Goal: Task Accomplishment & Management: Manage account settings

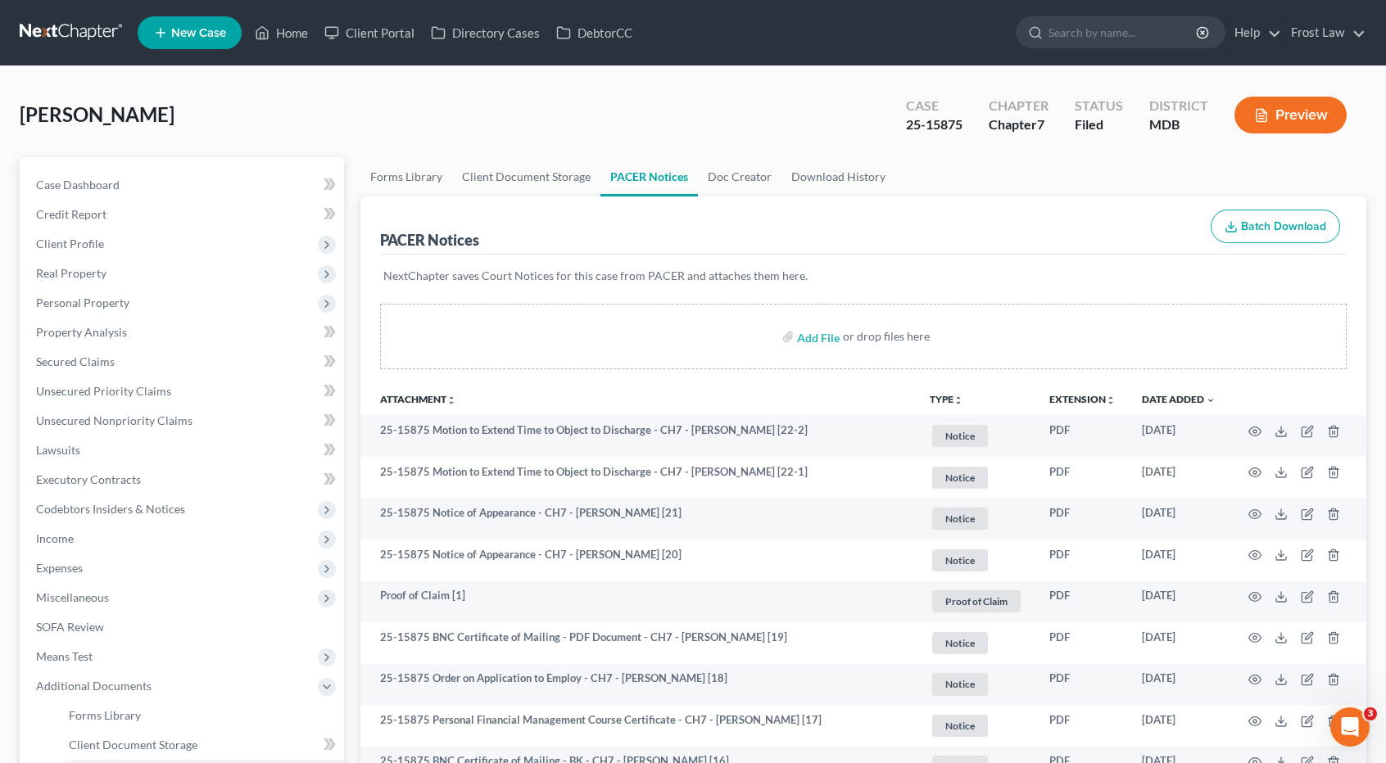
click at [51, 34] on link at bounding box center [72, 32] width 105 height 29
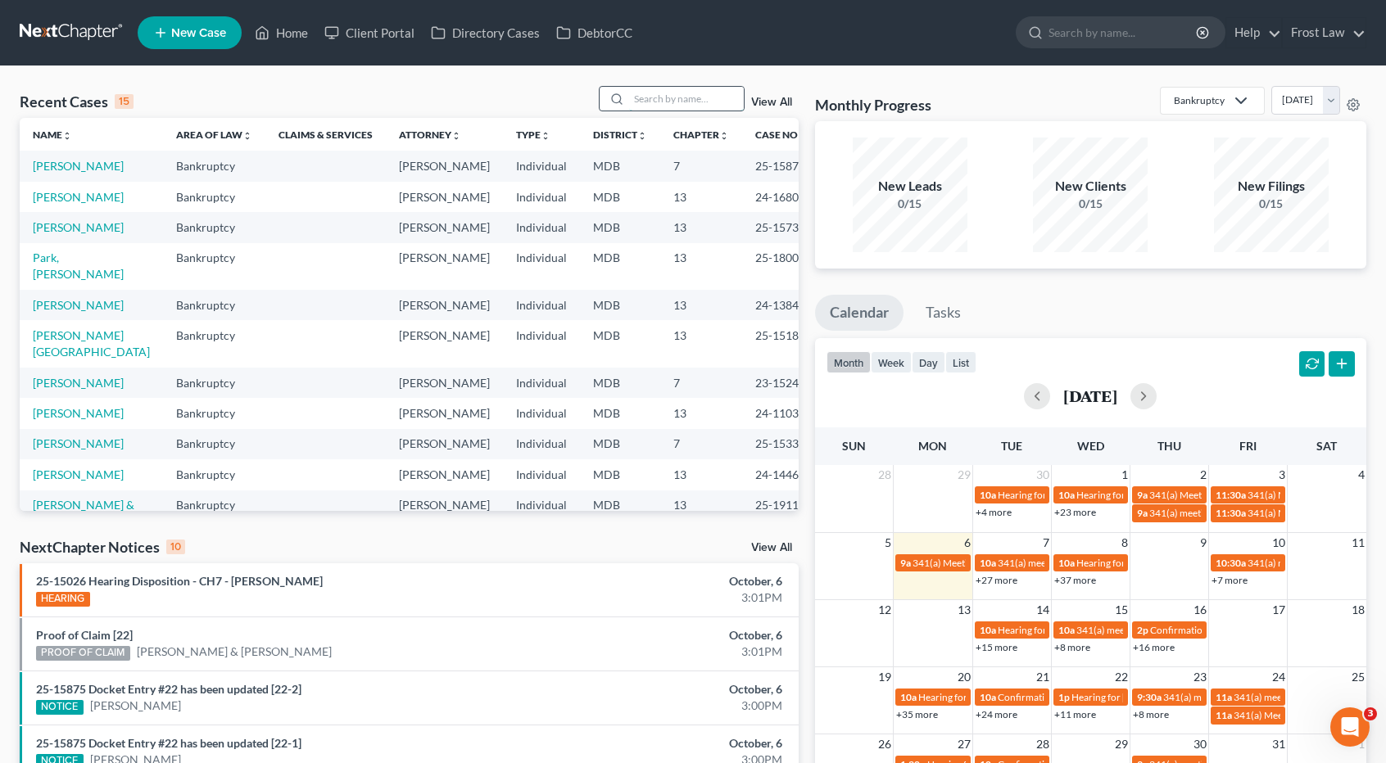
click at [647, 93] on input "search" at bounding box center [686, 99] width 115 height 24
type input "hyslop"
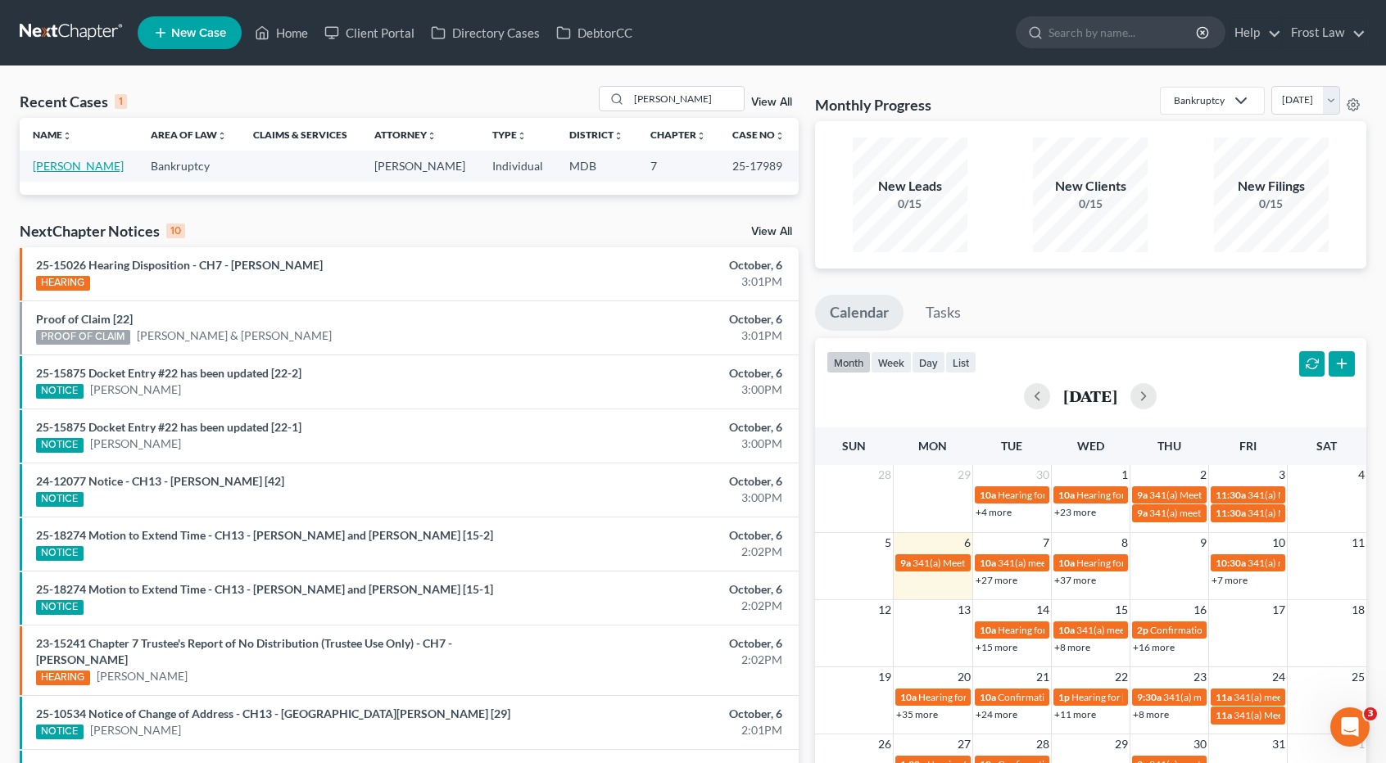
click at [84, 167] on link "[PERSON_NAME]" at bounding box center [78, 166] width 91 height 14
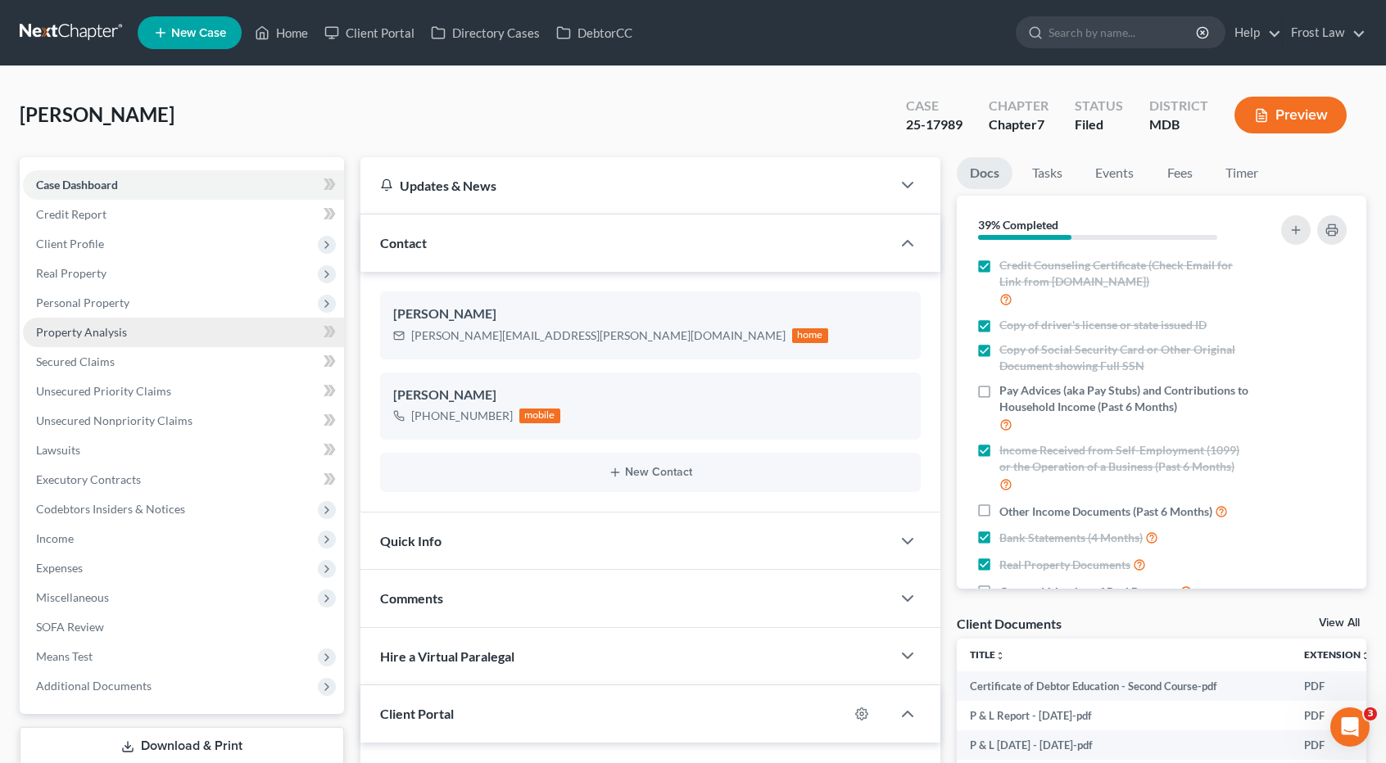
click at [130, 333] on link "Property Analysis" at bounding box center [183, 332] width 321 height 29
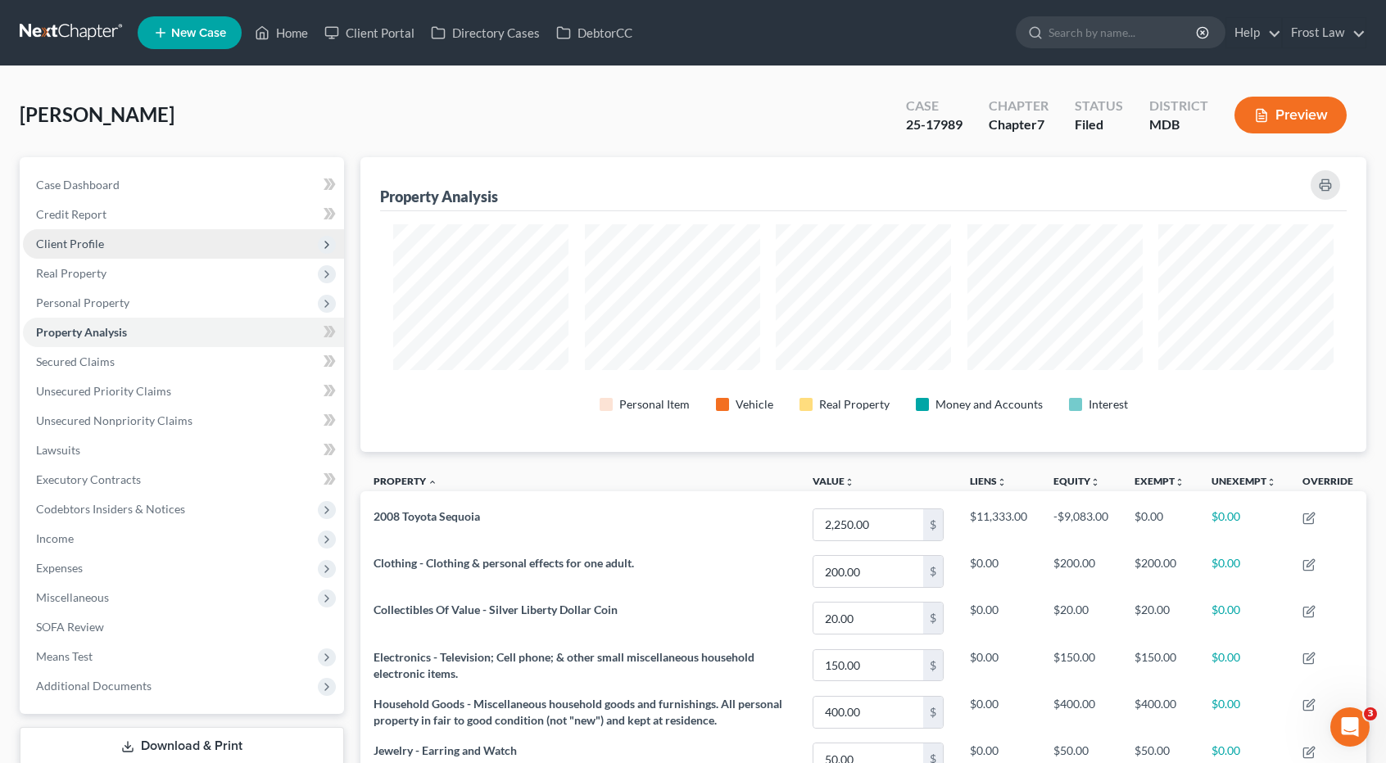
click at [123, 247] on span "Client Profile" at bounding box center [183, 243] width 321 height 29
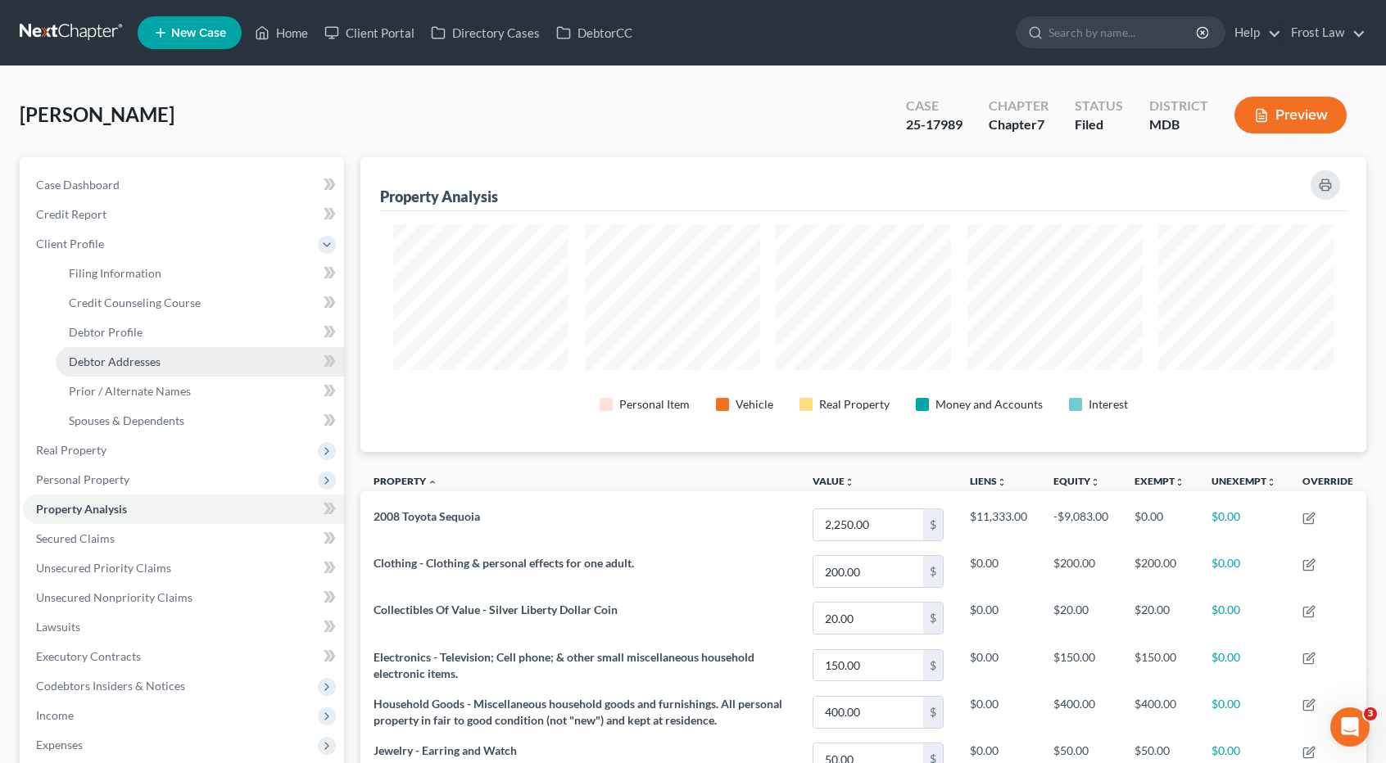
click at [121, 359] on span "Debtor Addresses" at bounding box center [115, 362] width 92 height 14
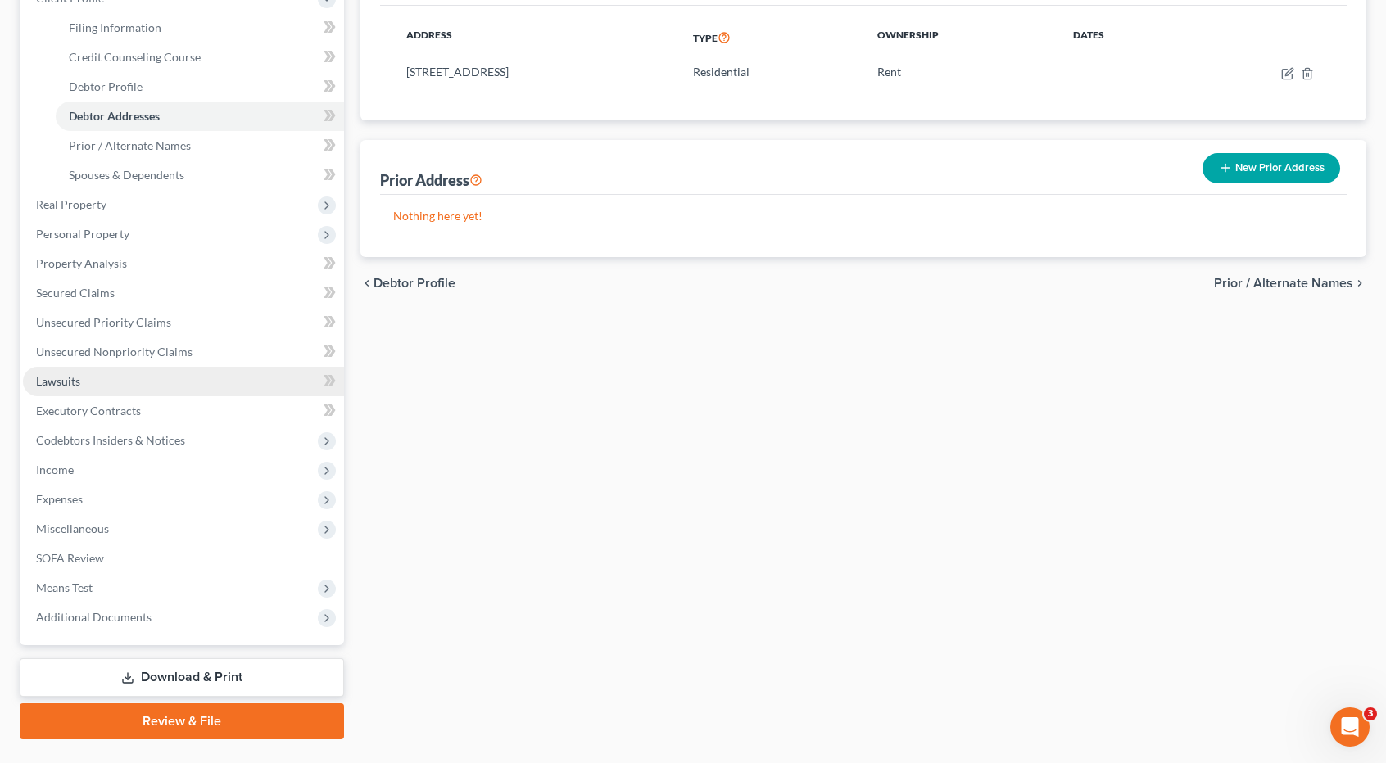
click at [113, 386] on link "Lawsuits" at bounding box center [183, 381] width 321 height 29
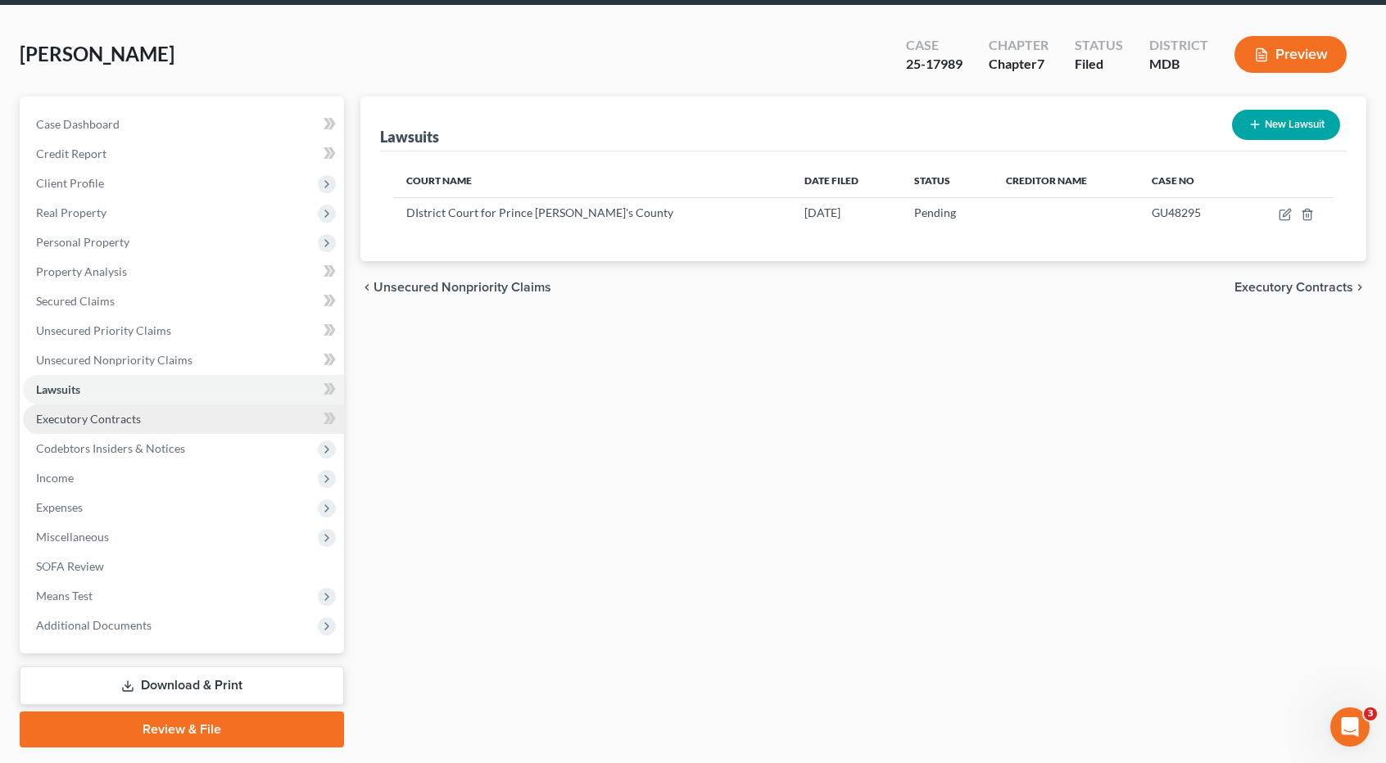
scroll to position [105, 0]
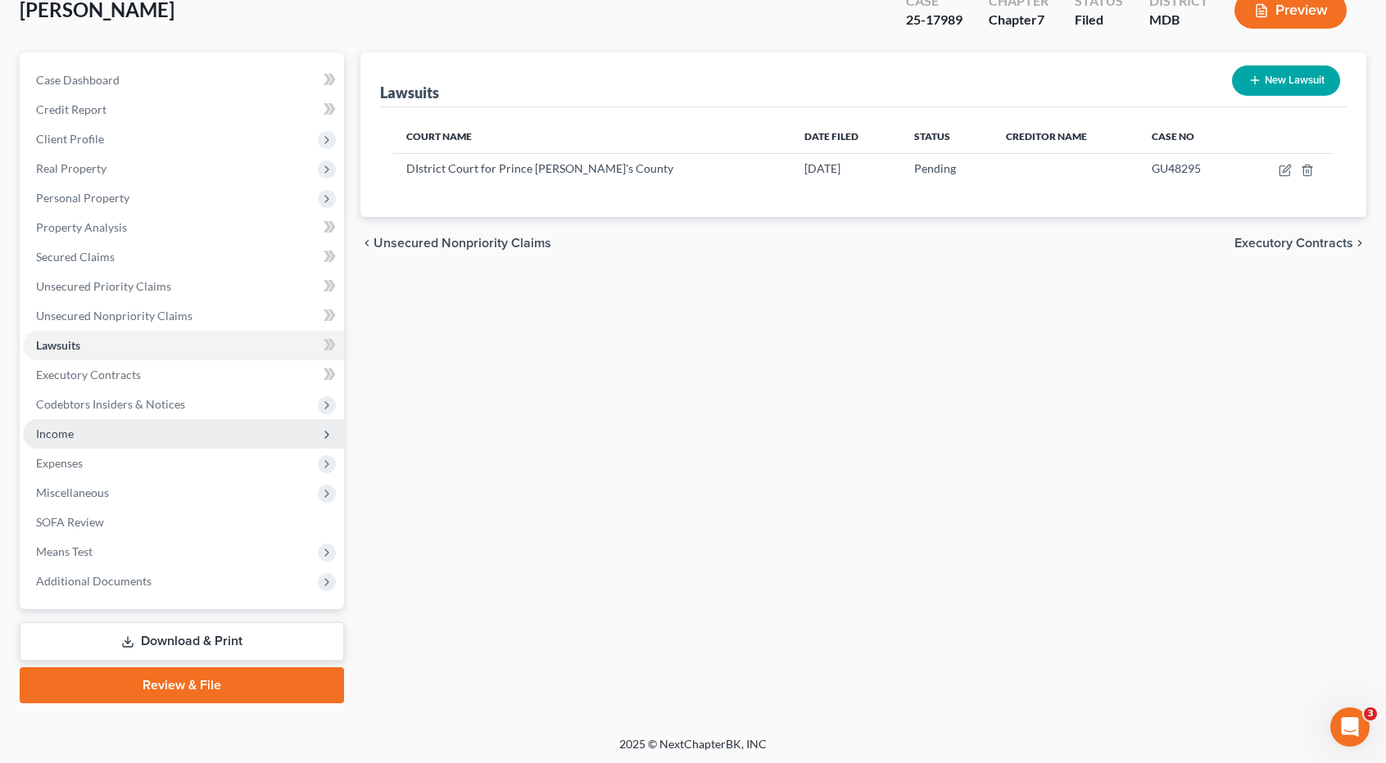
click at [126, 438] on span "Income" at bounding box center [183, 433] width 321 height 29
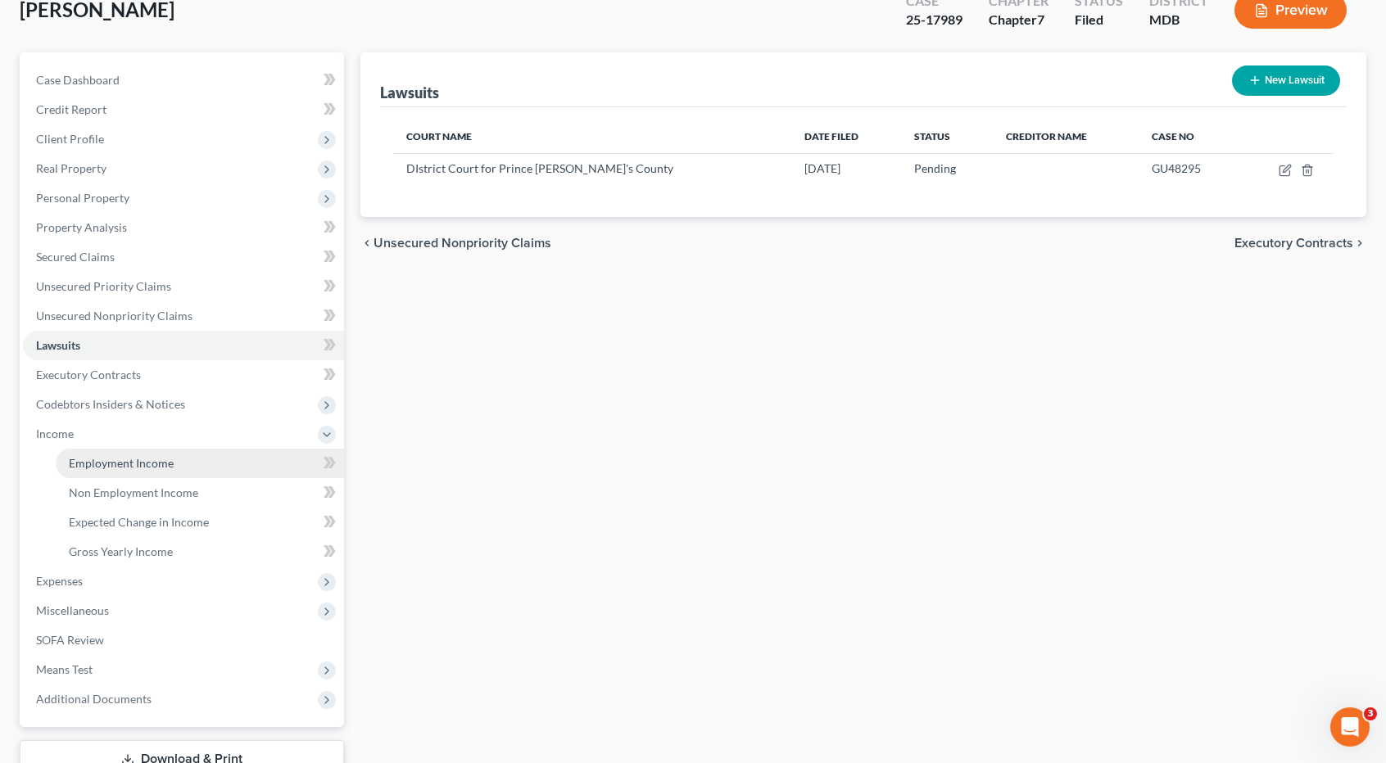
click at [126, 461] on span "Employment Income" at bounding box center [121, 463] width 105 height 14
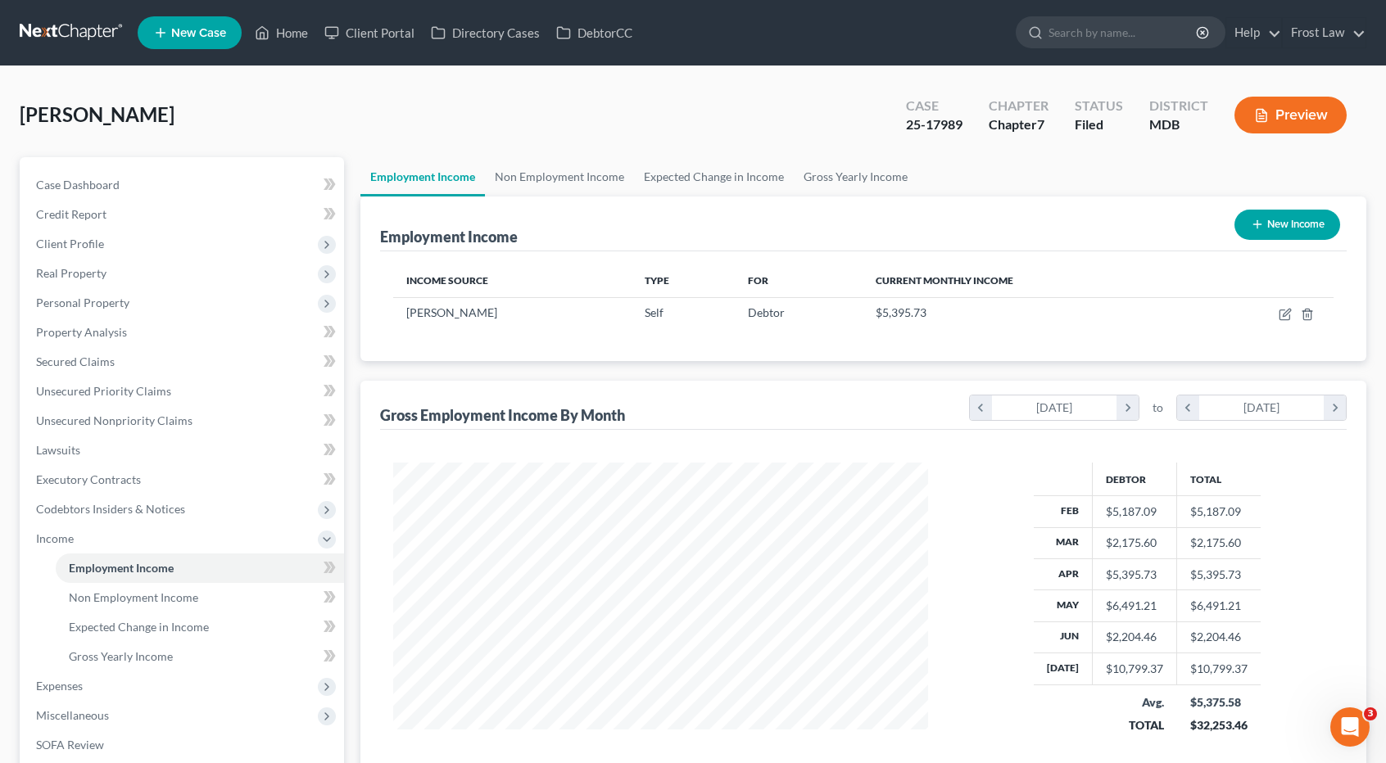
scroll to position [223, 0]
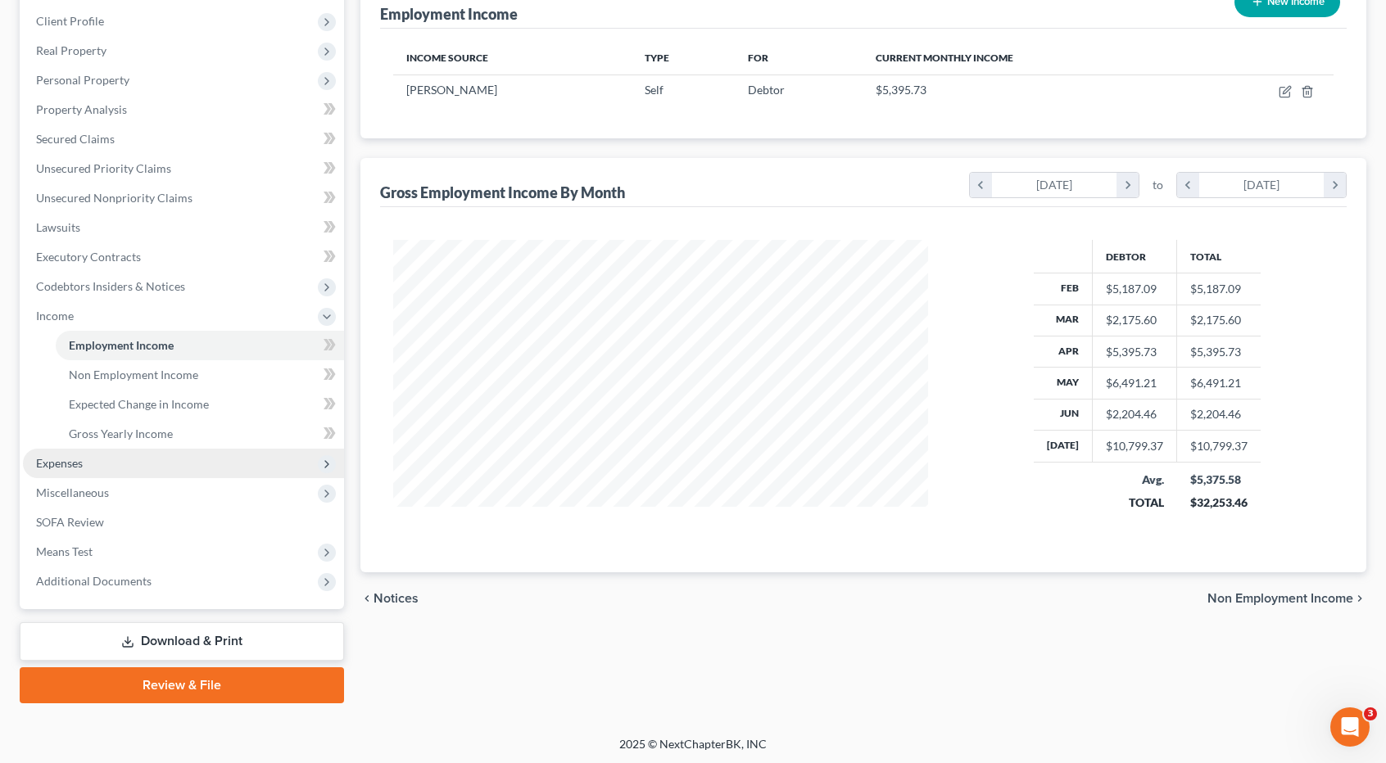
click at [100, 473] on span "Expenses" at bounding box center [183, 463] width 321 height 29
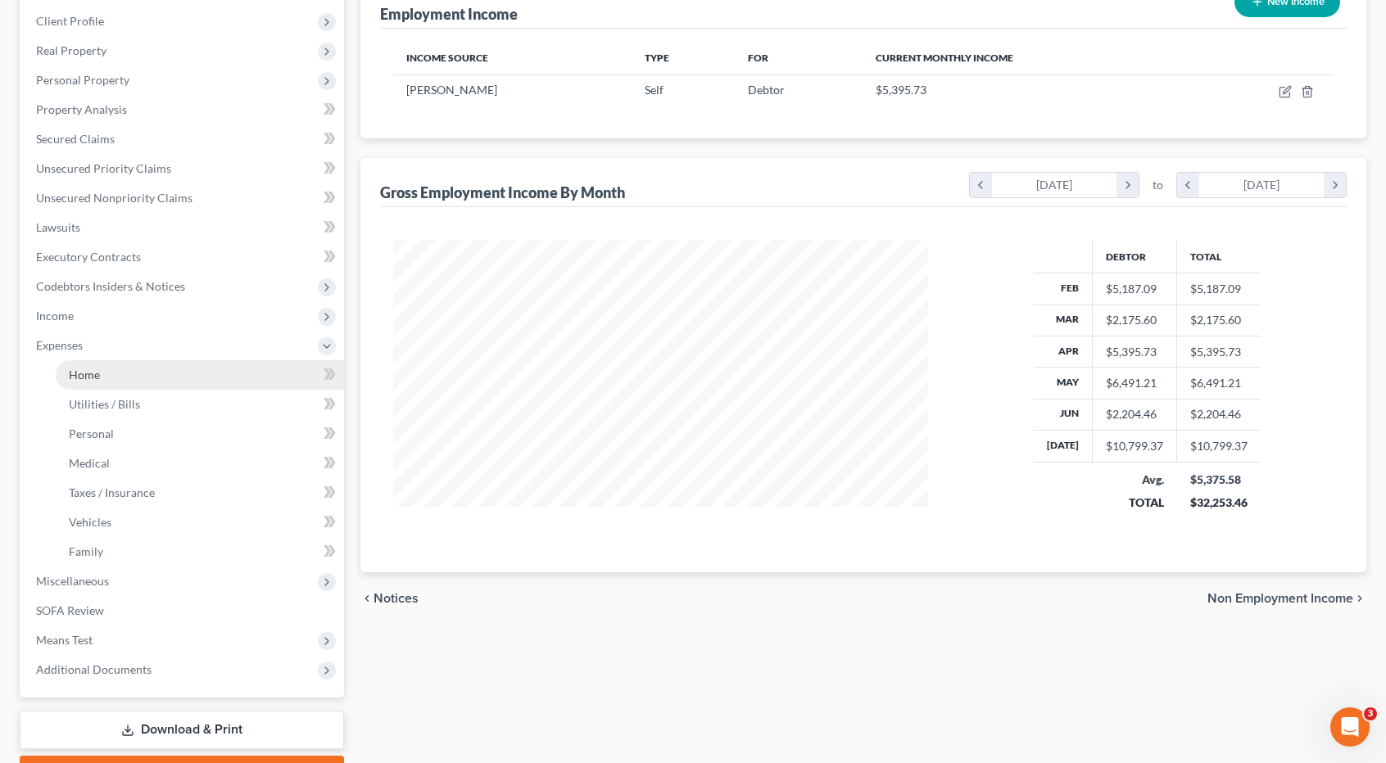
click at [78, 376] on span "Home" at bounding box center [84, 375] width 31 height 14
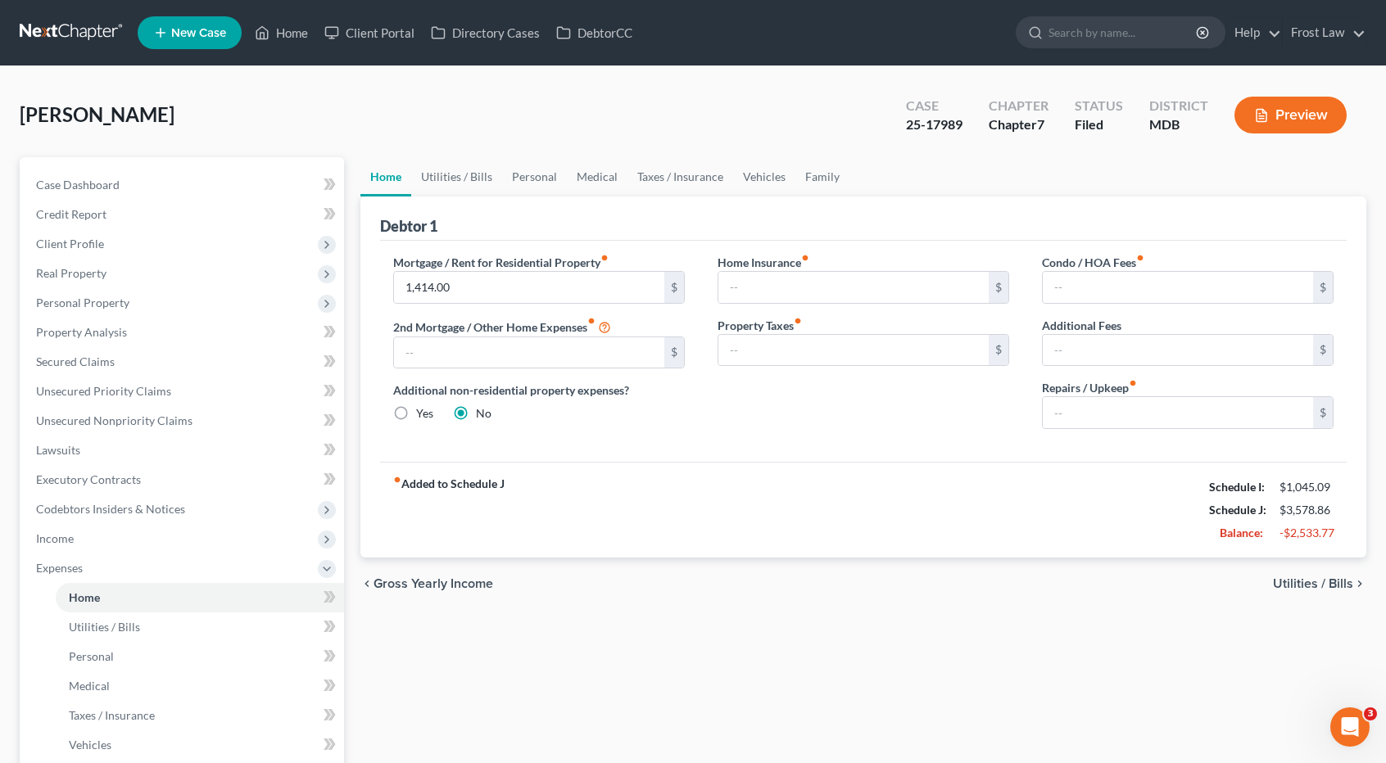
click at [75, 29] on link at bounding box center [72, 32] width 105 height 29
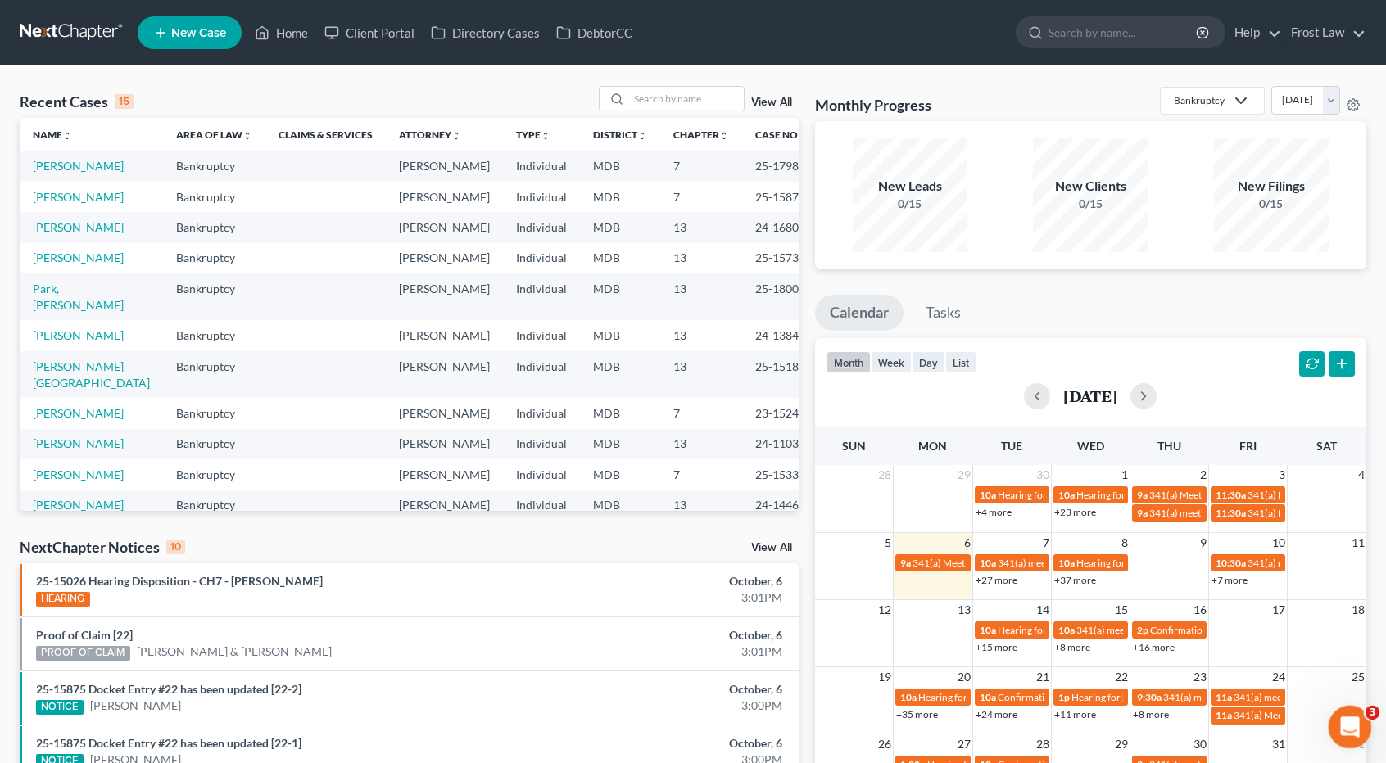
click at [1338, 723] on icon "Open Intercom Messenger" at bounding box center [1347, 725] width 27 height 27
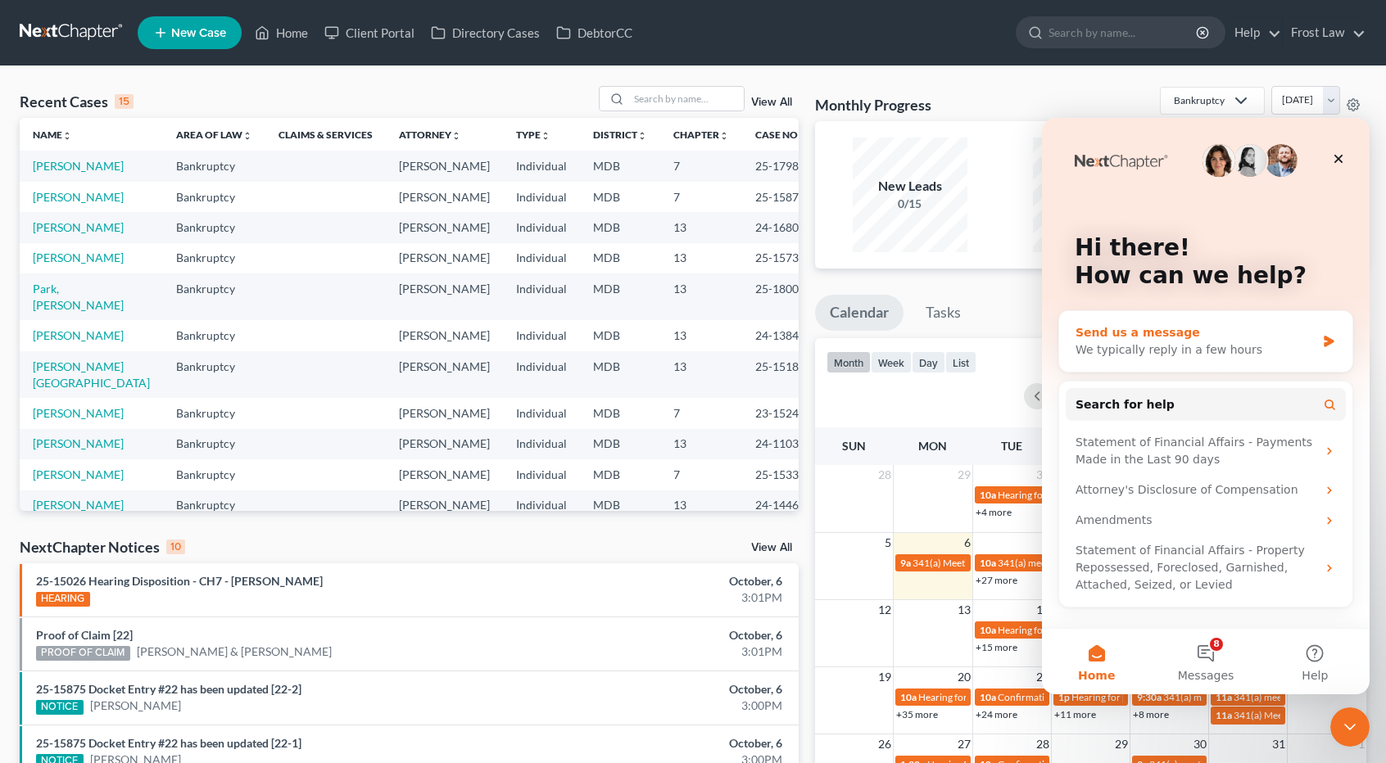
click at [1131, 346] on div "We typically reply in a few hours" at bounding box center [1195, 350] width 240 height 17
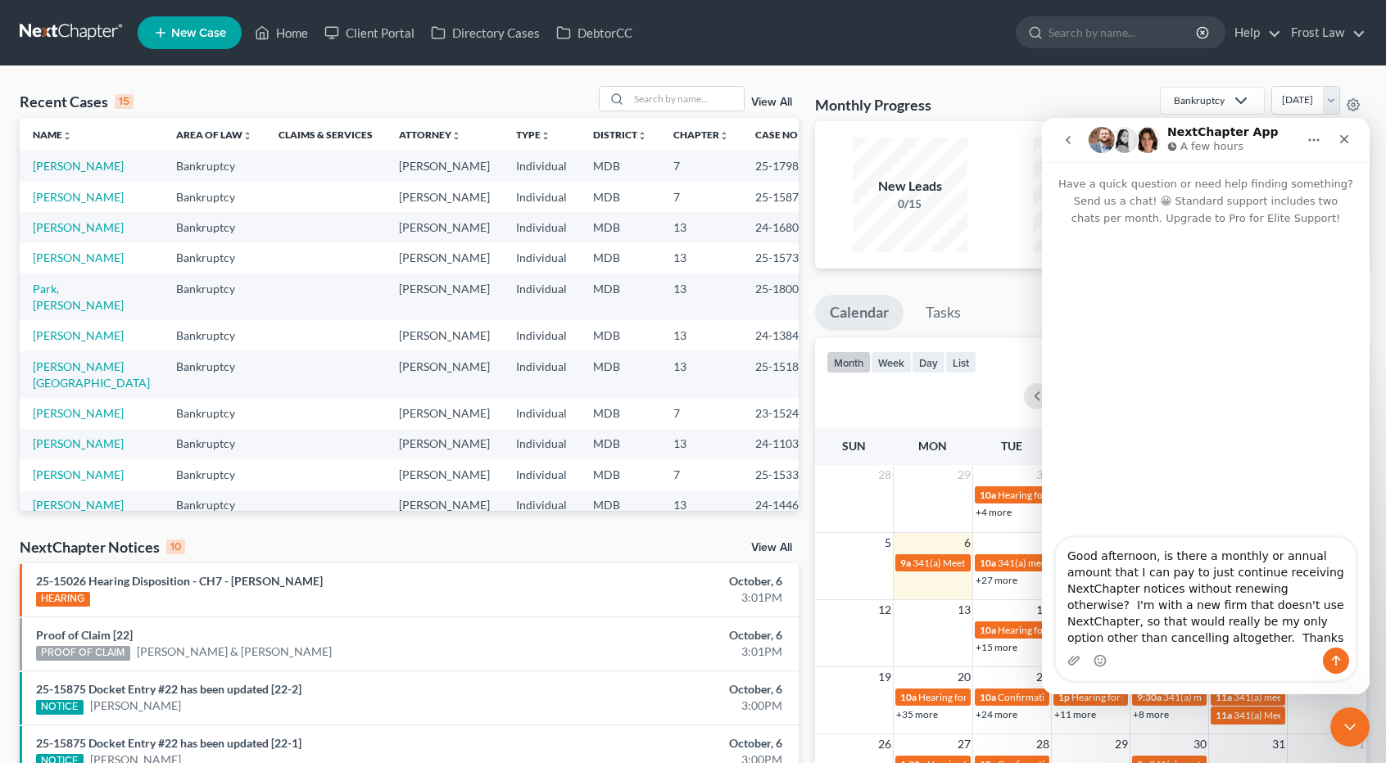
type textarea "Good afternoon, is there a monthly or annual amount that I can pay to just cont…"
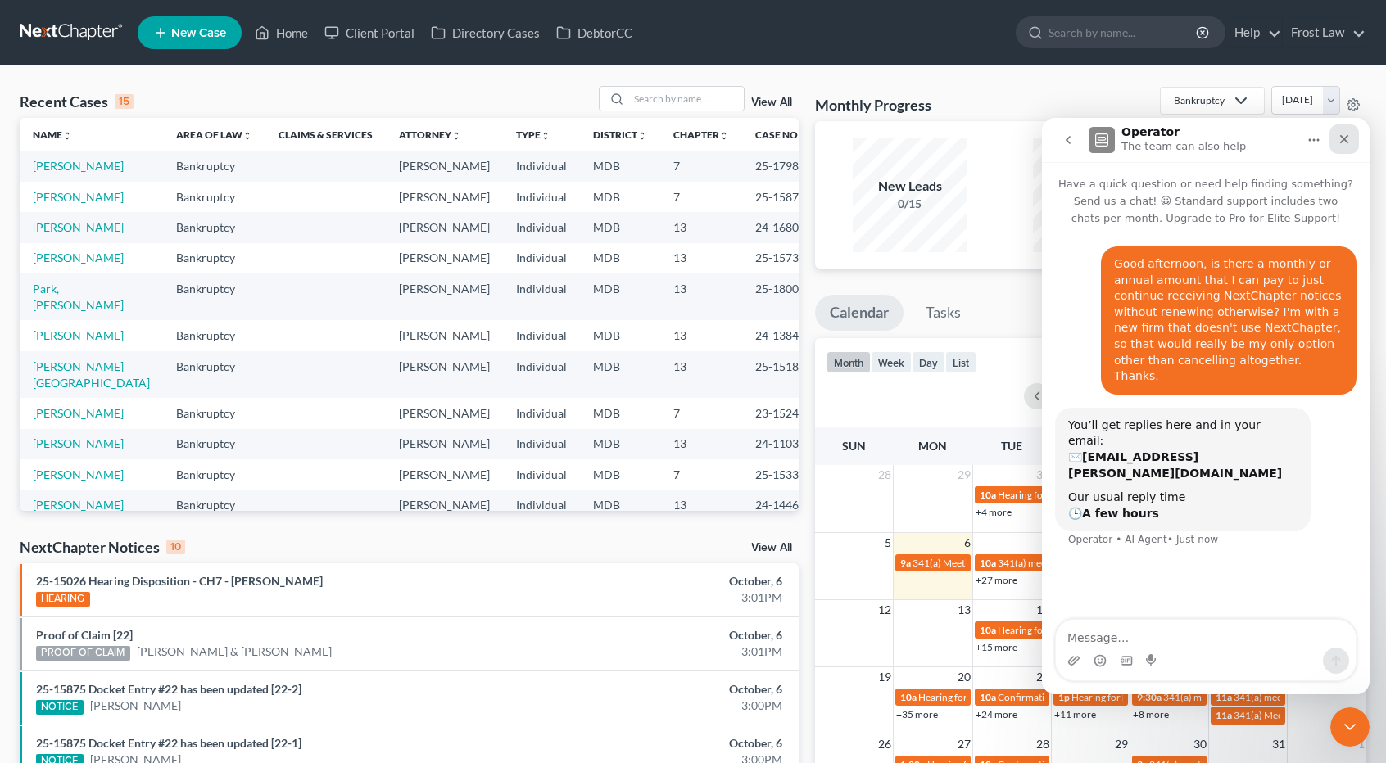
click at [1343, 133] on icon "Close" at bounding box center [1344, 139] width 13 height 13
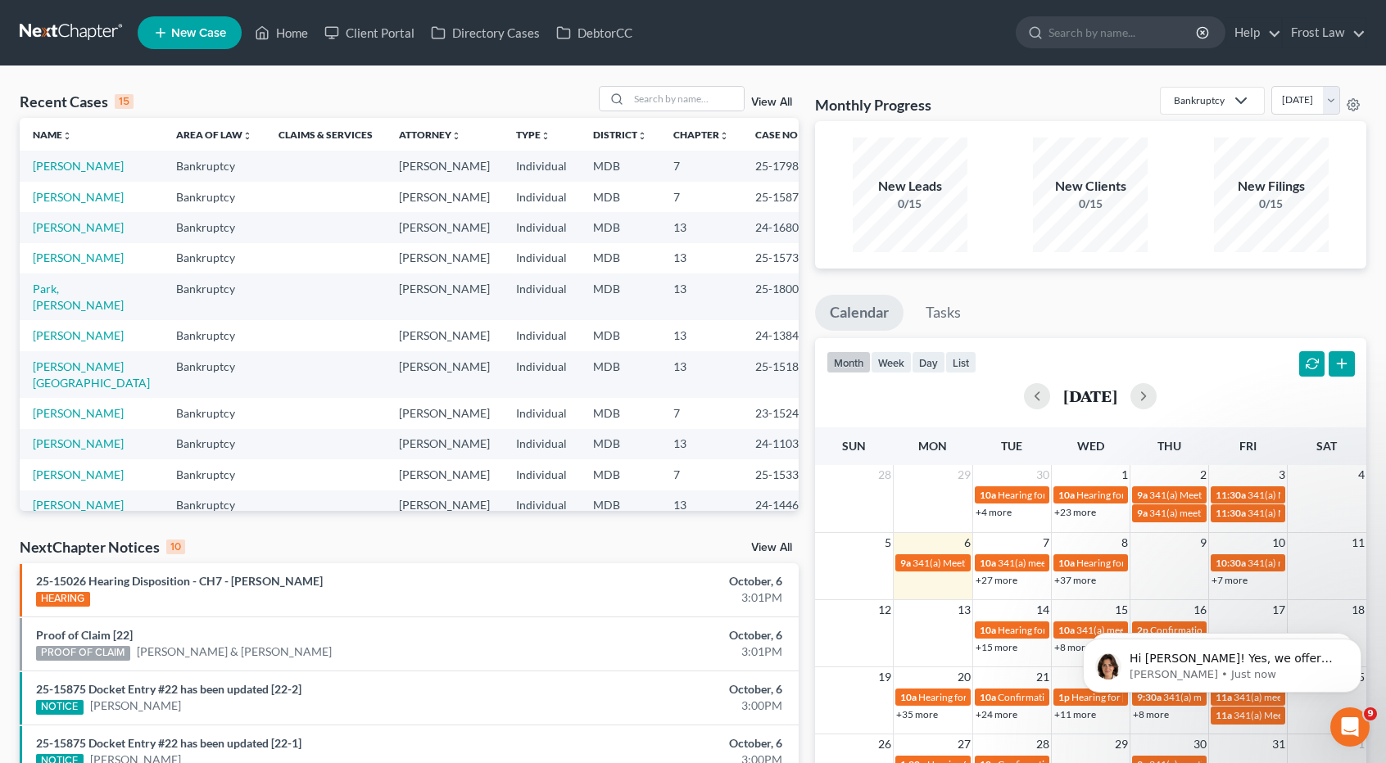
scroll to position [210, 0]
click at [1243, 672] on p "[PERSON_NAME] • Just now" at bounding box center [1235, 675] width 211 height 15
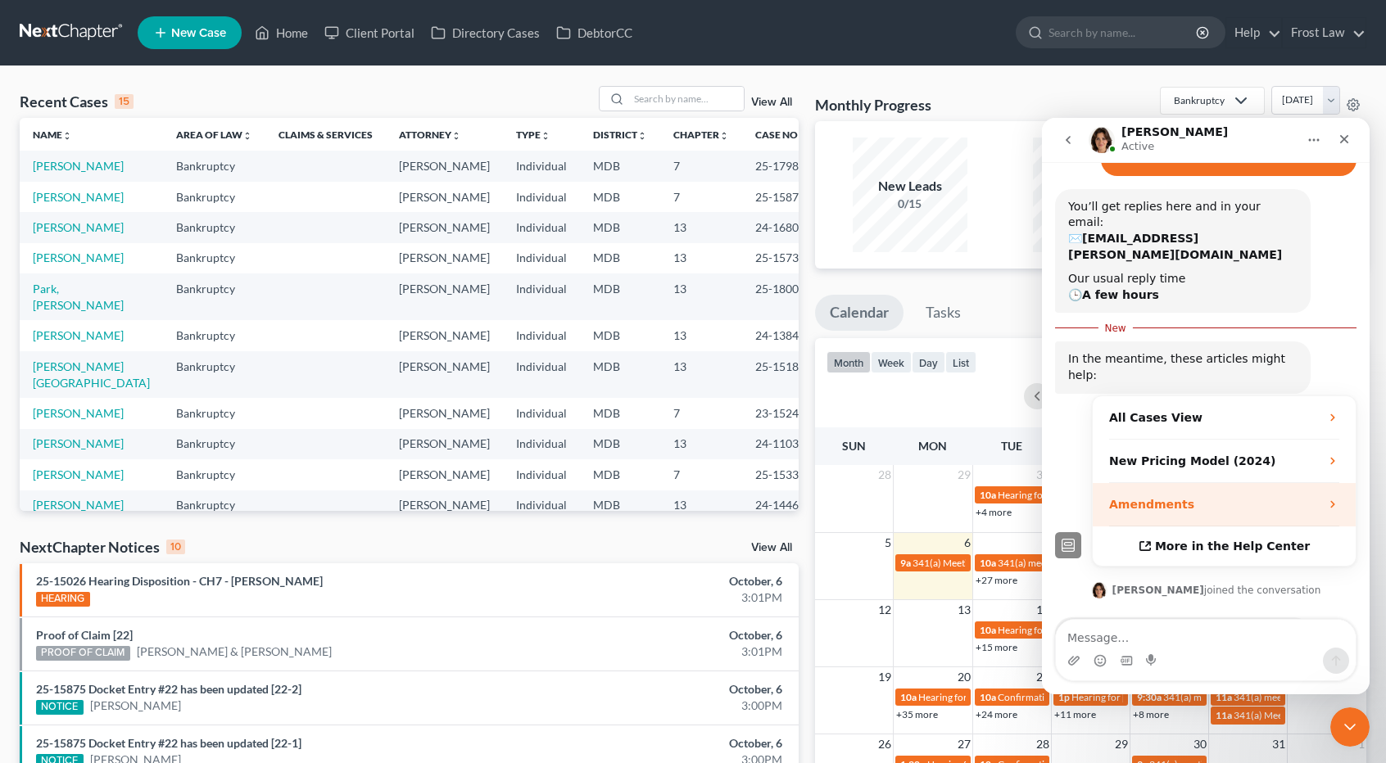
scroll to position [238, 0]
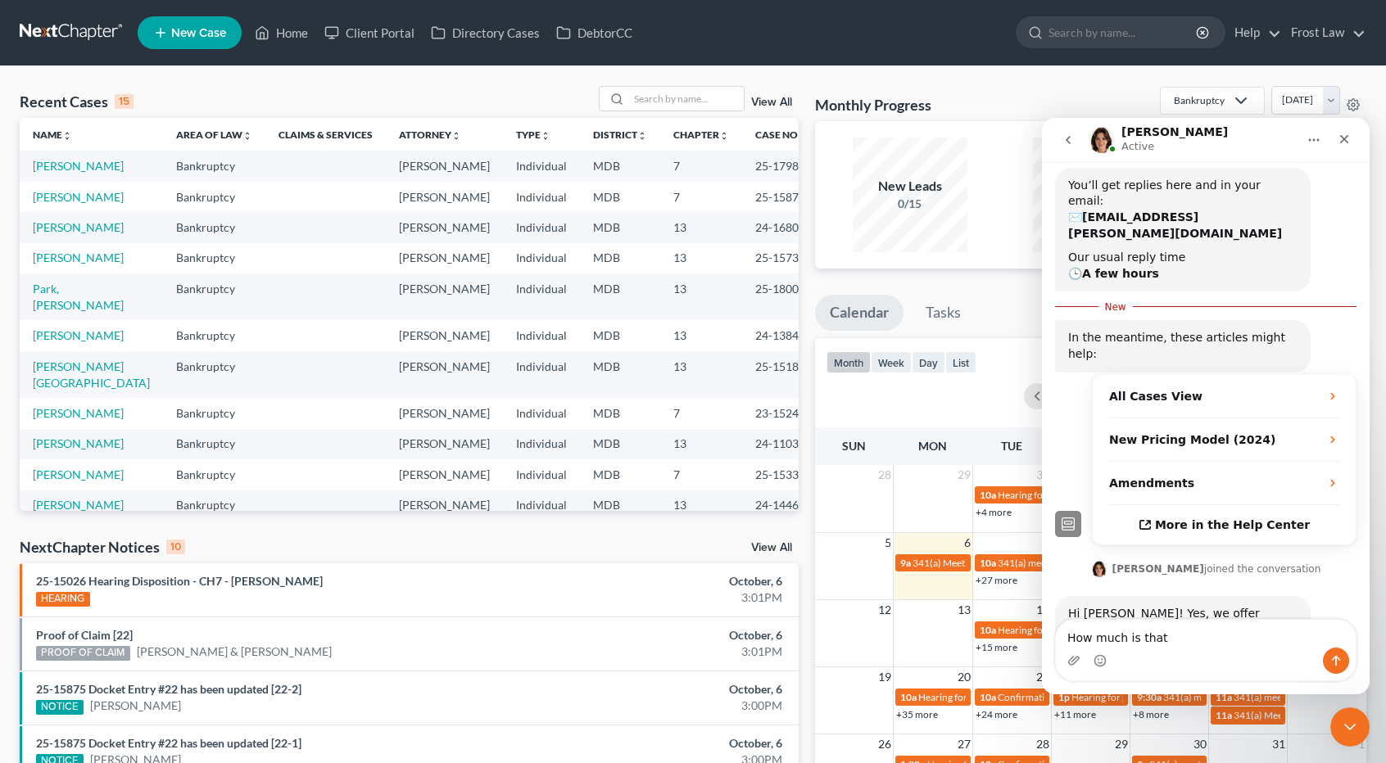
type textarea "How much is that?"
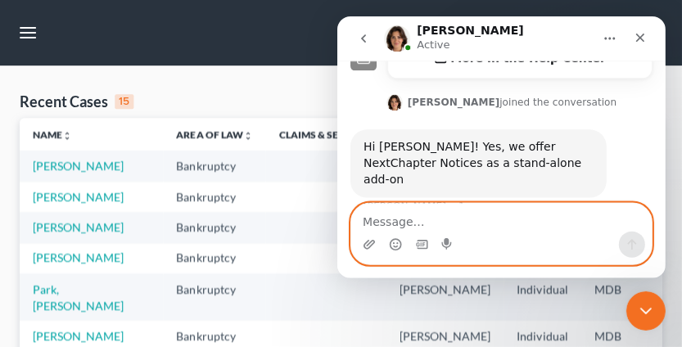
scroll to position [2, 0]
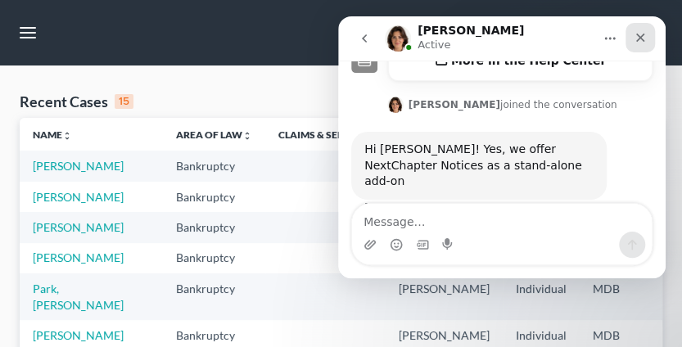
drag, startPoint x: 973, startPoint y: 52, endPoint x: 635, endPoint y: 35, distance: 338.7
click at [635, 35] on icon "Close" at bounding box center [640, 37] width 13 height 13
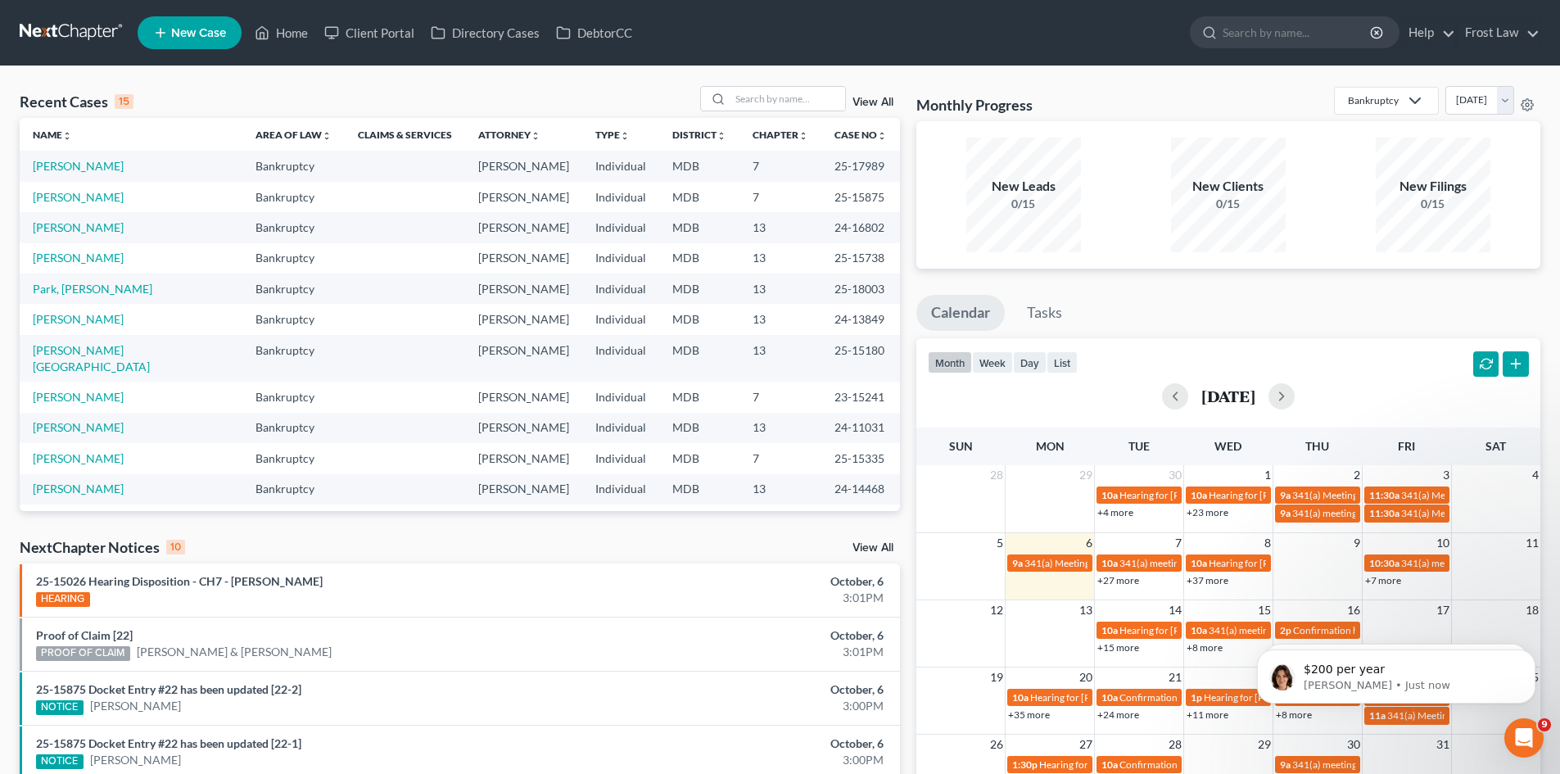
scroll to position [309, 0]
click at [1355, 681] on p "[PERSON_NAME] • 3m ago" at bounding box center [1409, 685] width 211 height 15
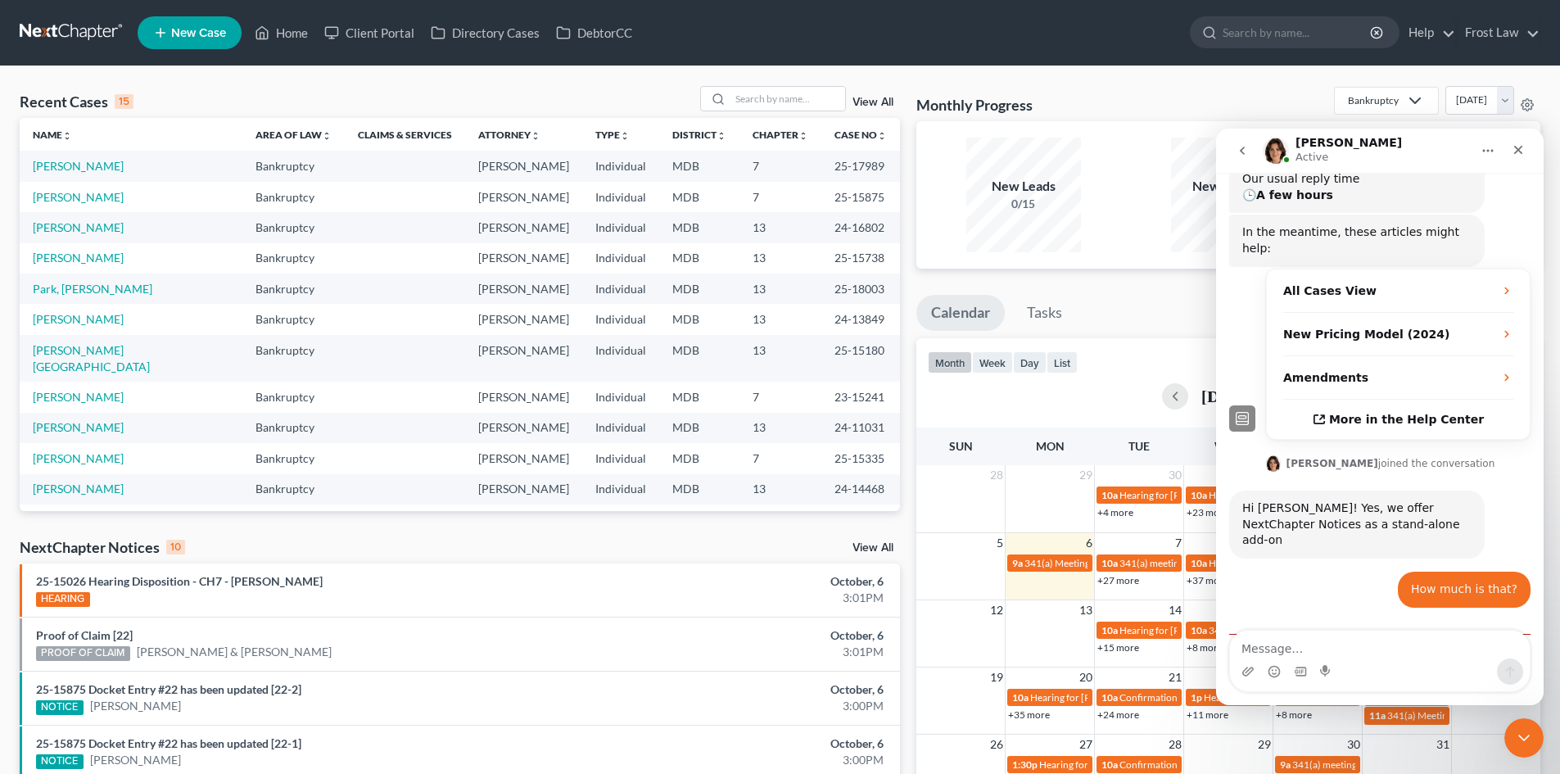
scroll to position [336, 0]
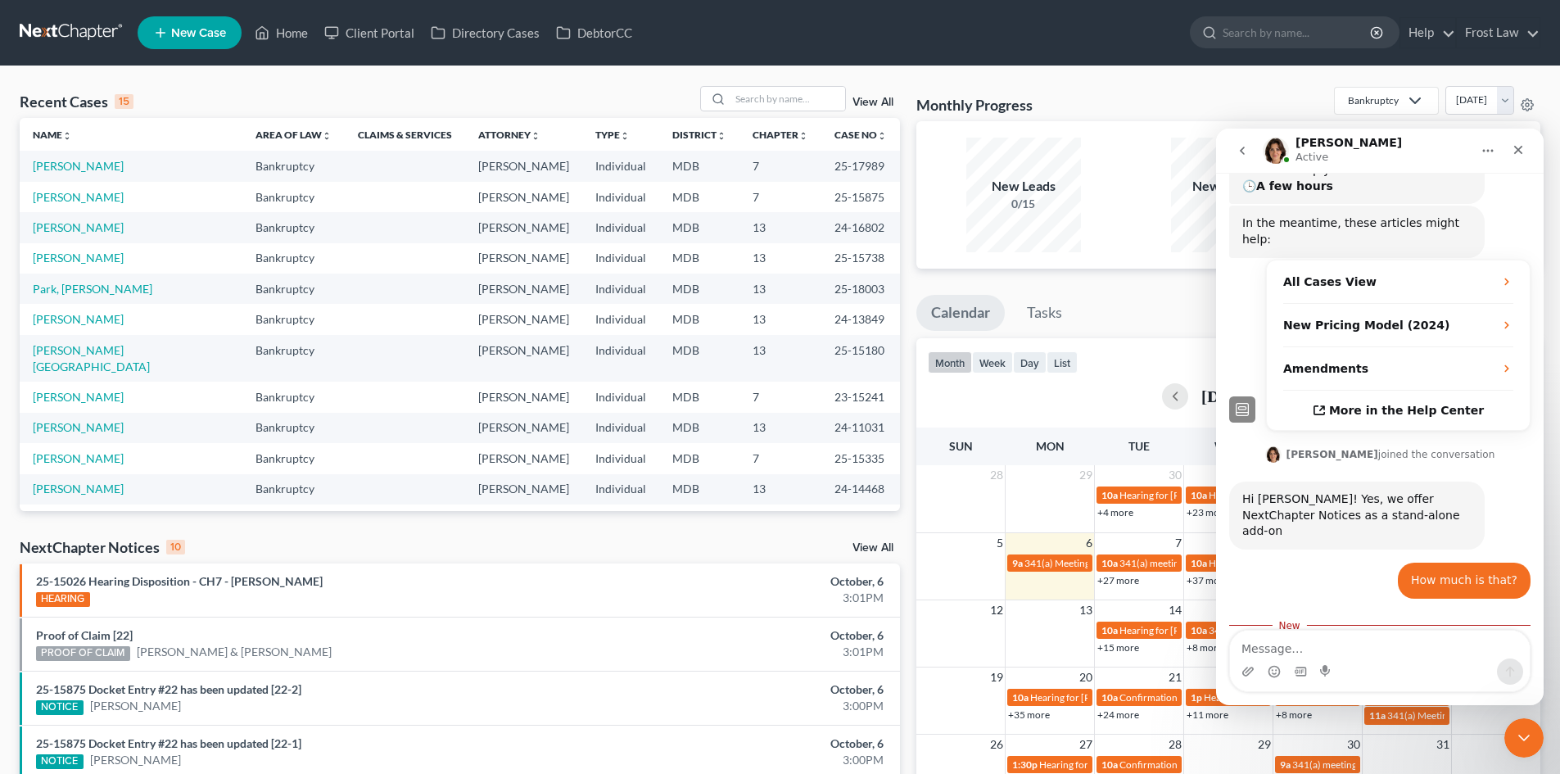
click at [1320, 641] on textarea "Message…" at bounding box center [1380, 645] width 300 height 28
type textarea "How do I downgrade to that?"
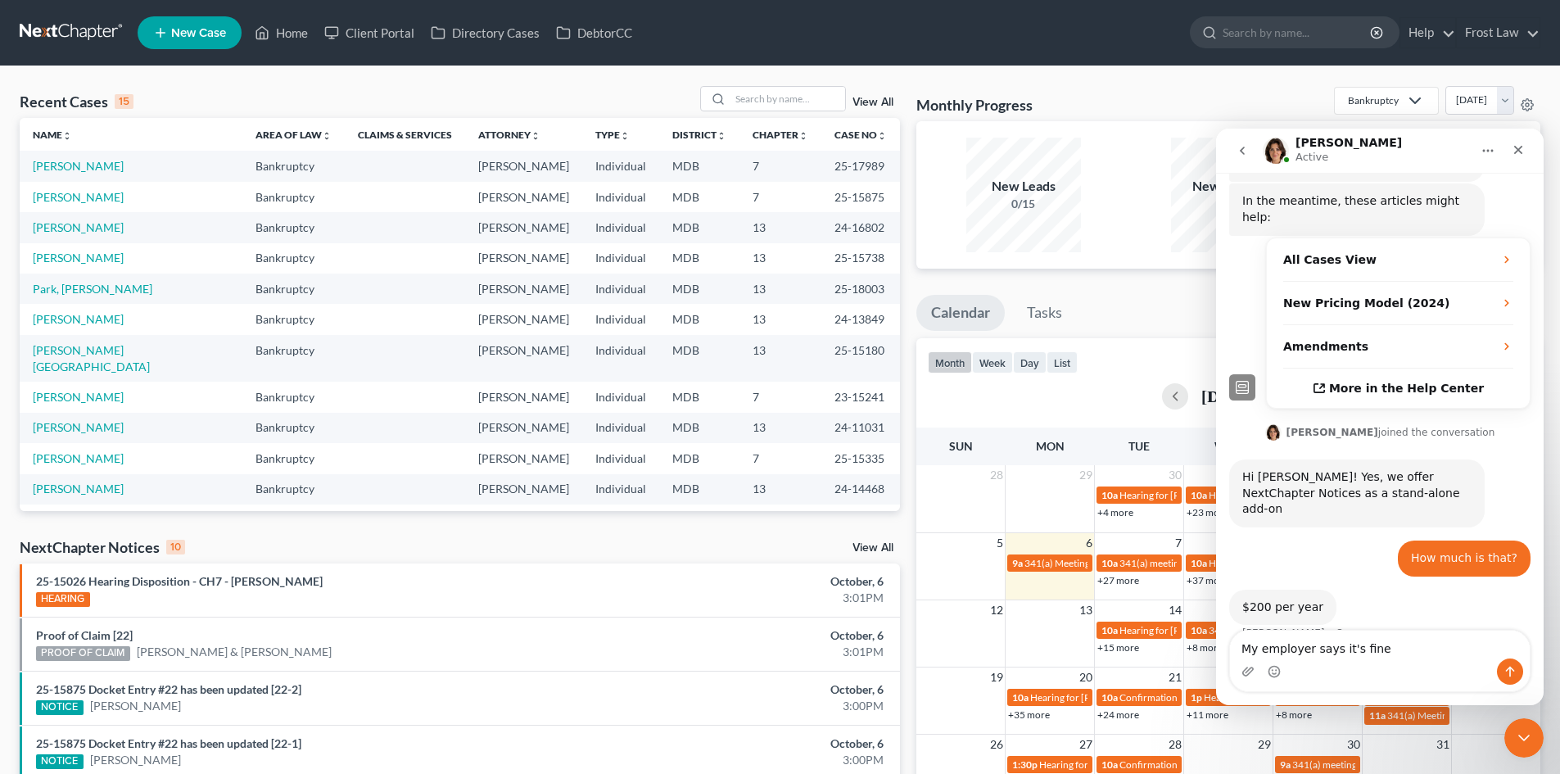
type textarea "My employer says it's fine."
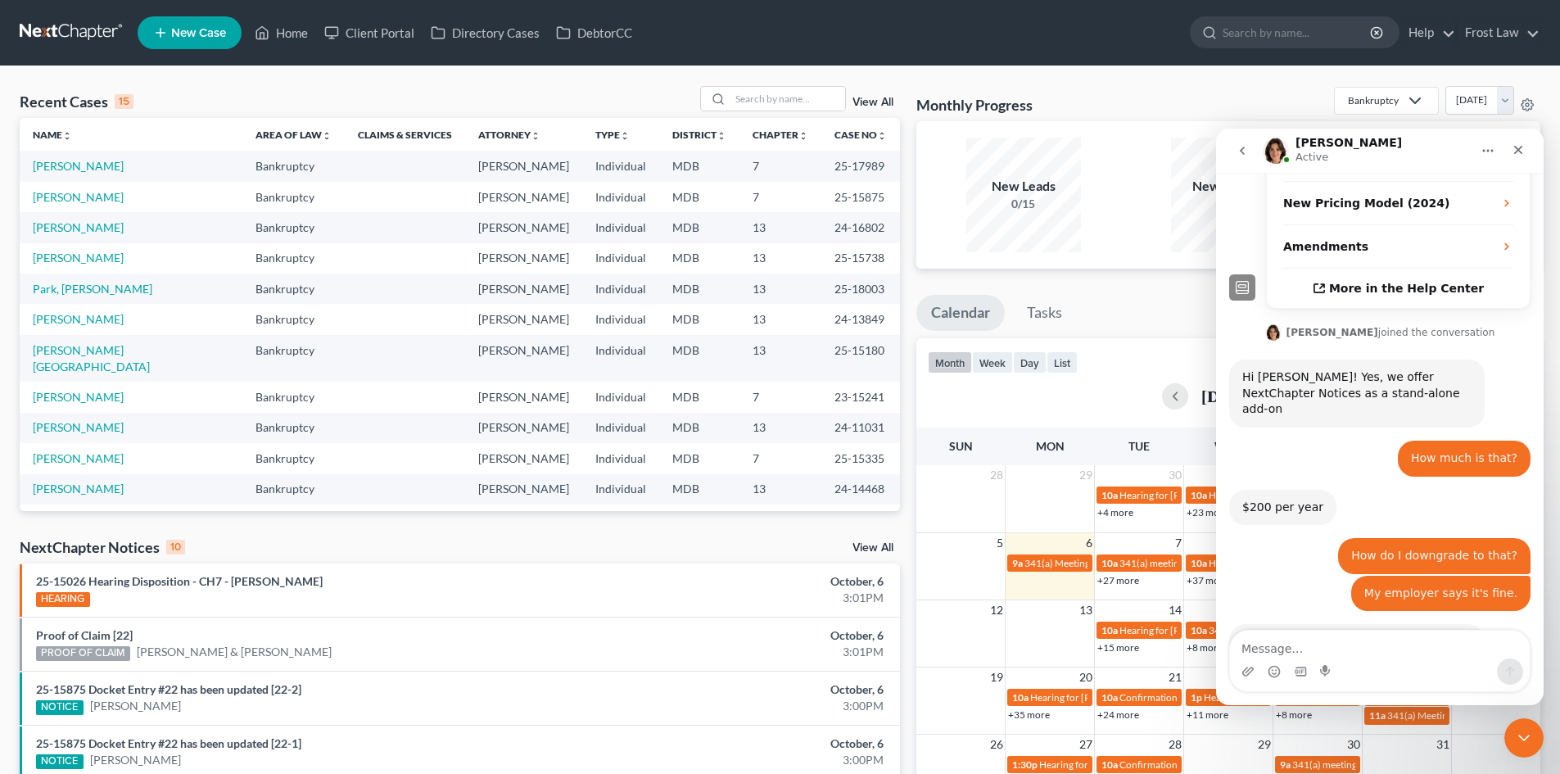
scroll to position [492, 0]
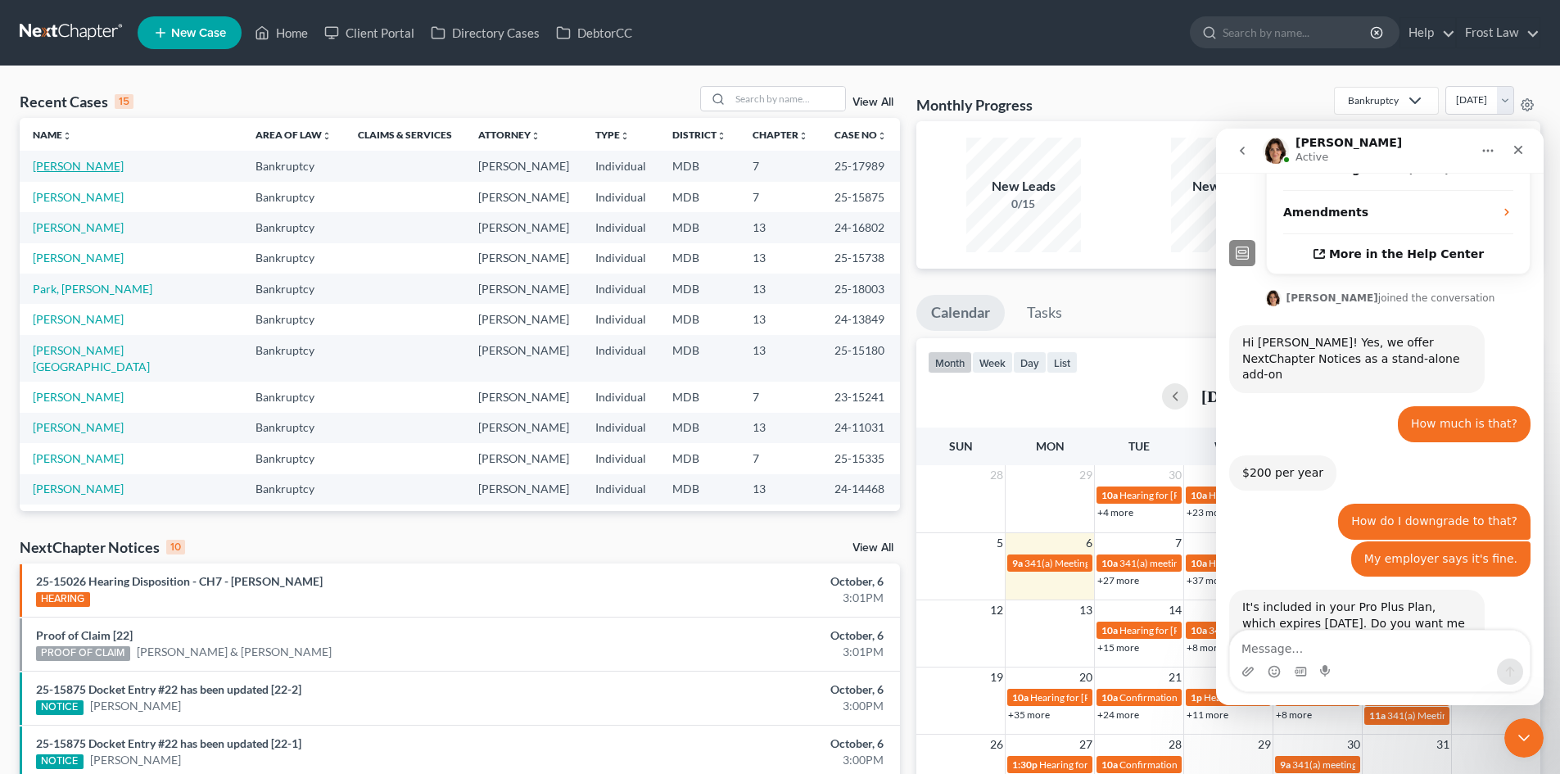
click at [75, 163] on link "[PERSON_NAME]" at bounding box center [78, 166] width 91 height 14
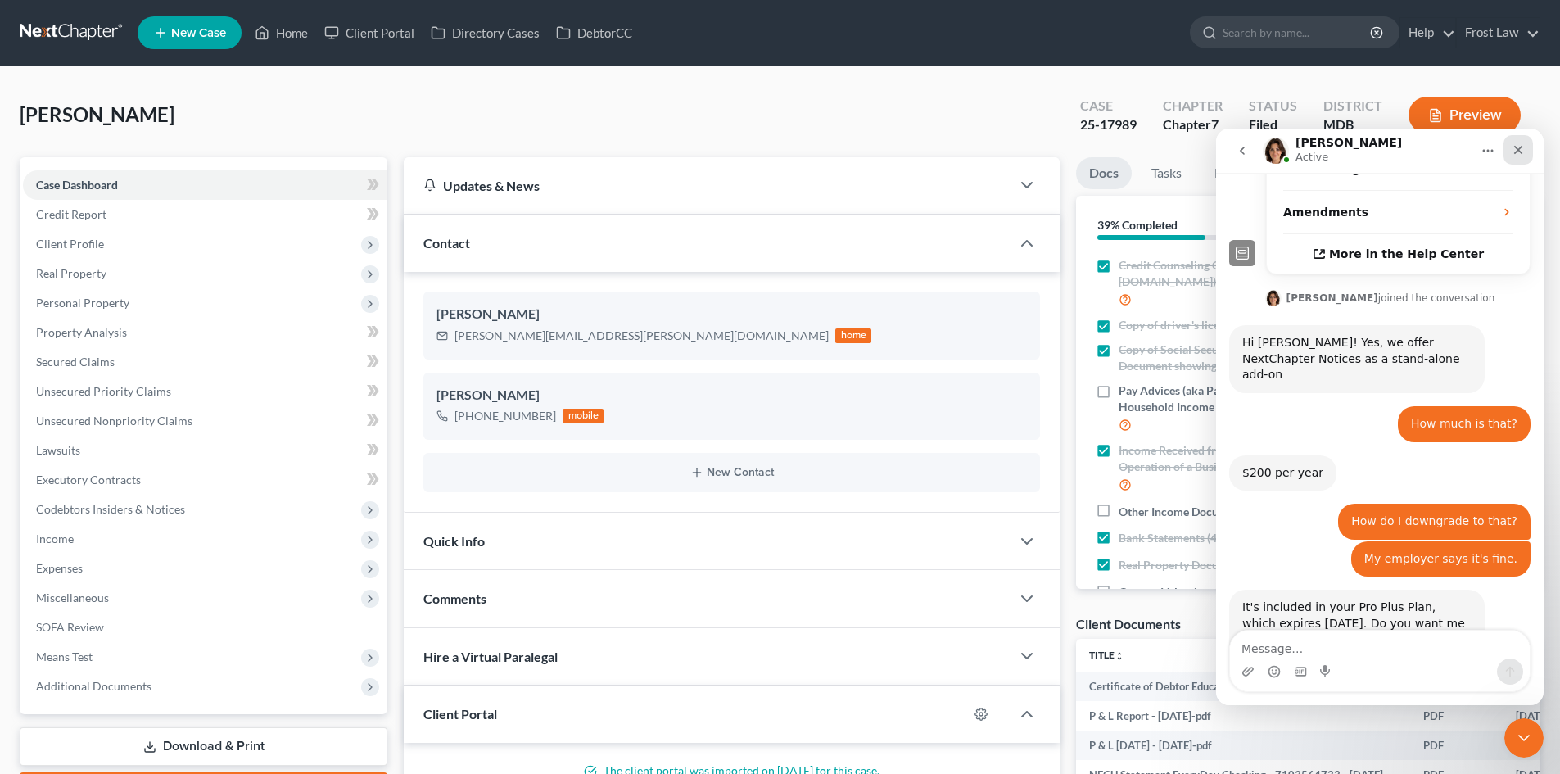
click at [1397, 151] on icon "Close" at bounding box center [1518, 149] width 13 height 13
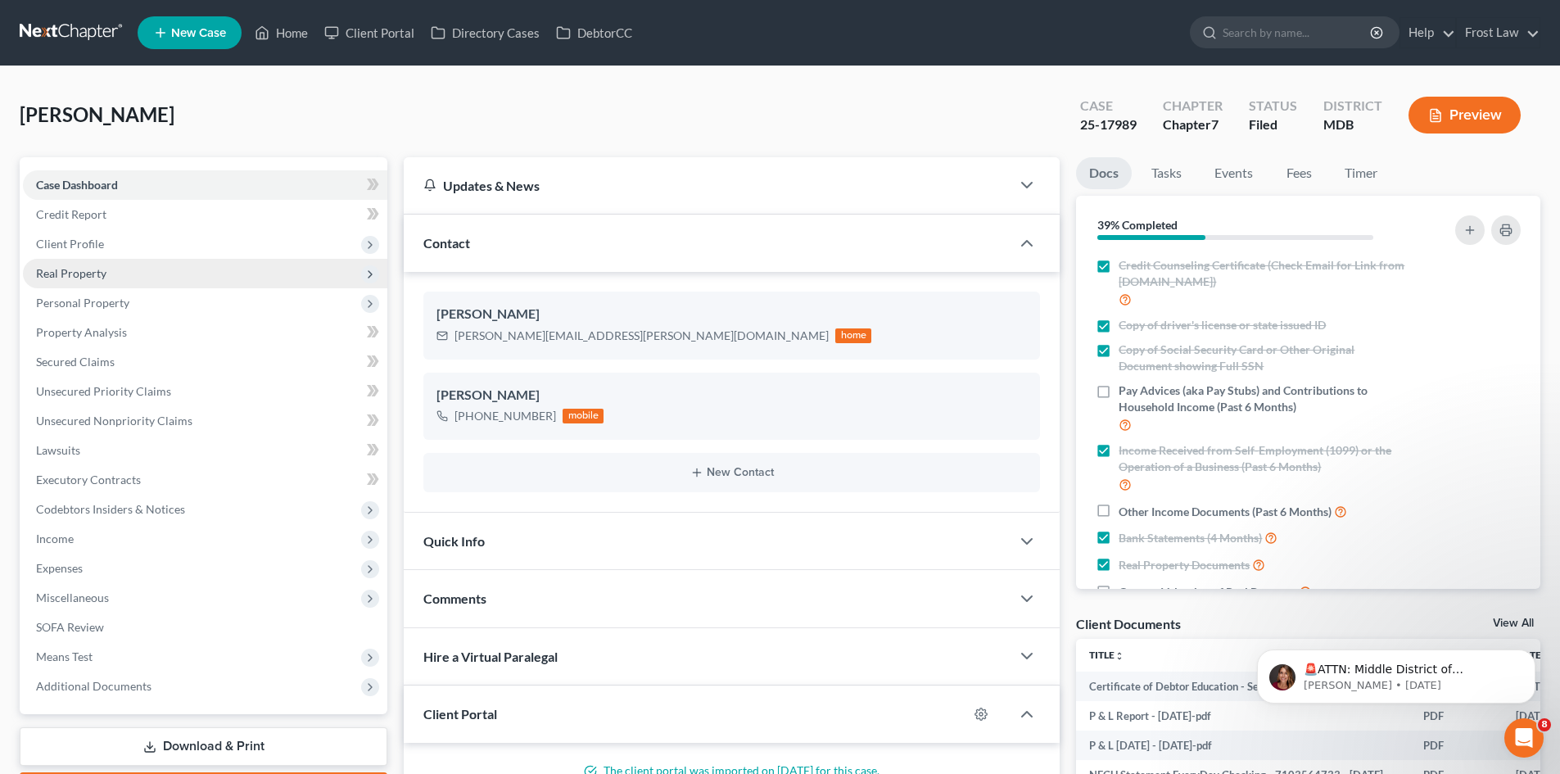
click at [102, 269] on span "Real Property" at bounding box center [71, 273] width 70 height 14
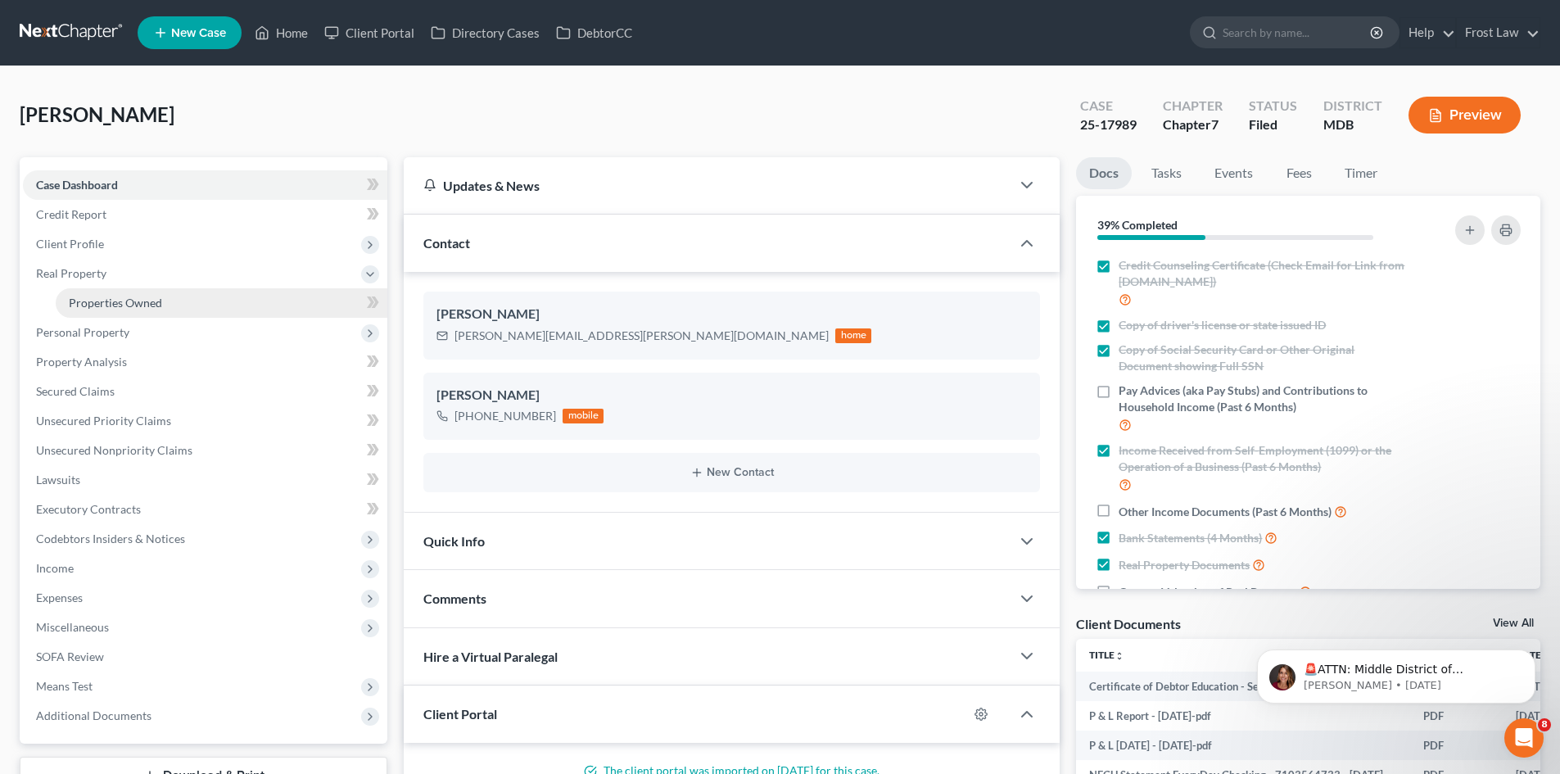
click at [102, 296] on span "Properties Owned" at bounding box center [115, 303] width 93 height 14
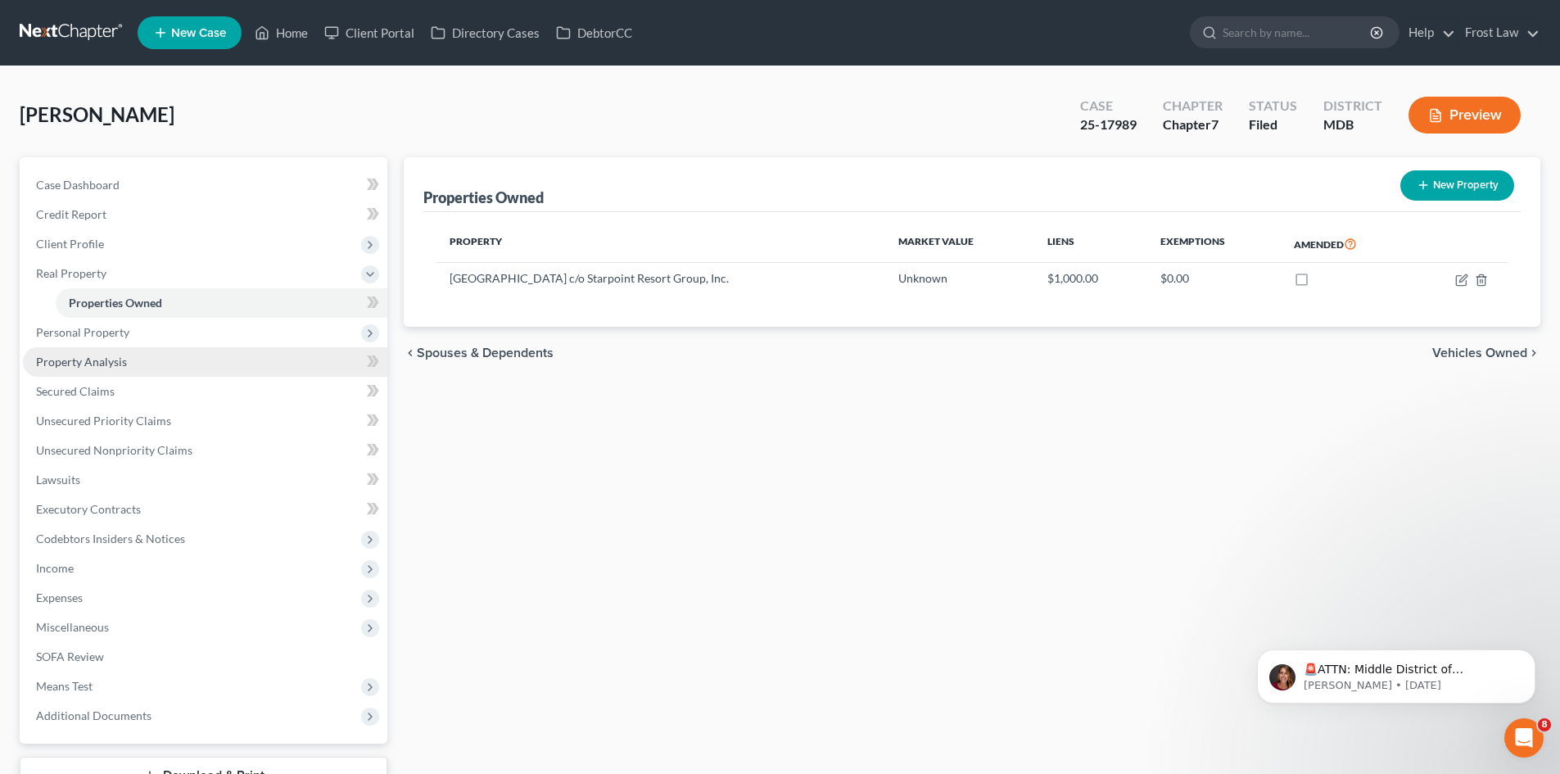
click at [102, 360] on span "Property Analysis" at bounding box center [81, 362] width 91 height 14
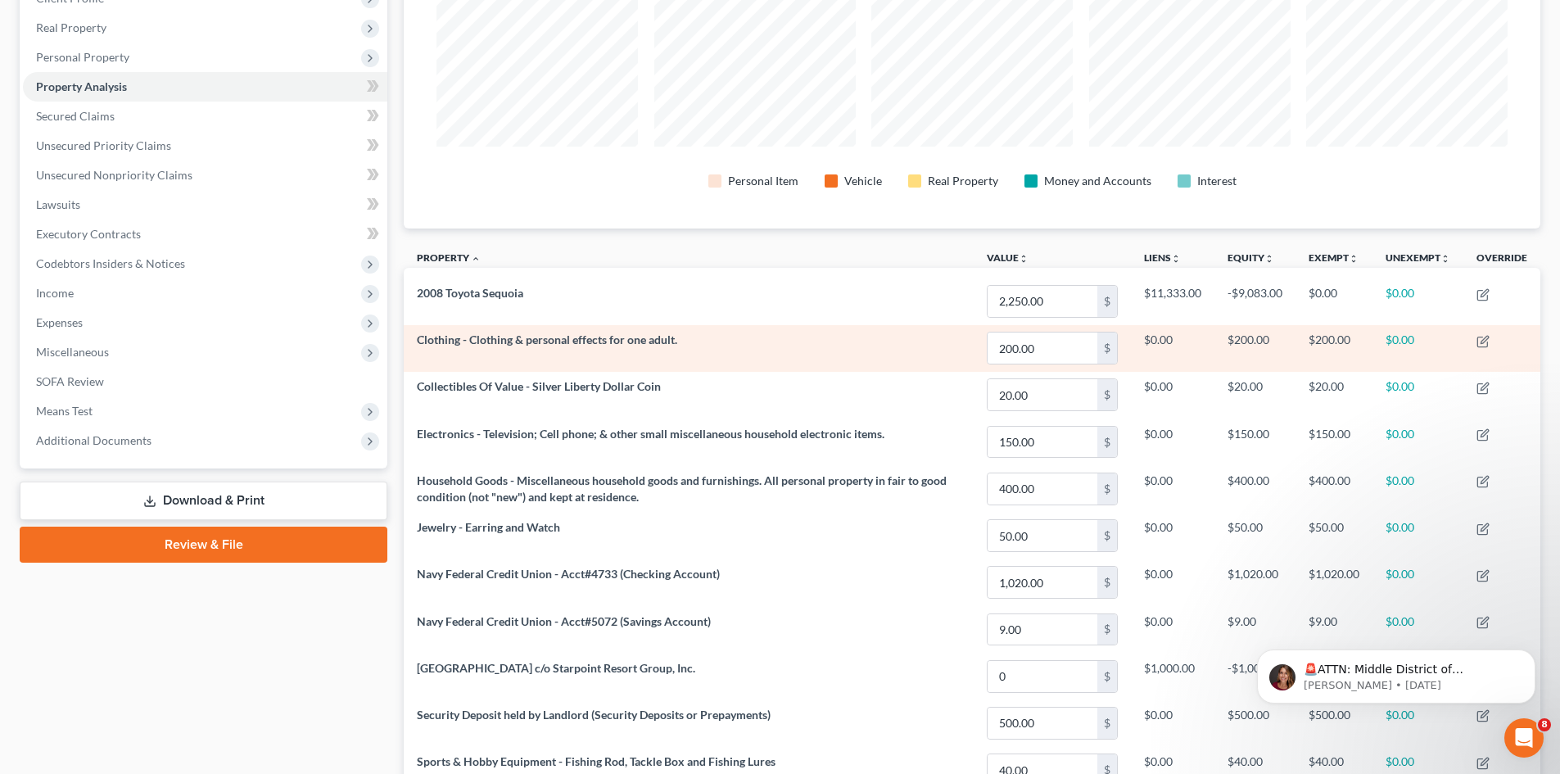
scroll to position [82, 0]
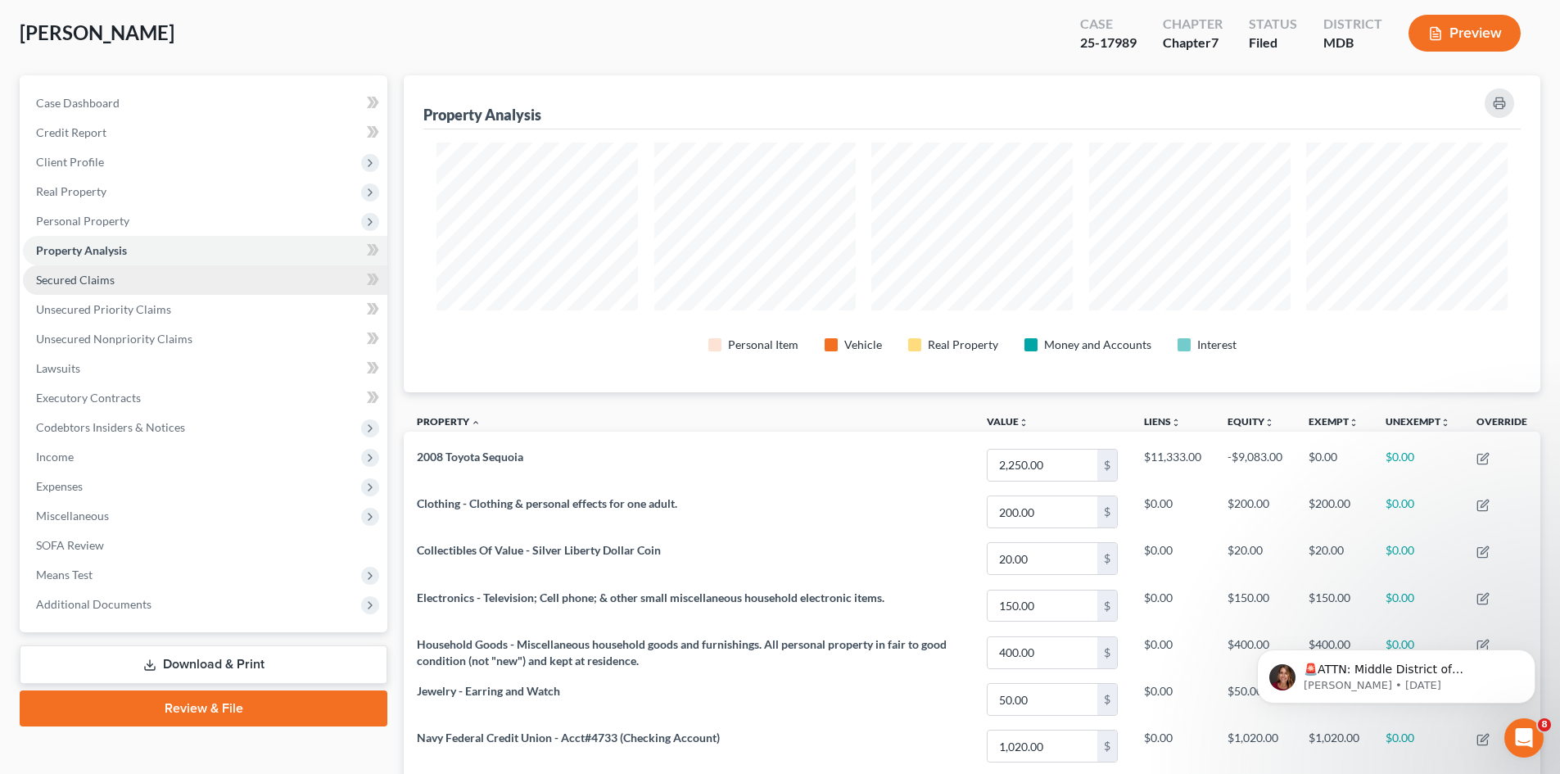
click at [150, 277] on link "Secured Claims" at bounding box center [205, 279] width 364 height 29
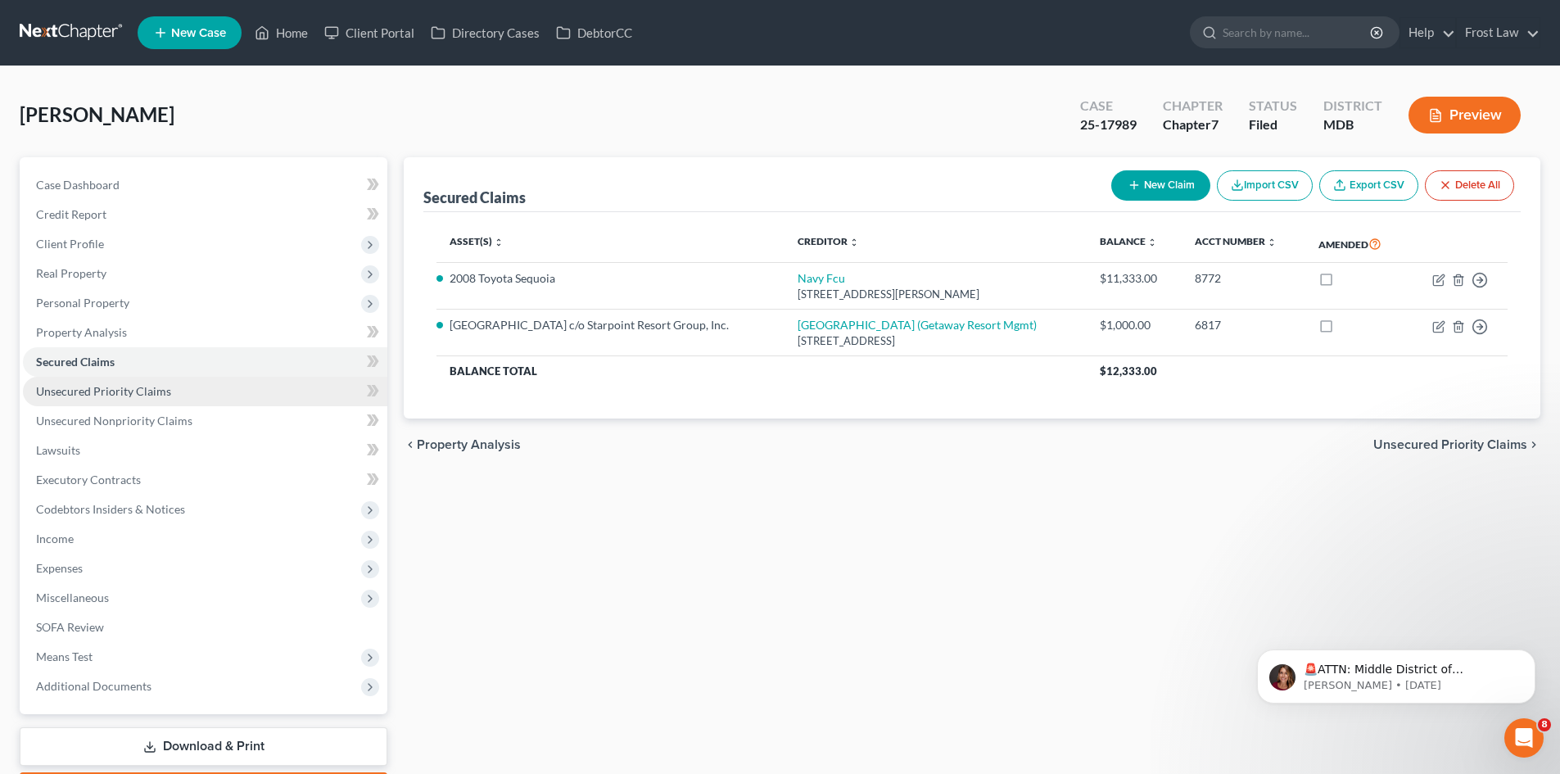
click at [142, 392] on span "Unsecured Priority Claims" at bounding box center [103, 391] width 135 height 14
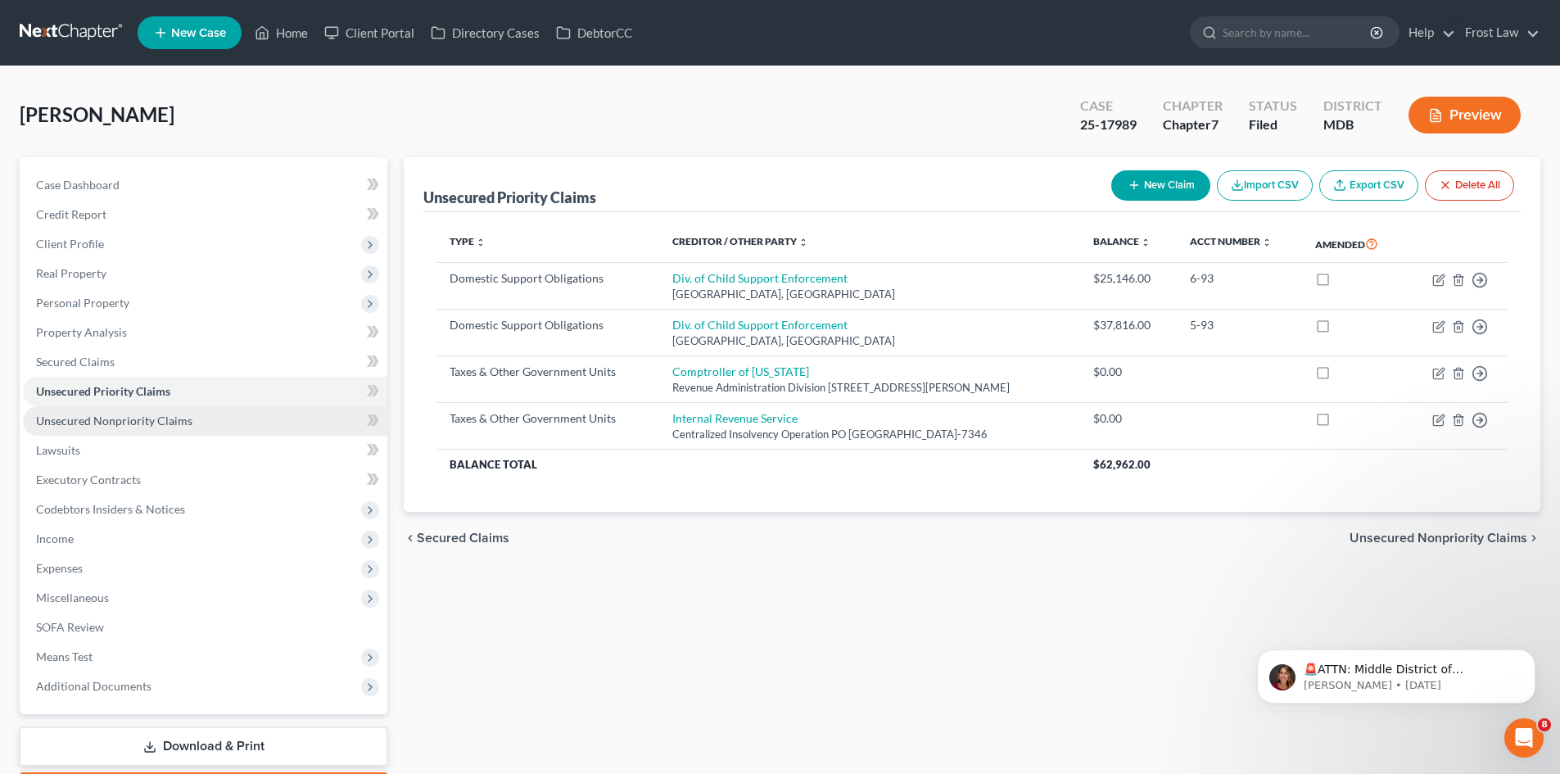
click at [129, 425] on span "Unsecured Nonpriority Claims" at bounding box center [114, 421] width 156 height 14
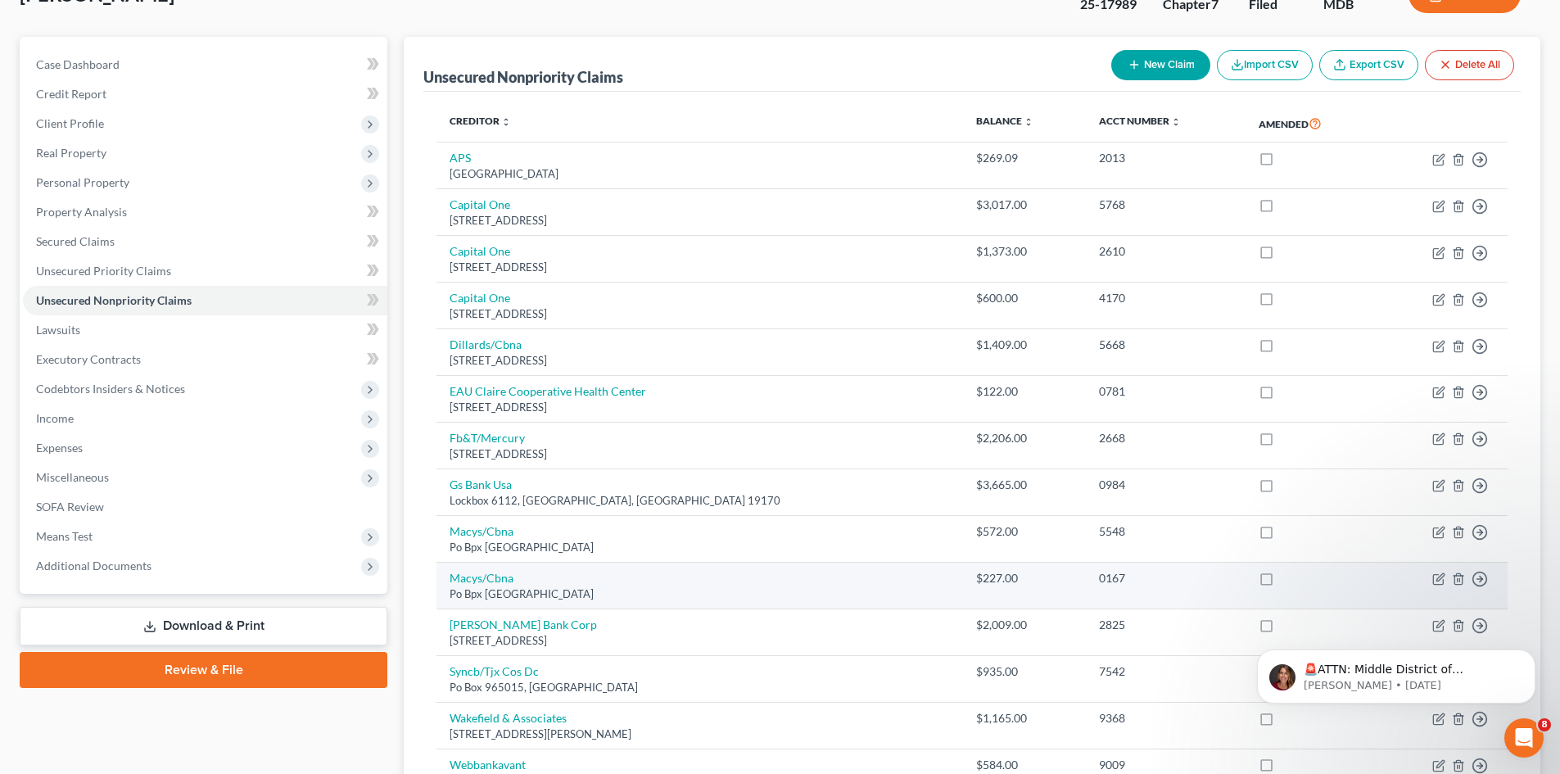
scroll to position [328, 0]
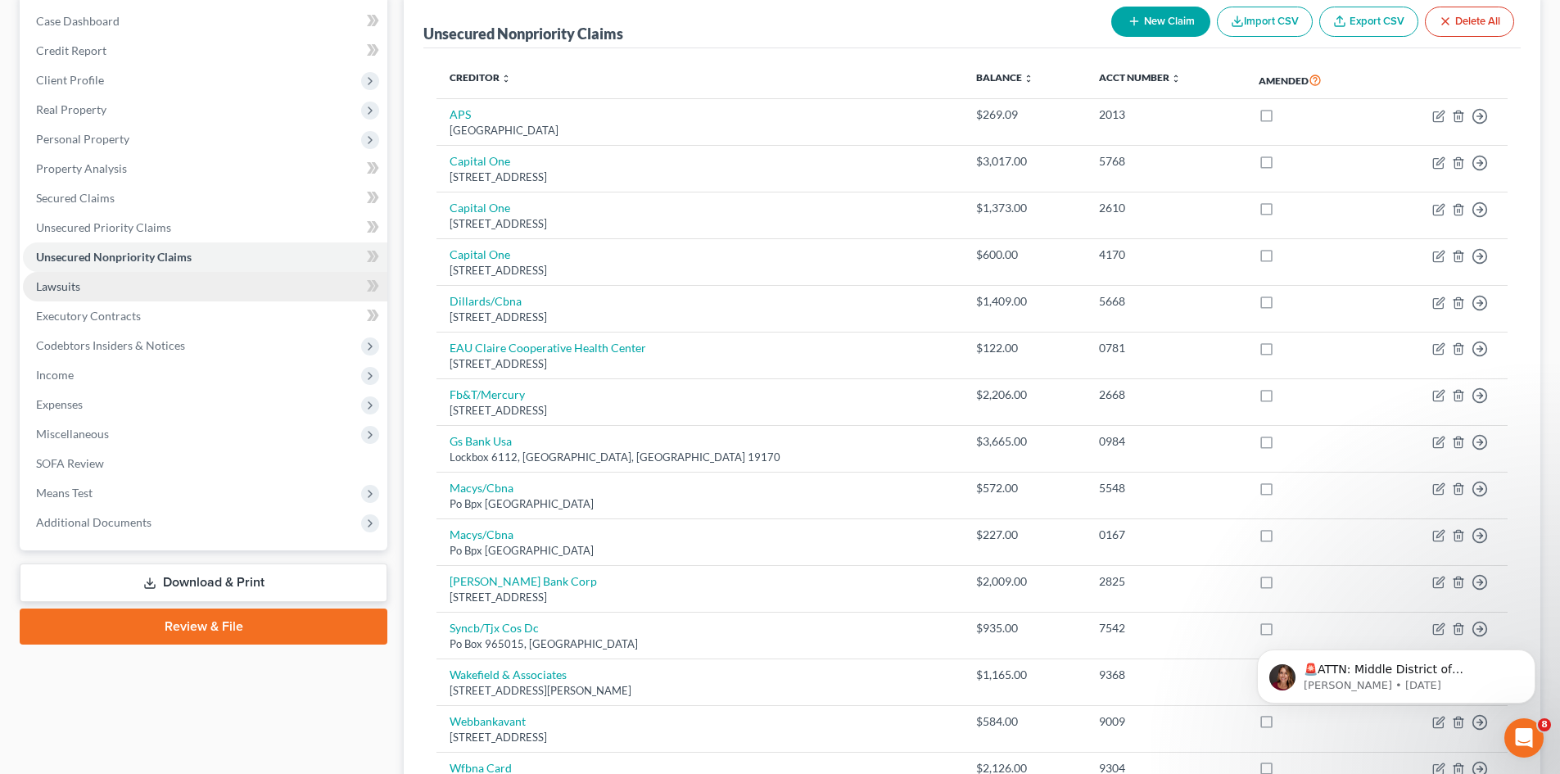
click at [140, 283] on link "Lawsuits" at bounding box center [205, 286] width 364 height 29
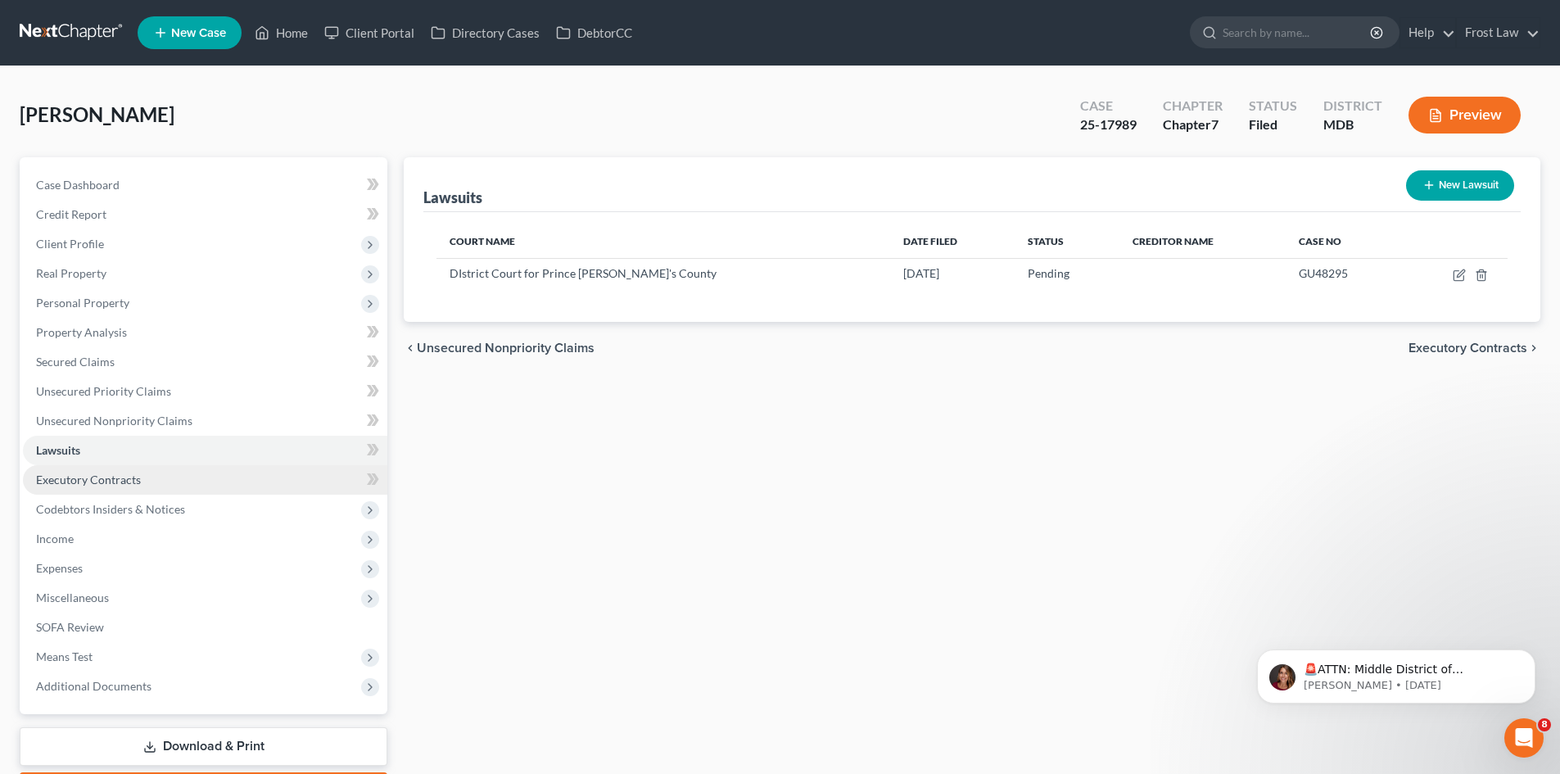
click at [156, 481] on link "Executory Contracts" at bounding box center [205, 479] width 364 height 29
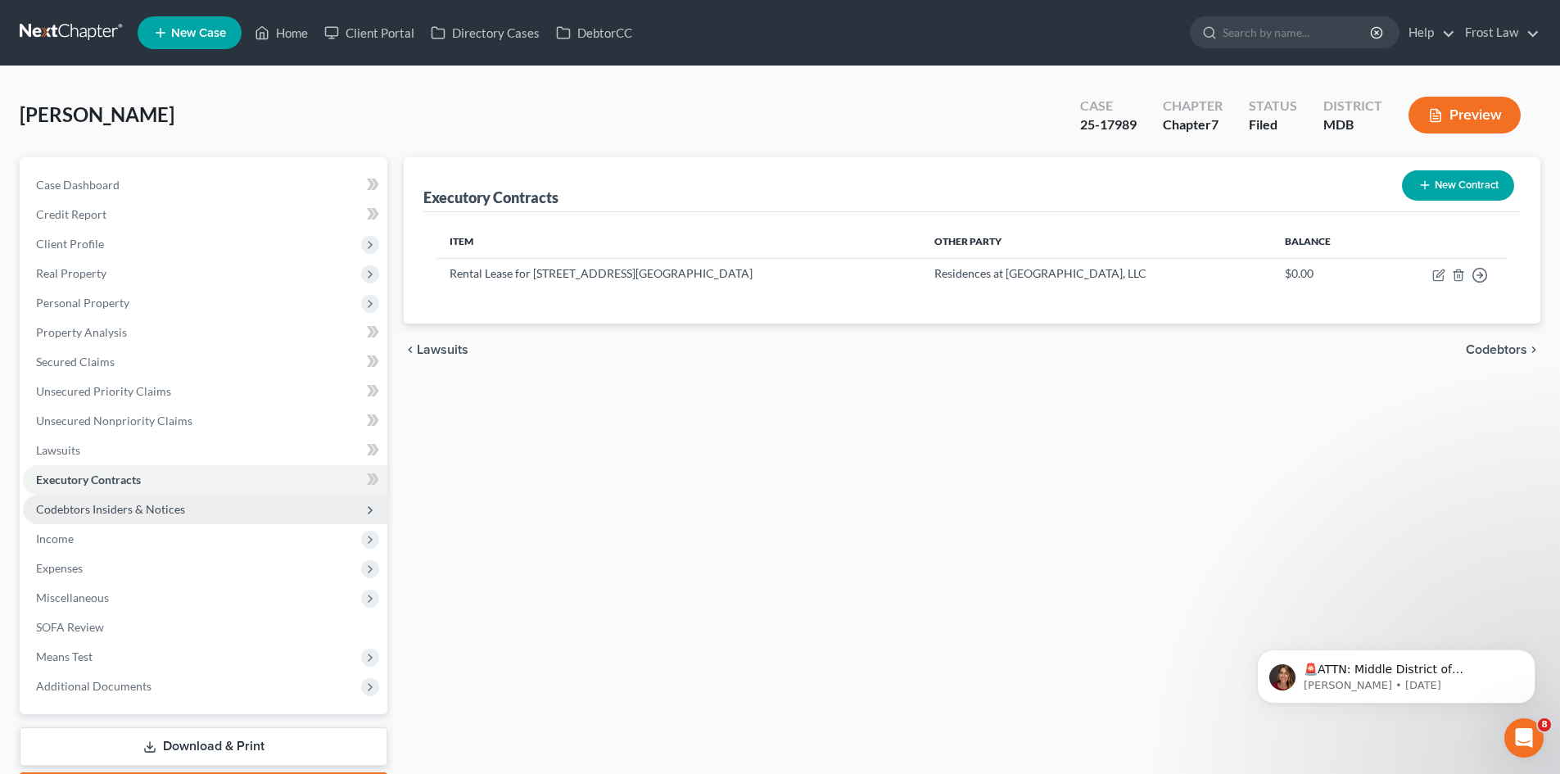
click at [138, 509] on span "Codebtors Insiders & Notices" at bounding box center [110, 509] width 149 height 14
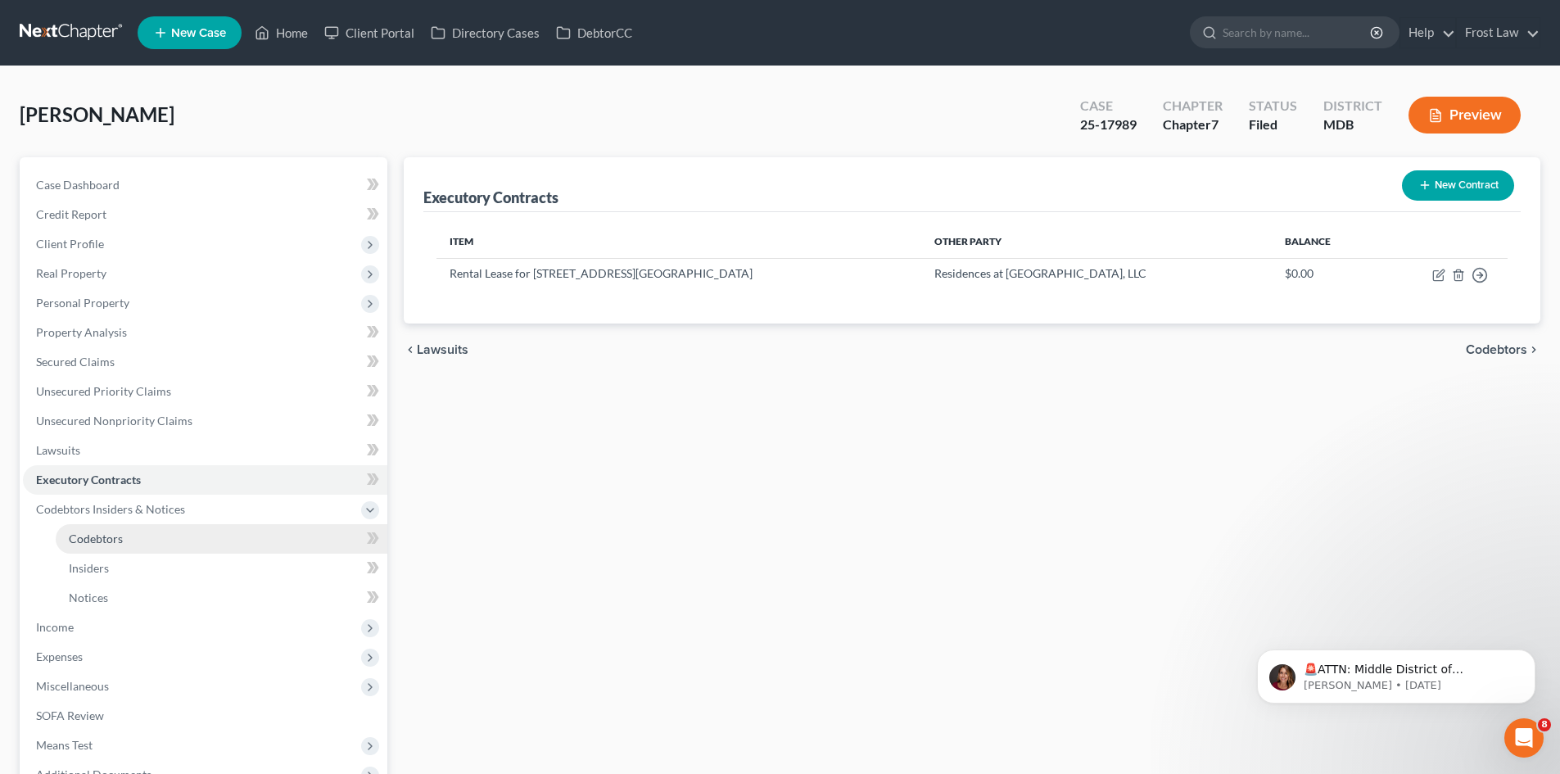
click at [139, 531] on link "Codebtors" at bounding box center [222, 538] width 332 height 29
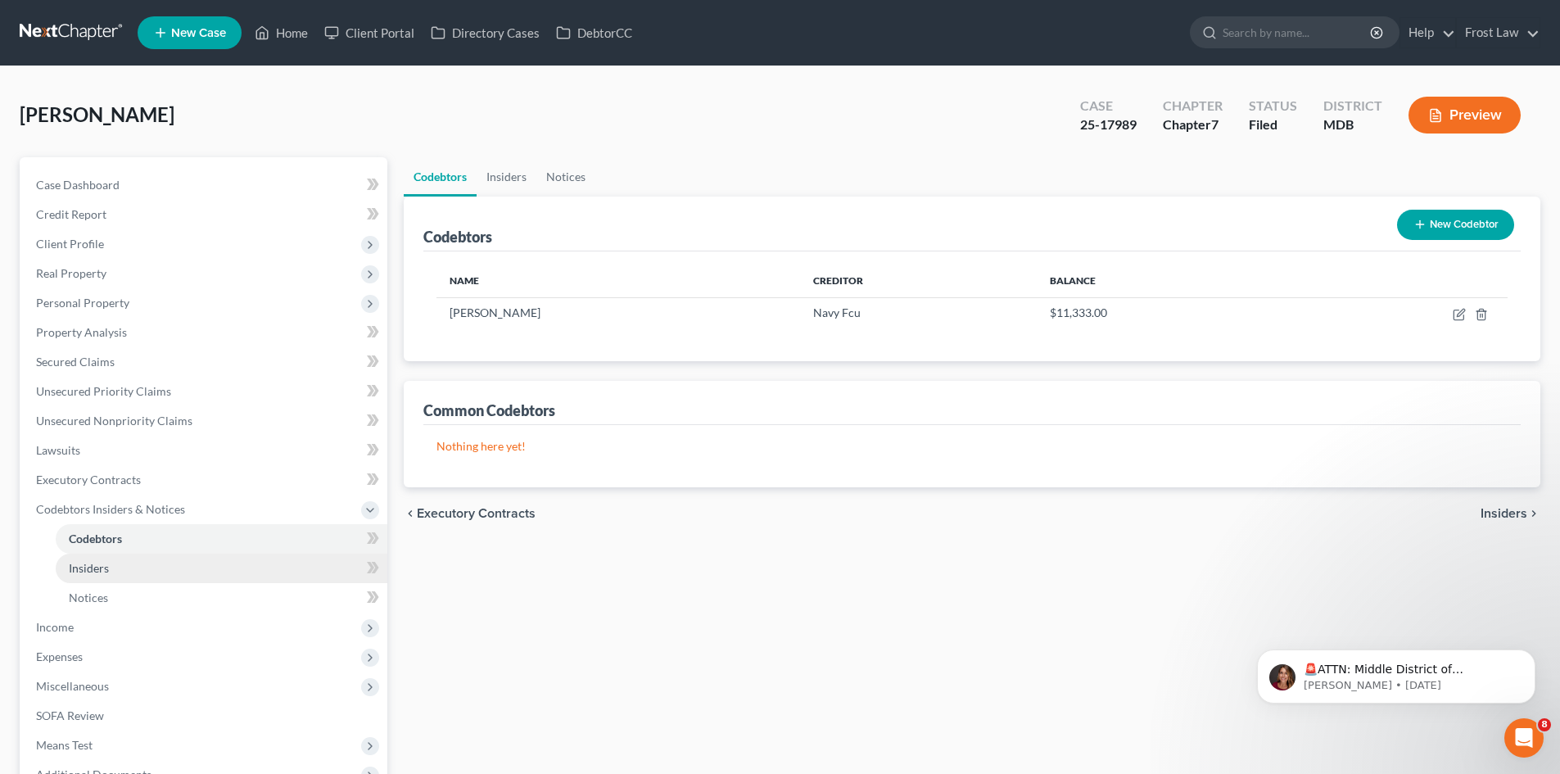
click at [120, 556] on link "Insiders" at bounding box center [222, 568] width 332 height 29
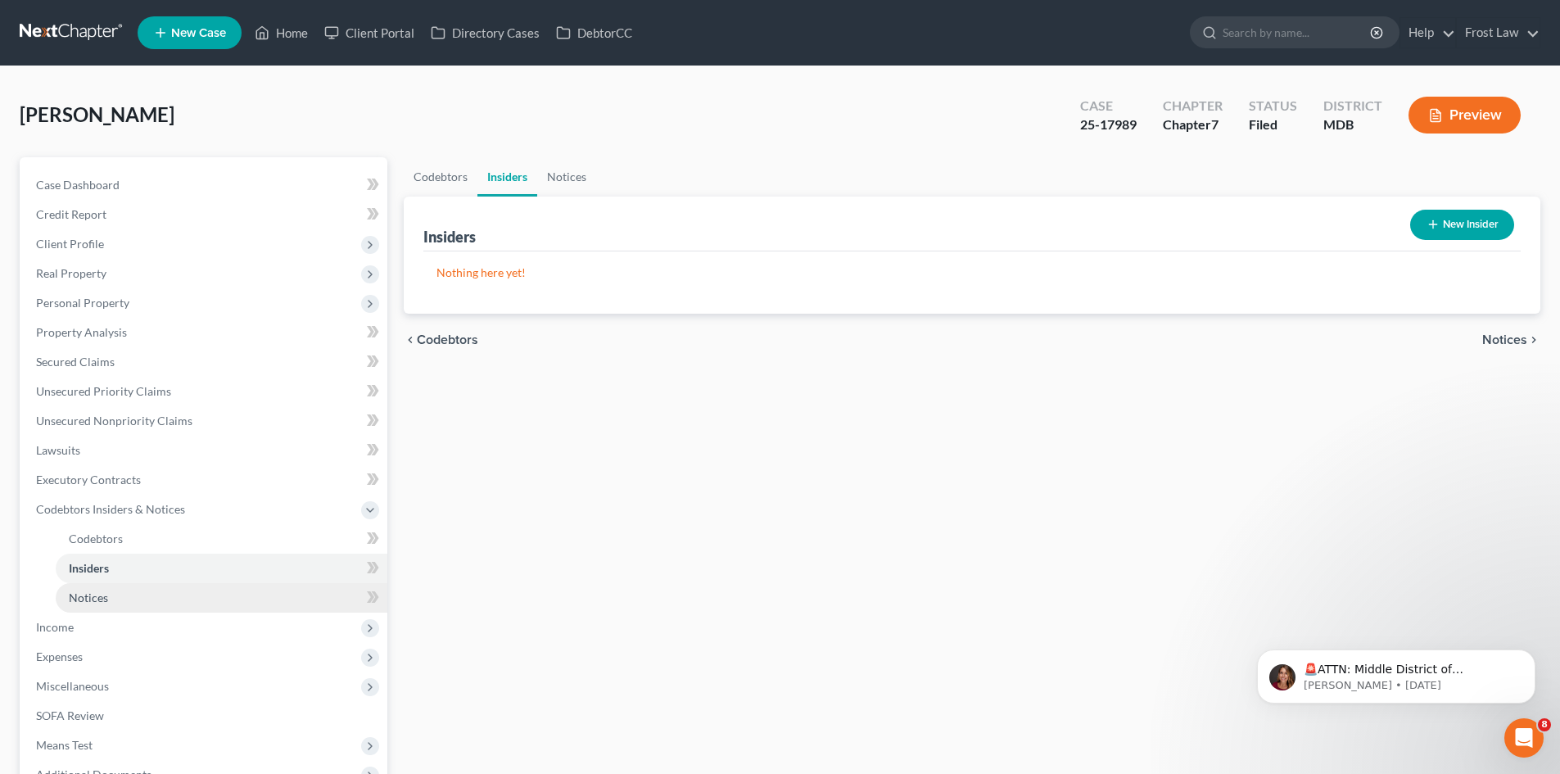
click at [110, 599] on link "Notices" at bounding box center [222, 597] width 332 height 29
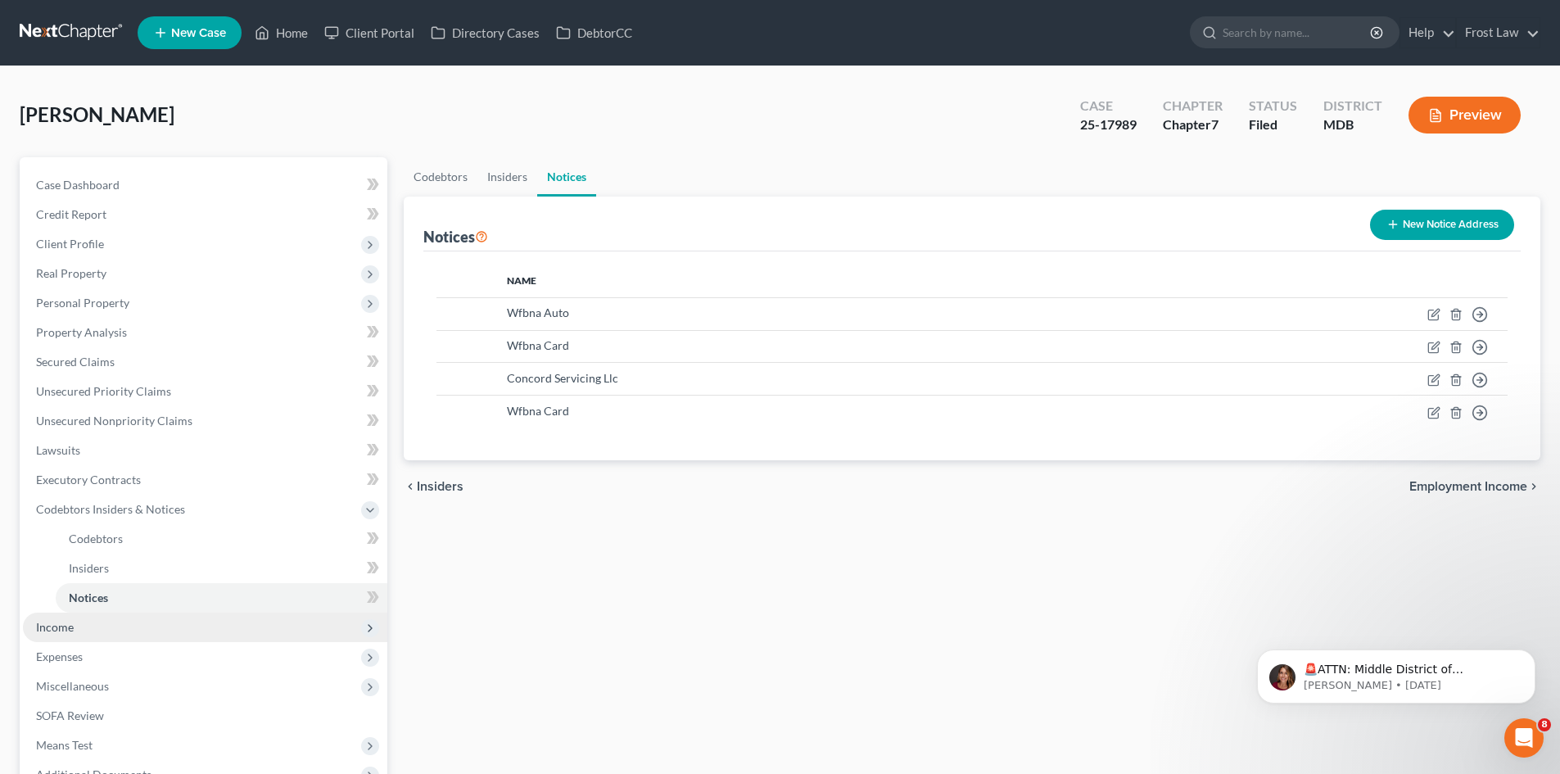
click at [107, 629] on span "Income" at bounding box center [205, 627] width 364 height 29
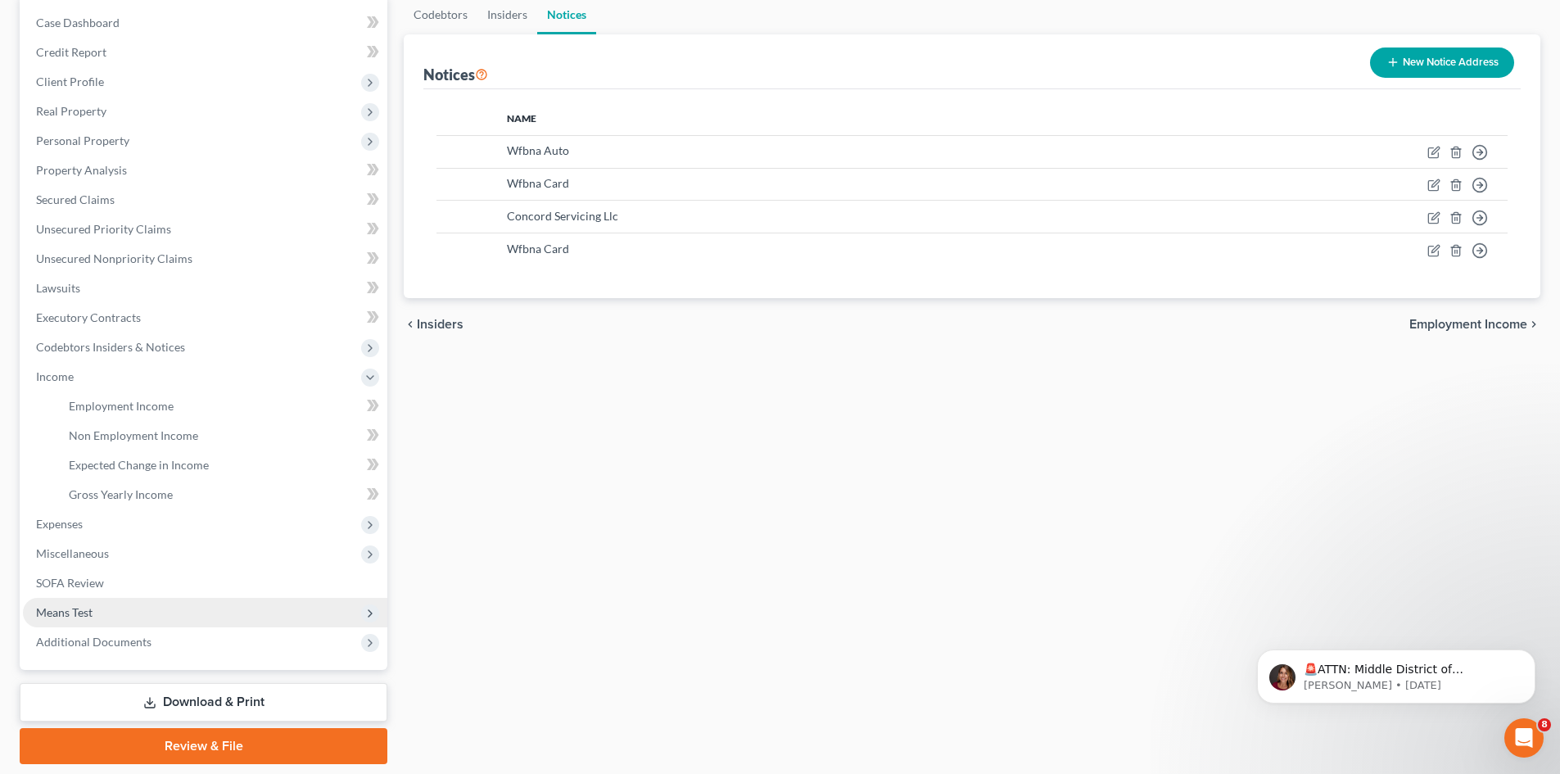
scroll to position [164, 0]
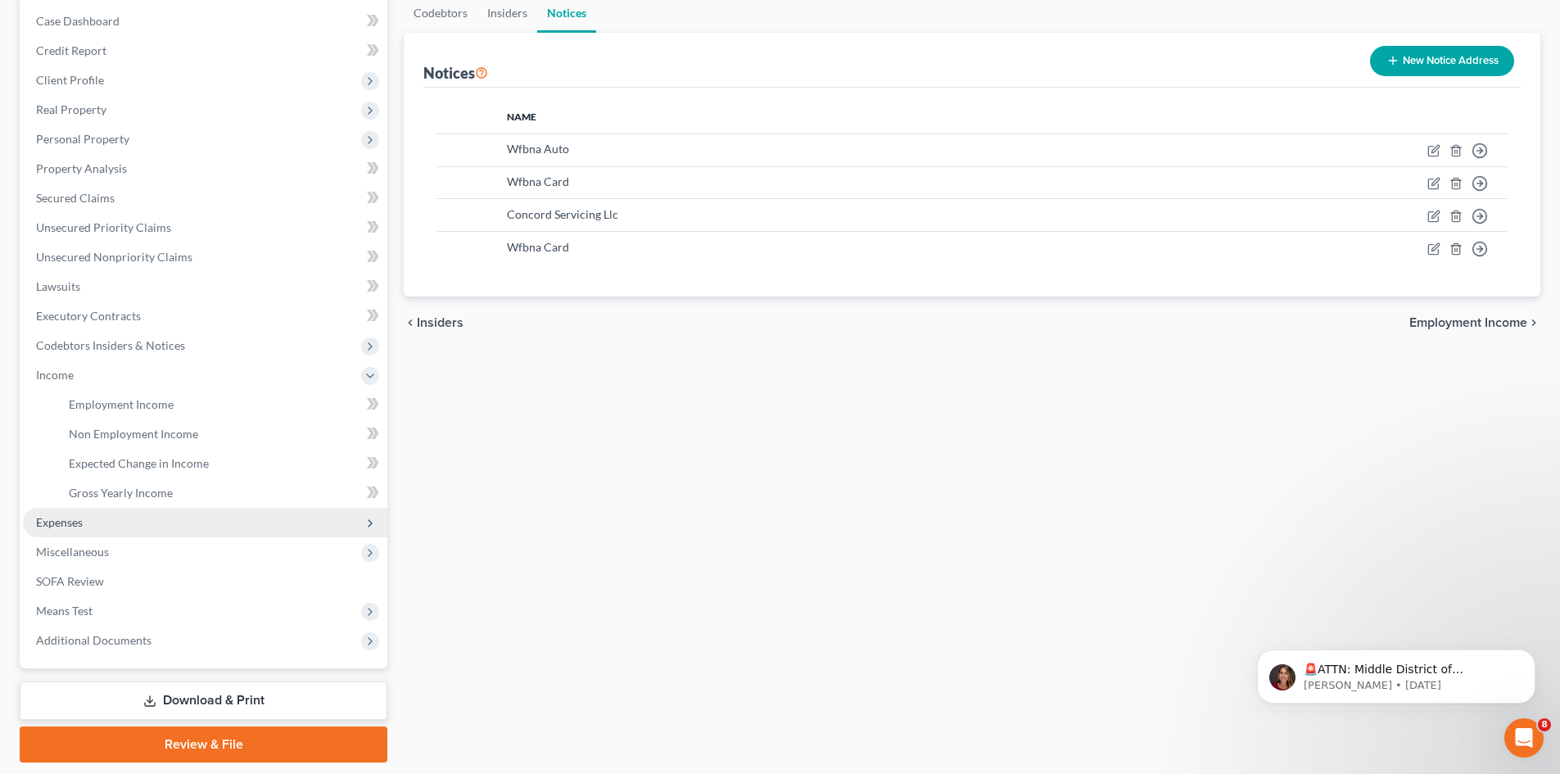
click at [111, 532] on span "Expenses" at bounding box center [205, 522] width 364 height 29
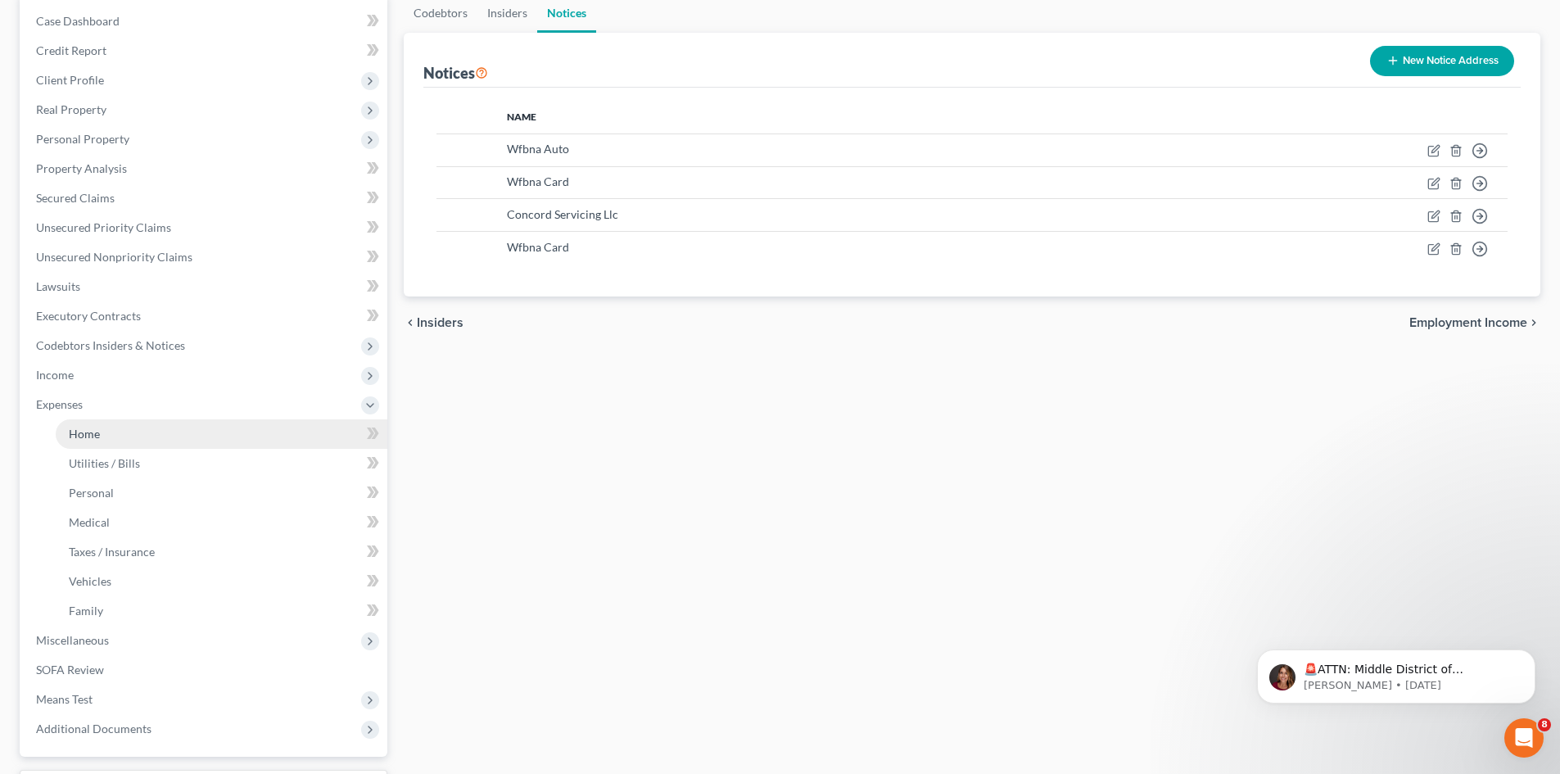
click at [84, 440] on span "Home" at bounding box center [84, 434] width 31 height 14
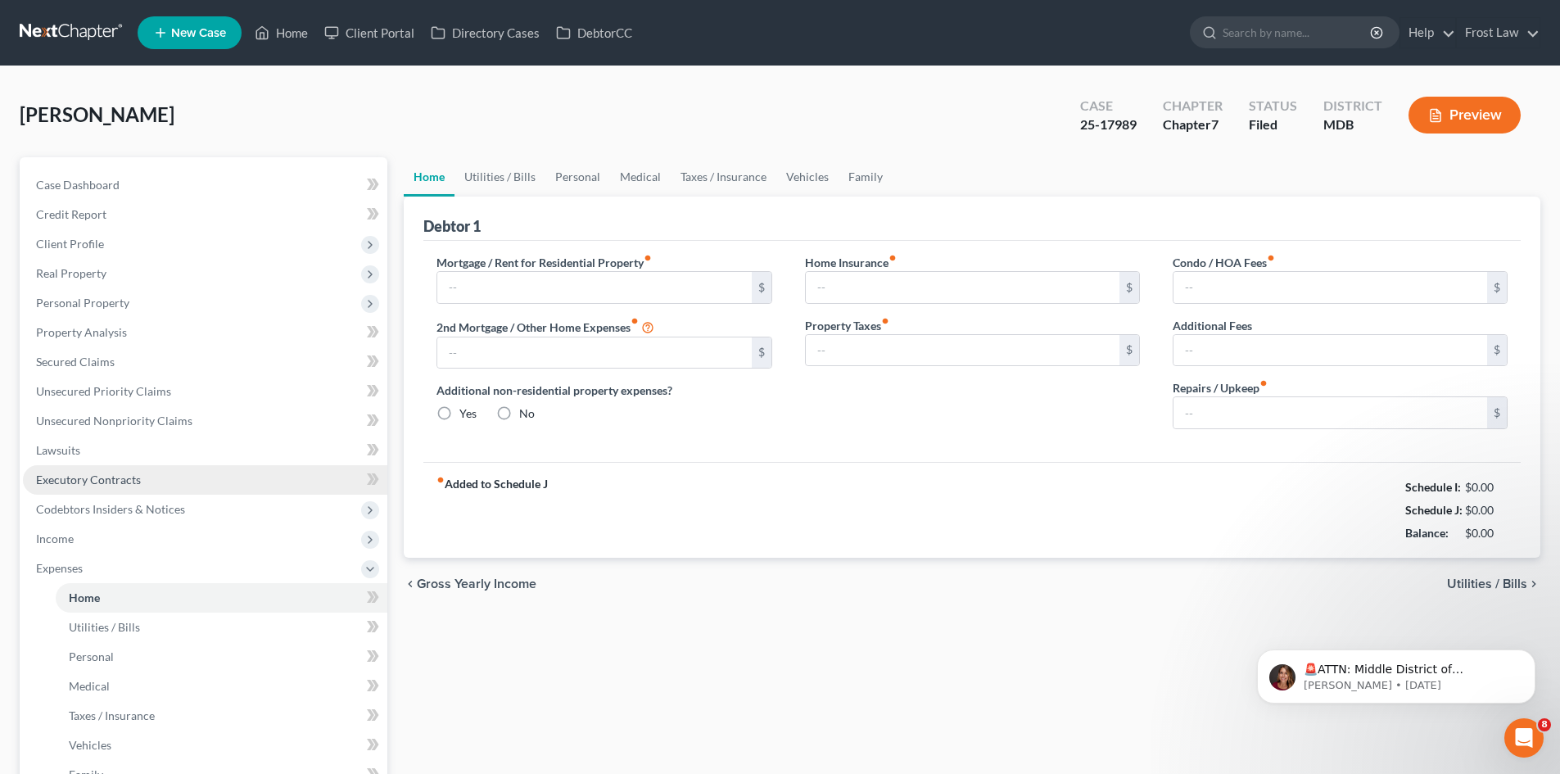
type input "1,414.00"
radio input "true"
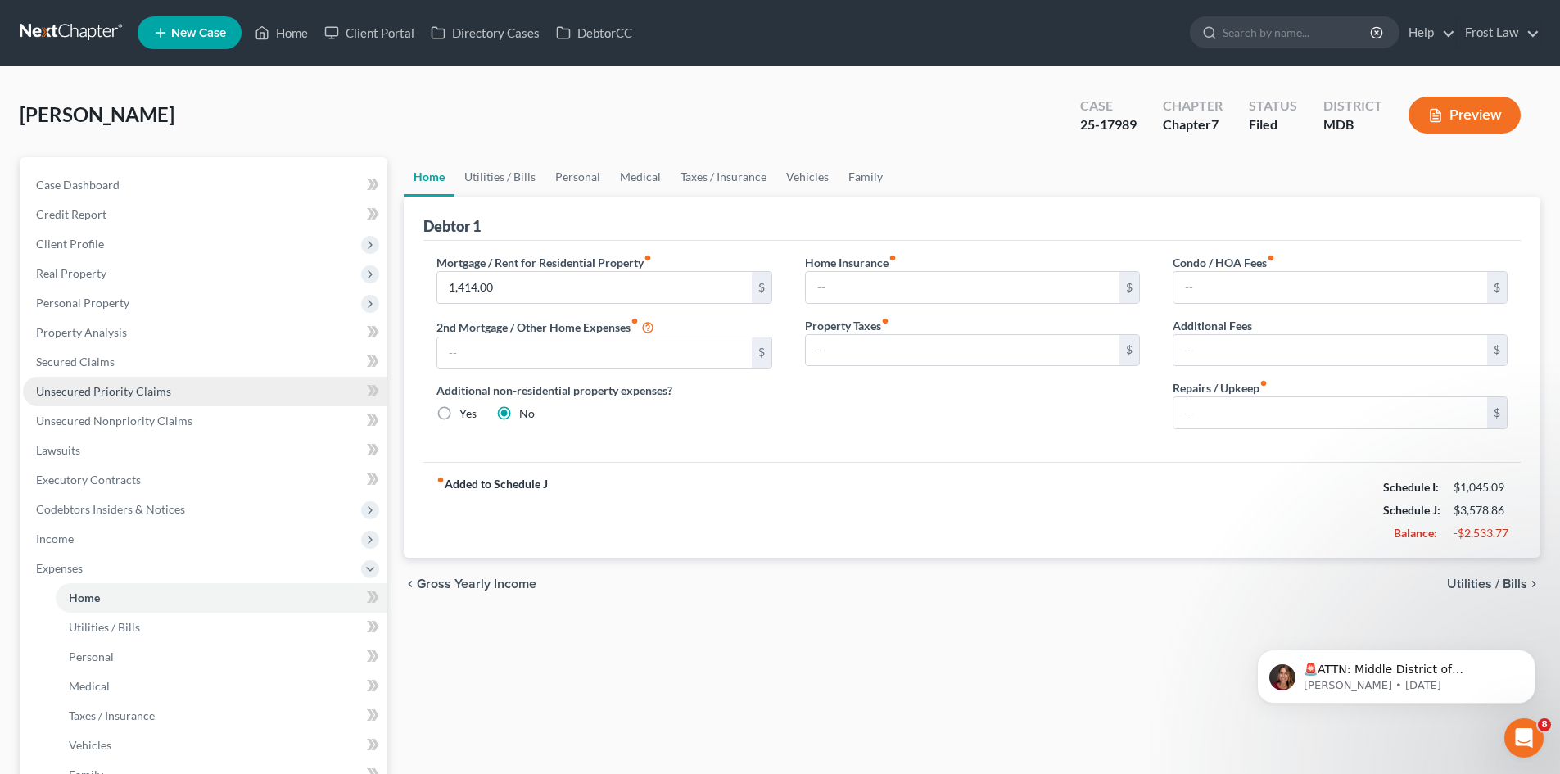
click at [91, 396] on span "Unsecured Priority Claims" at bounding box center [103, 391] width 135 height 14
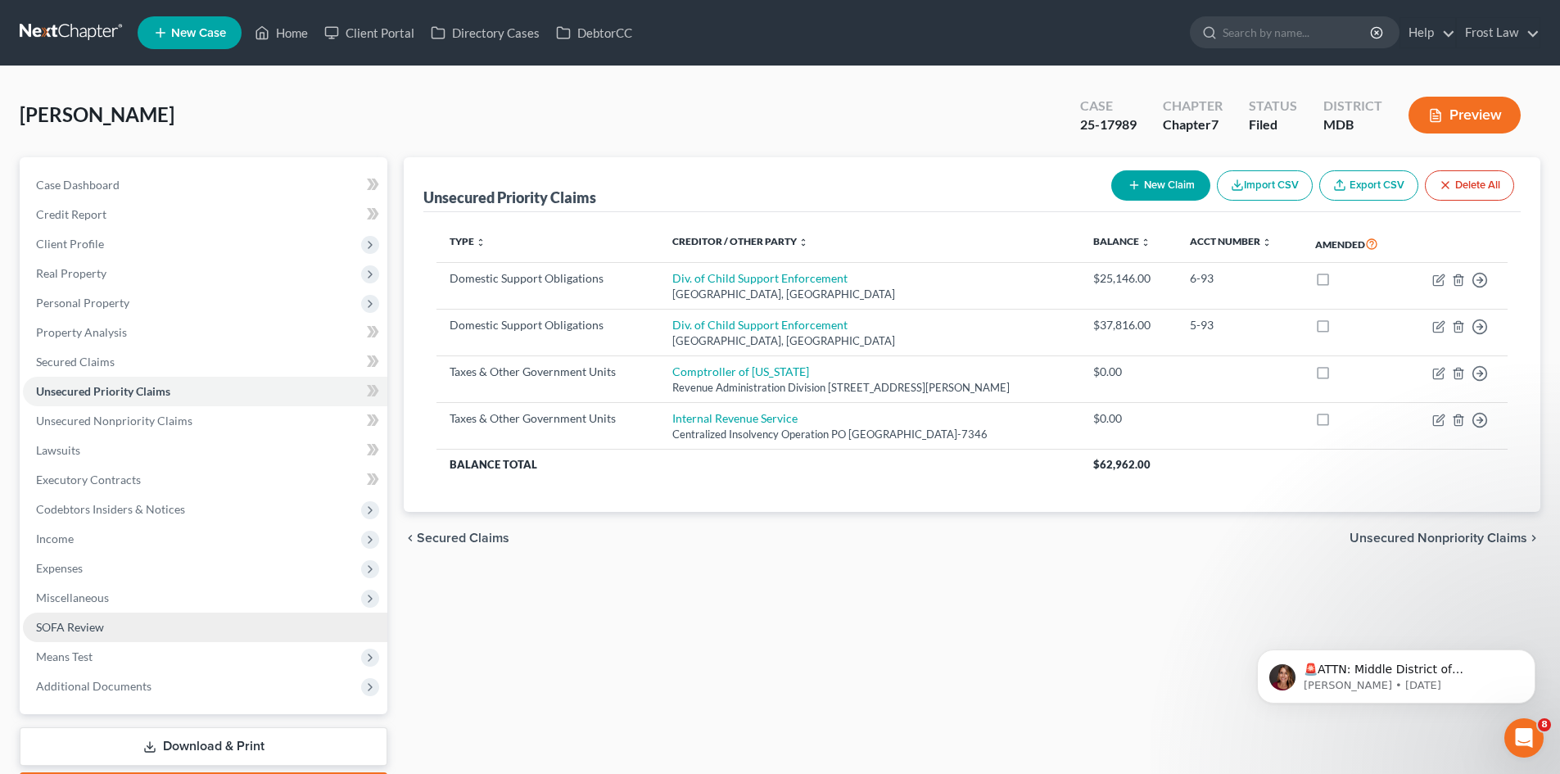
click at [100, 633] on span "SOFA Review" at bounding box center [70, 627] width 68 height 14
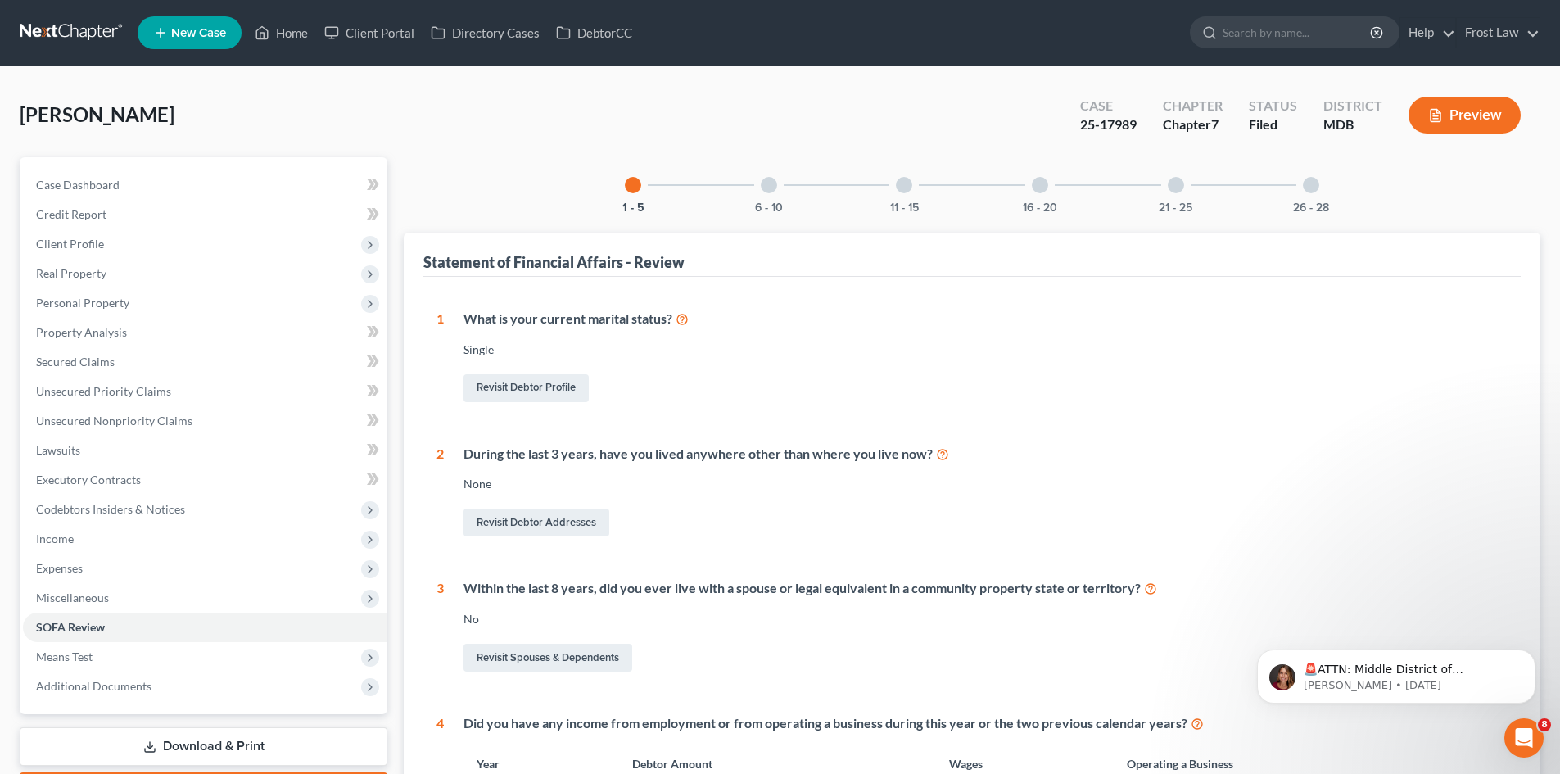
click at [768, 180] on div at bounding box center [769, 185] width 16 height 16
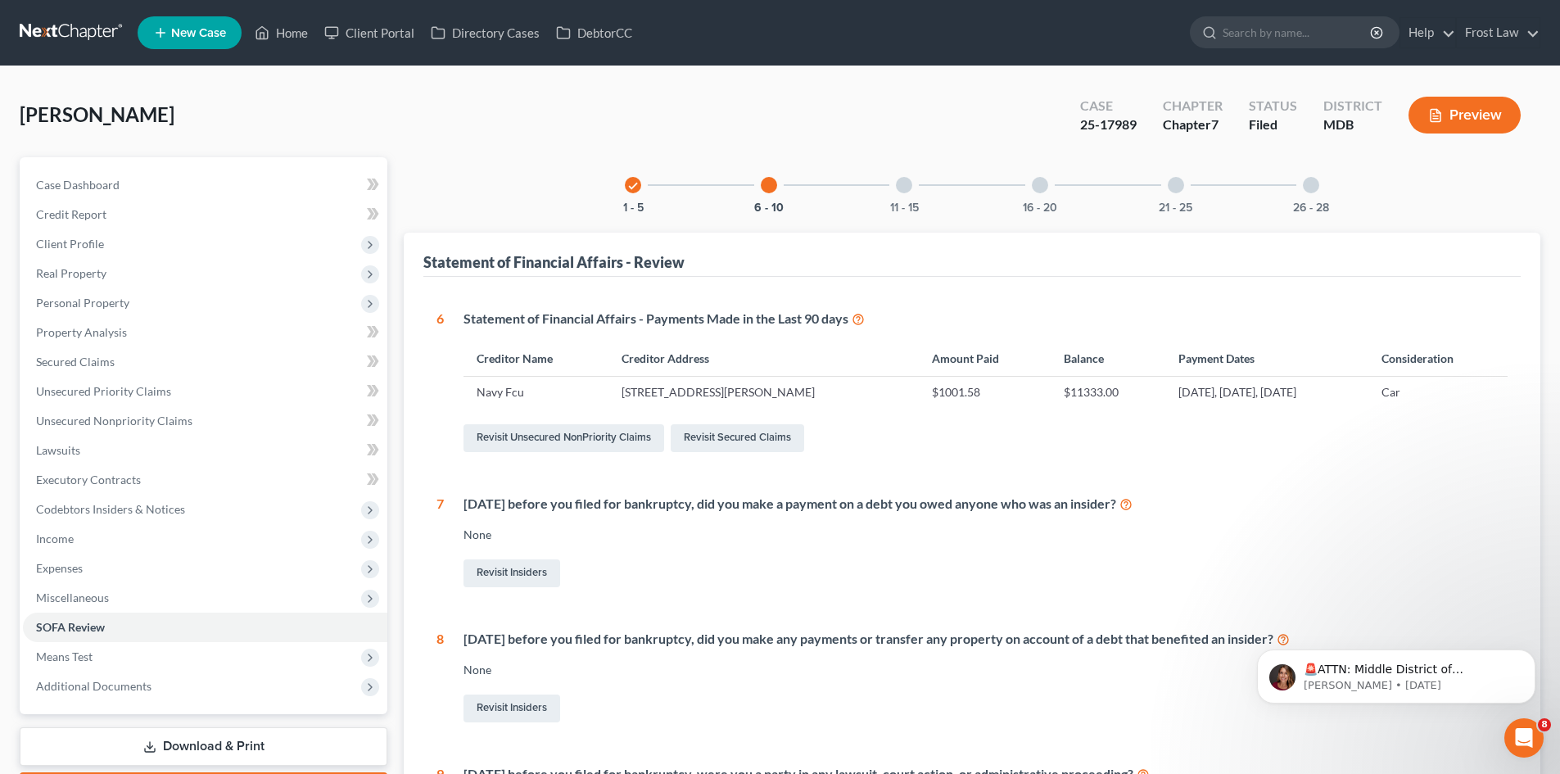
click at [73, 34] on link at bounding box center [72, 32] width 105 height 29
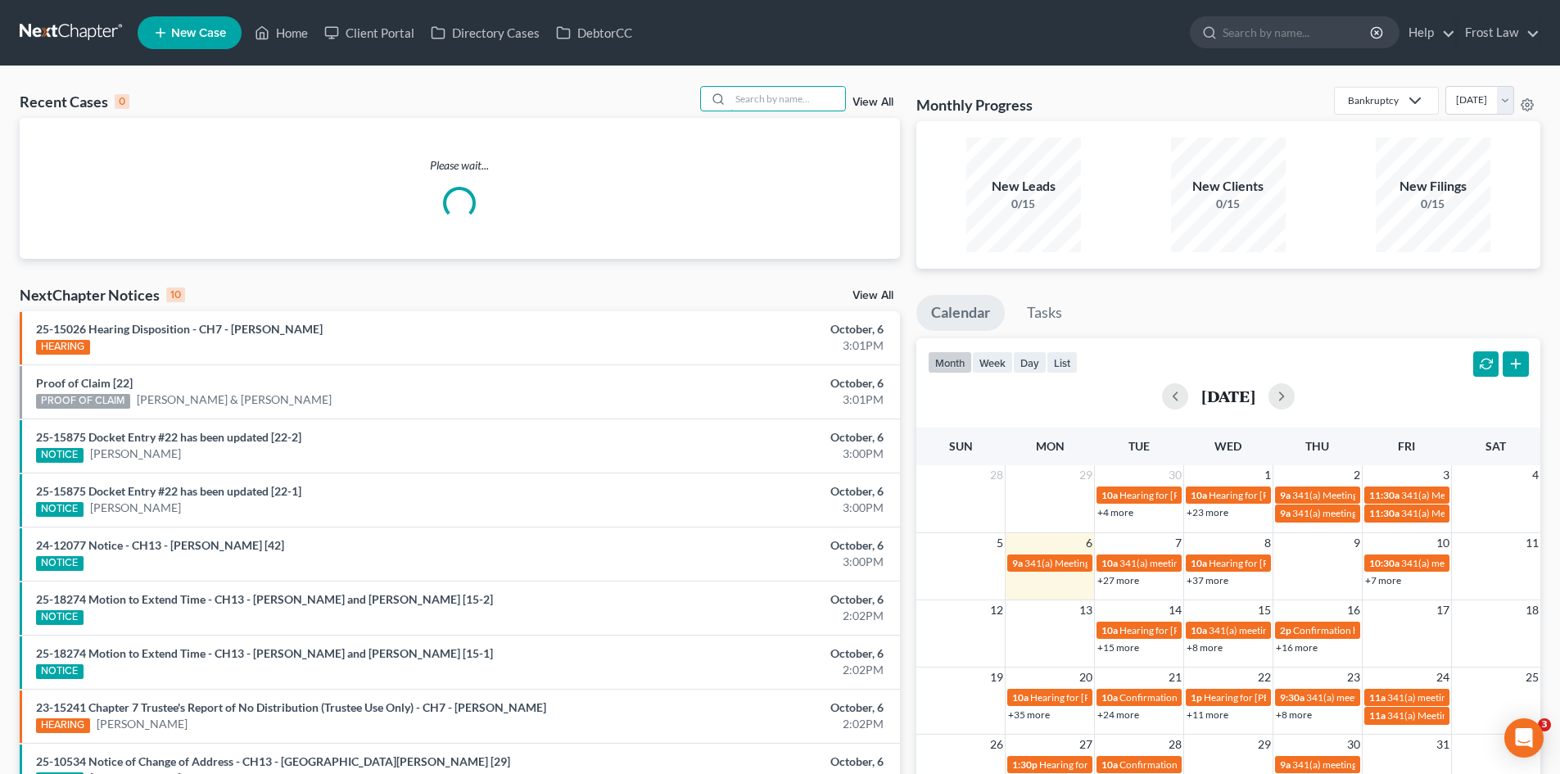
click at [751, 113] on div "Recent Cases 0 View All" at bounding box center [460, 102] width 881 height 32
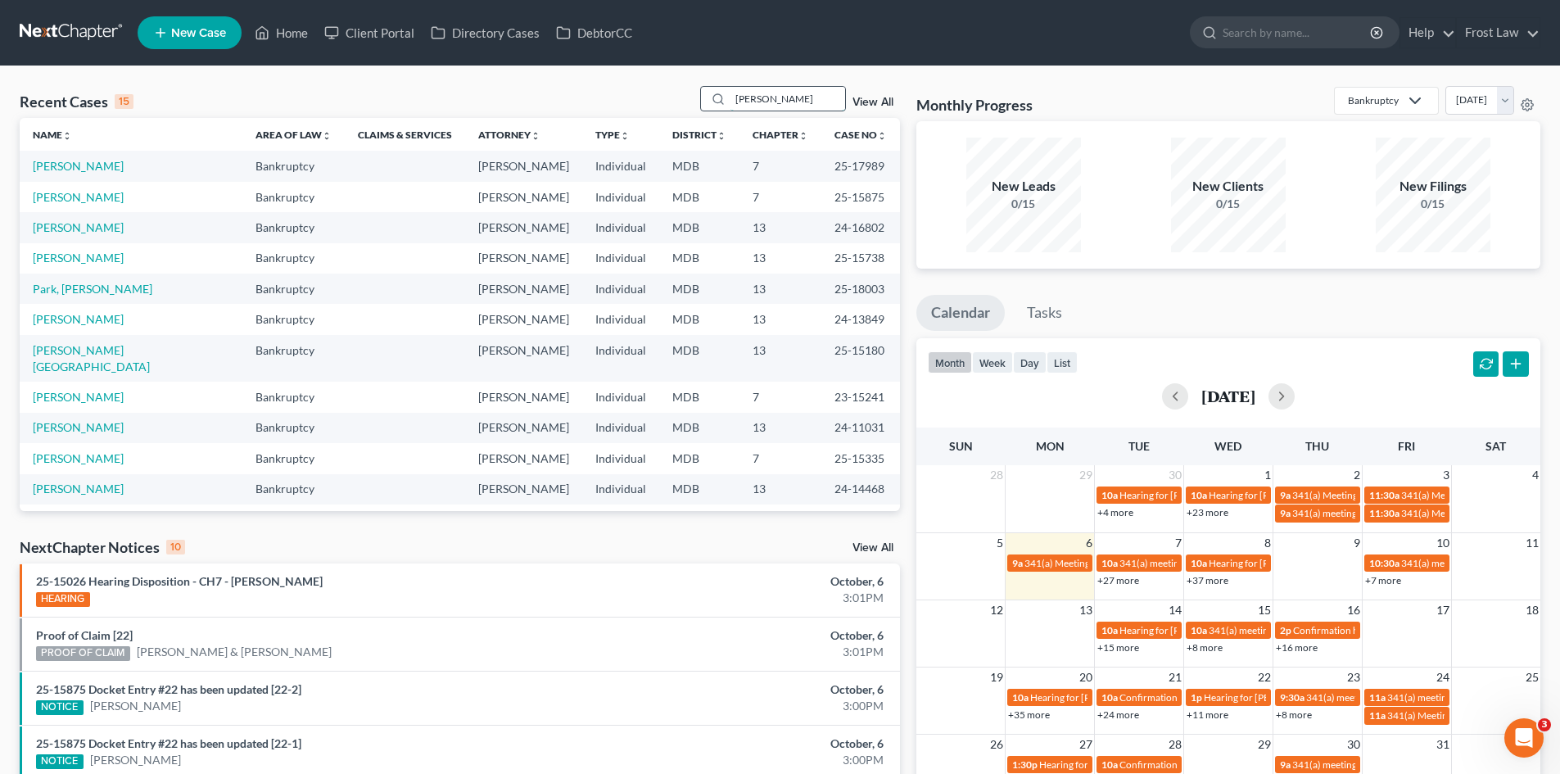
type input "bobbit"
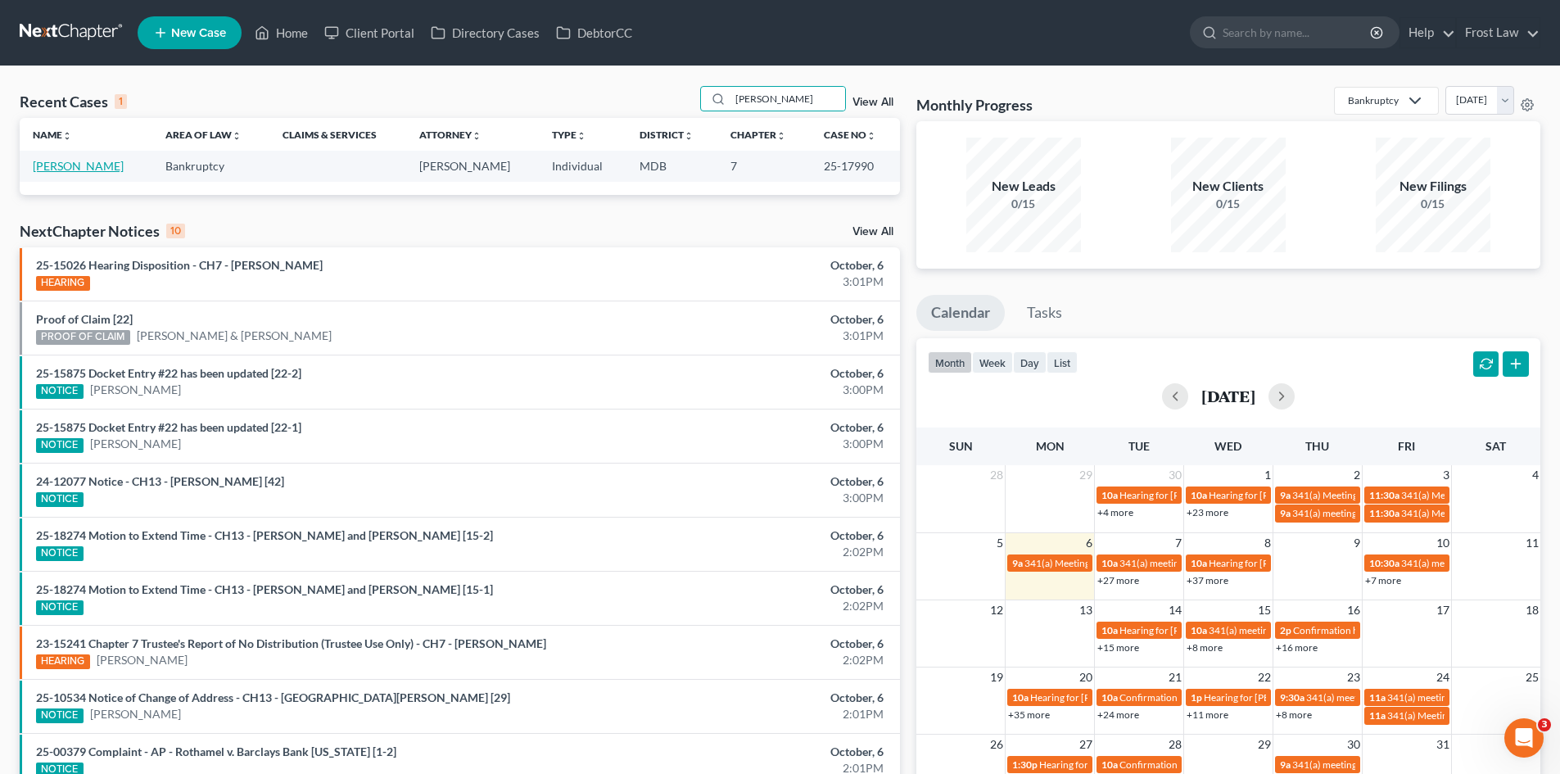
click at [114, 169] on link "Bobbitt, Keshawn" at bounding box center [78, 166] width 91 height 14
select select "2"
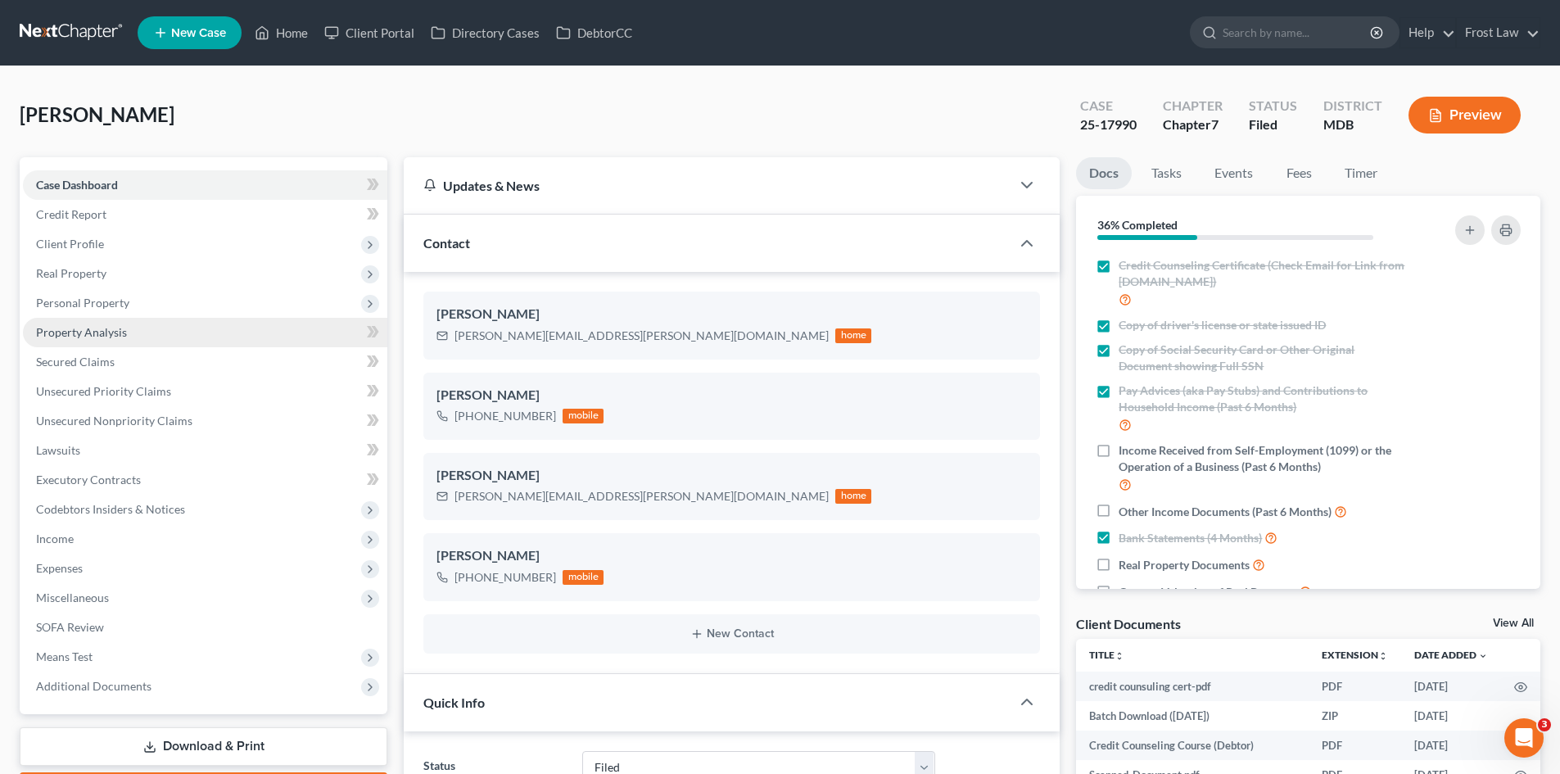
click at [124, 336] on span "Property Analysis" at bounding box center [81, 332] width 91 height 14
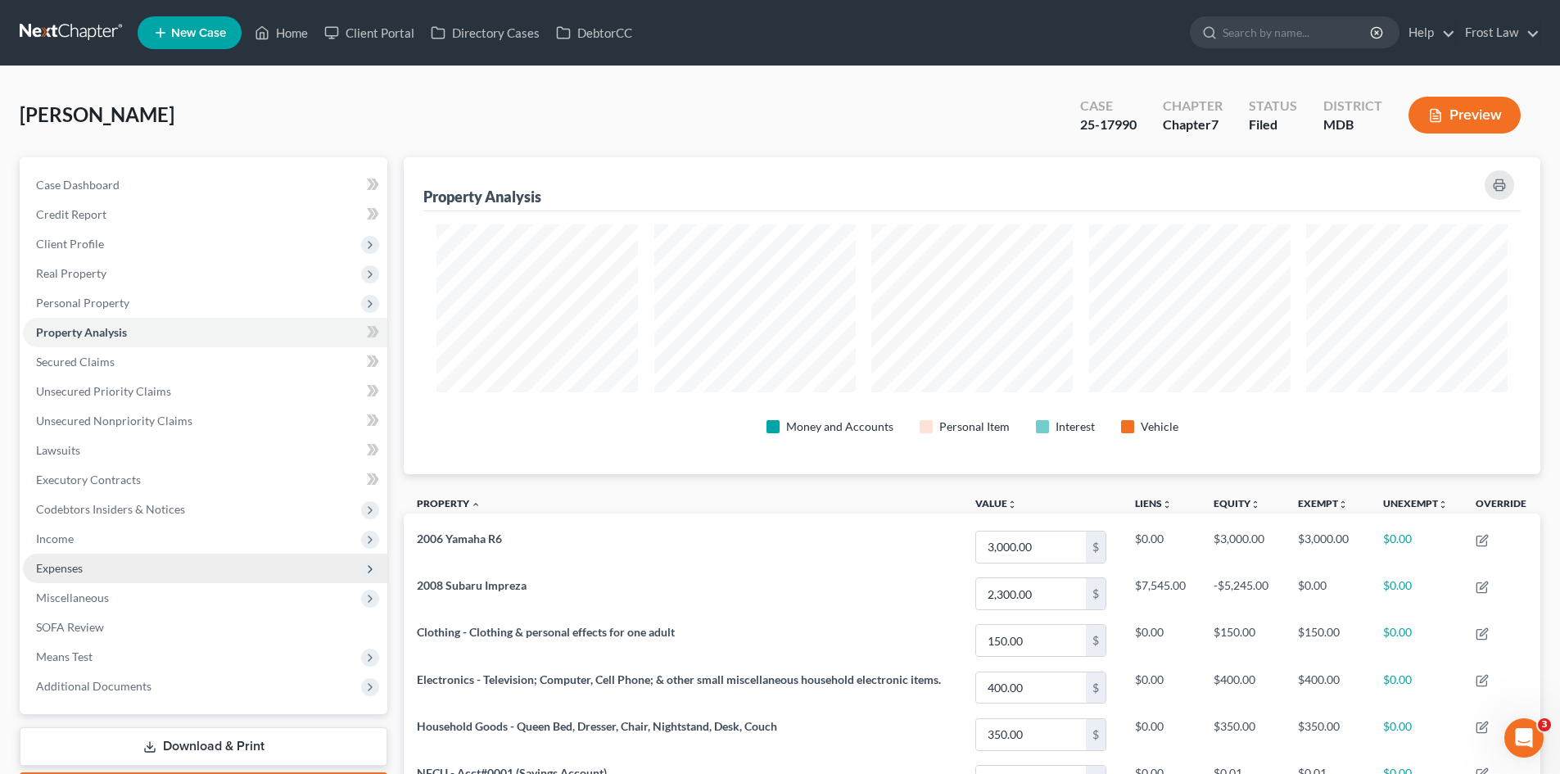
click at [93, 563] on span "Expenses" at bounding box center [205, 568] width 364 height 29
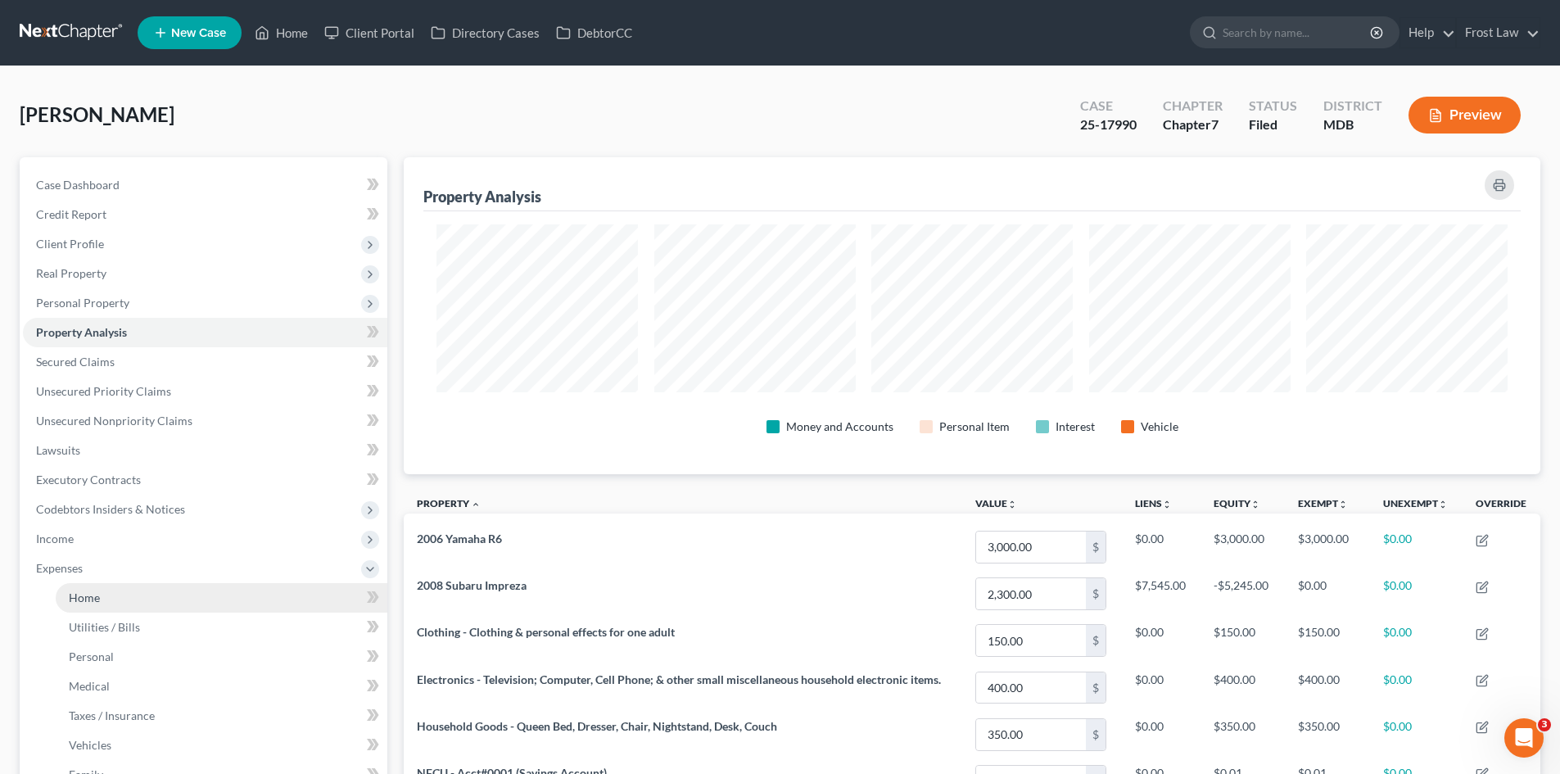
click at [91, 600] on span "Home" at bounding box center [84, 598] width 31 height 14
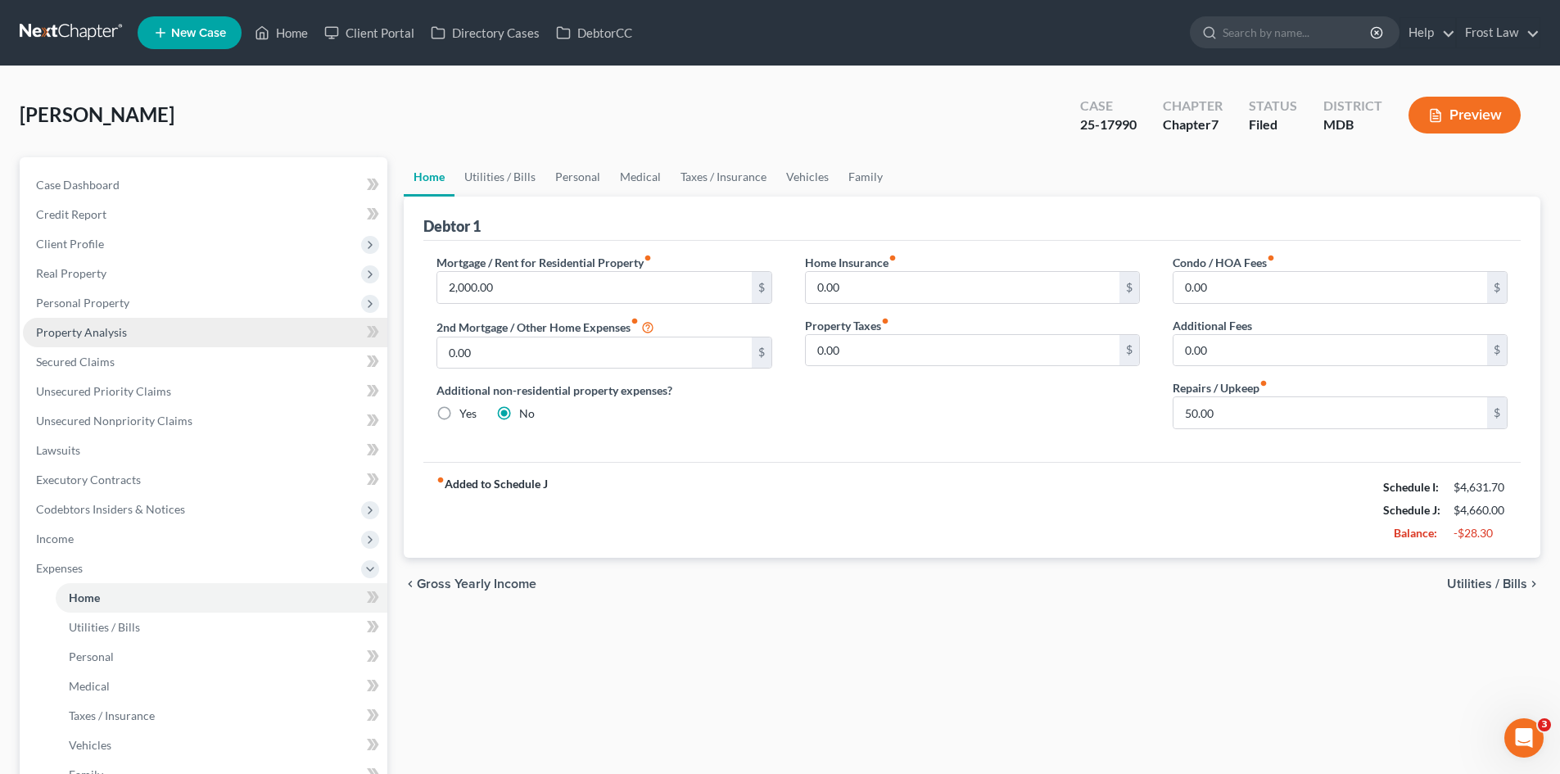
click at [127, 336] on link "Property Analysis" at bounding box center [205, 332] width 364 height 29
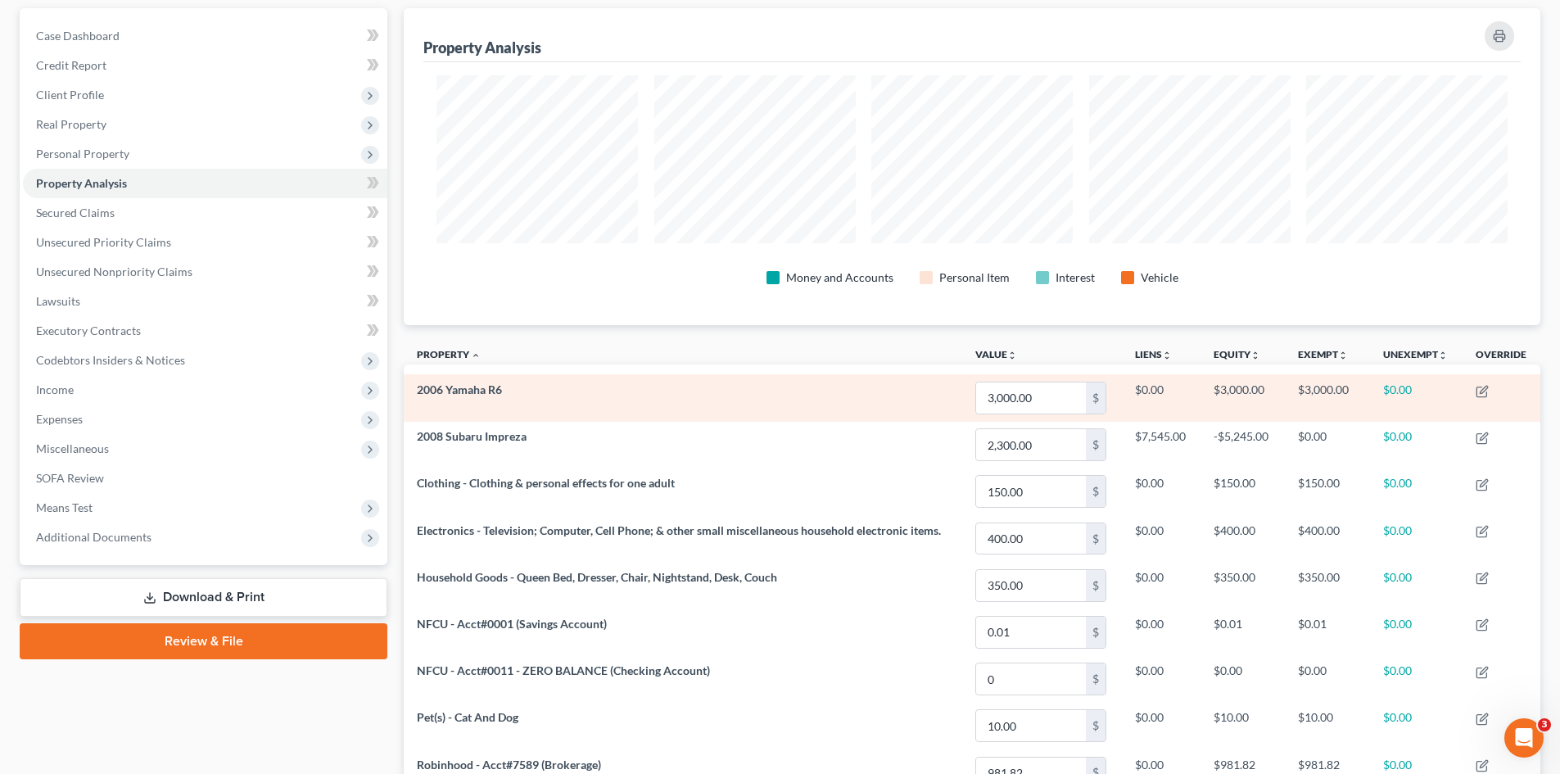
scroll to position [164, 0]
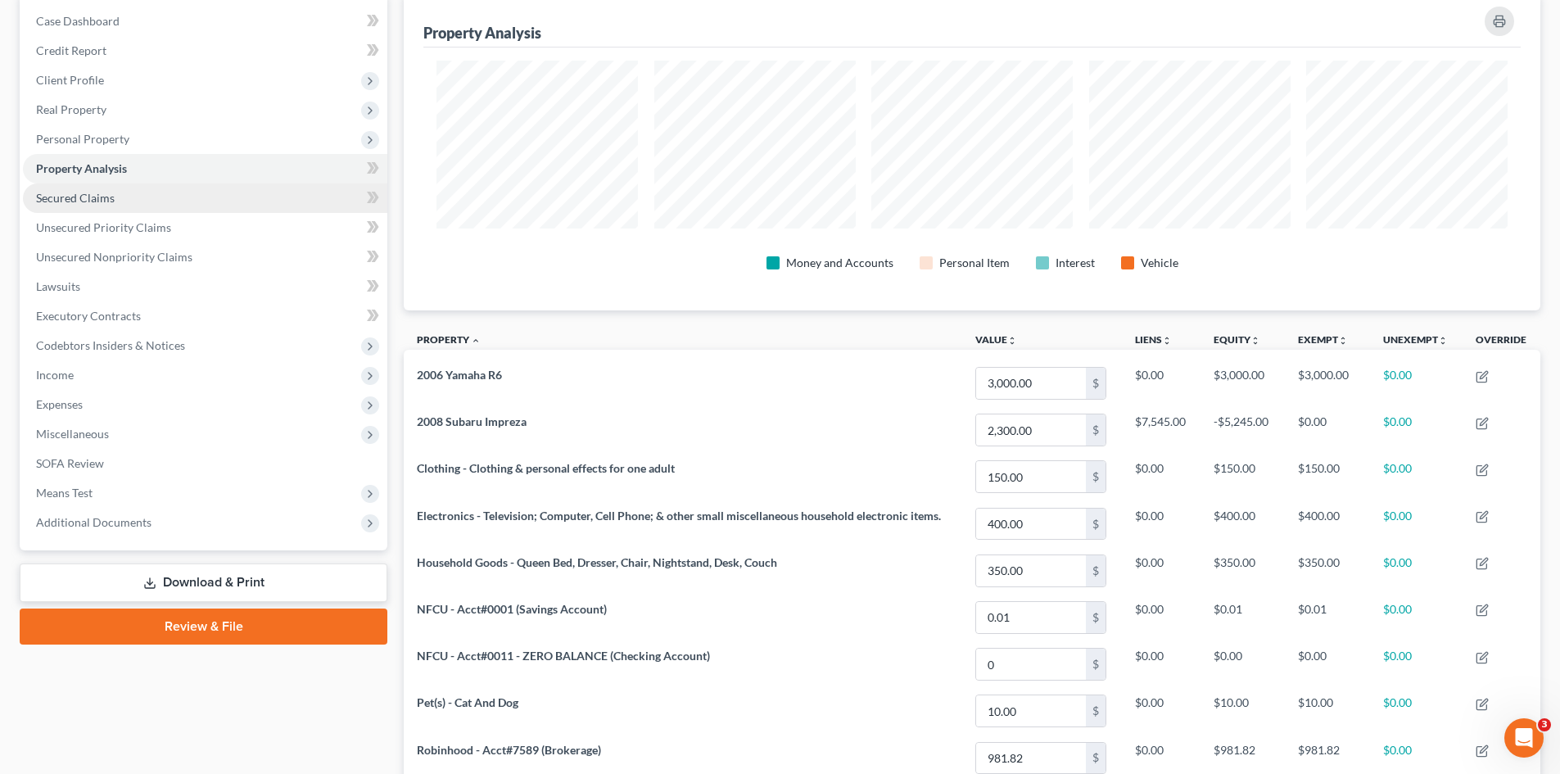
click at [121, 199] on link "Secured Claims" at bounding box center [205, 197] width 364 height 29
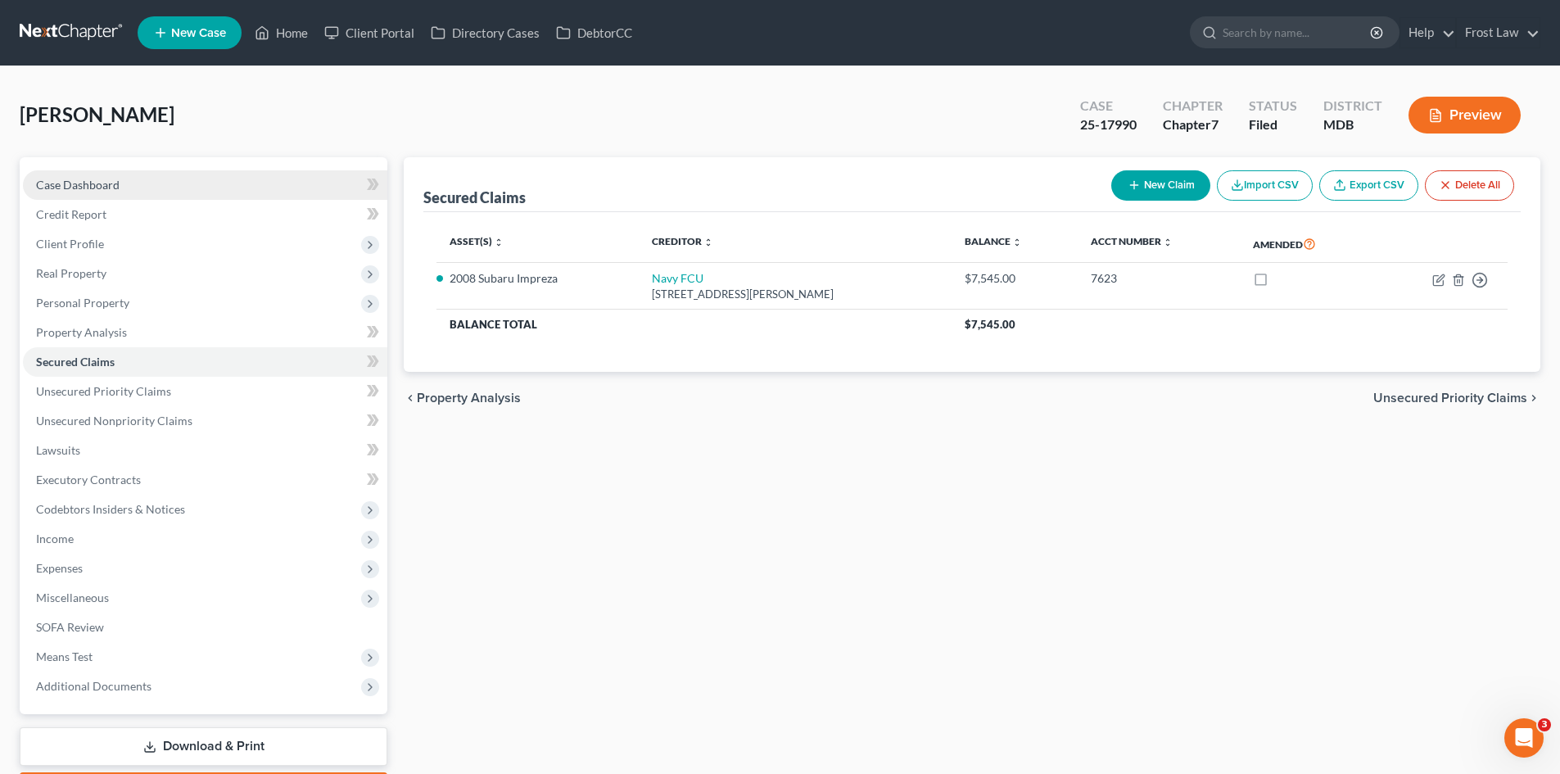
click at [120, 188] on link "Case Dashboard" at bounding box center [205, 184] width 364 height 29
click at [130, 686] on span "Additional Documents" at bounding box center [93, 686] width 115 height 14
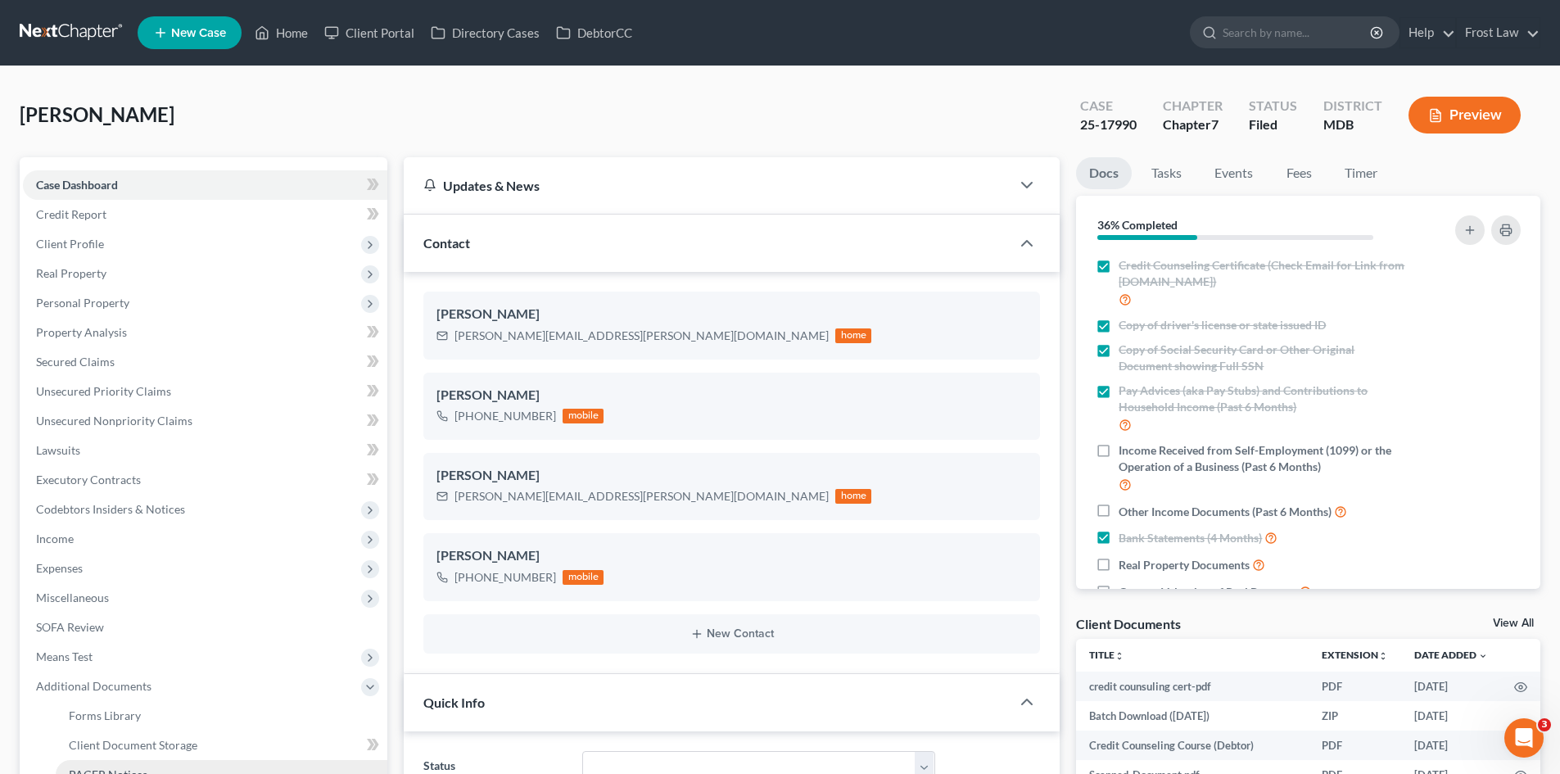
scroll to position [246, 0]
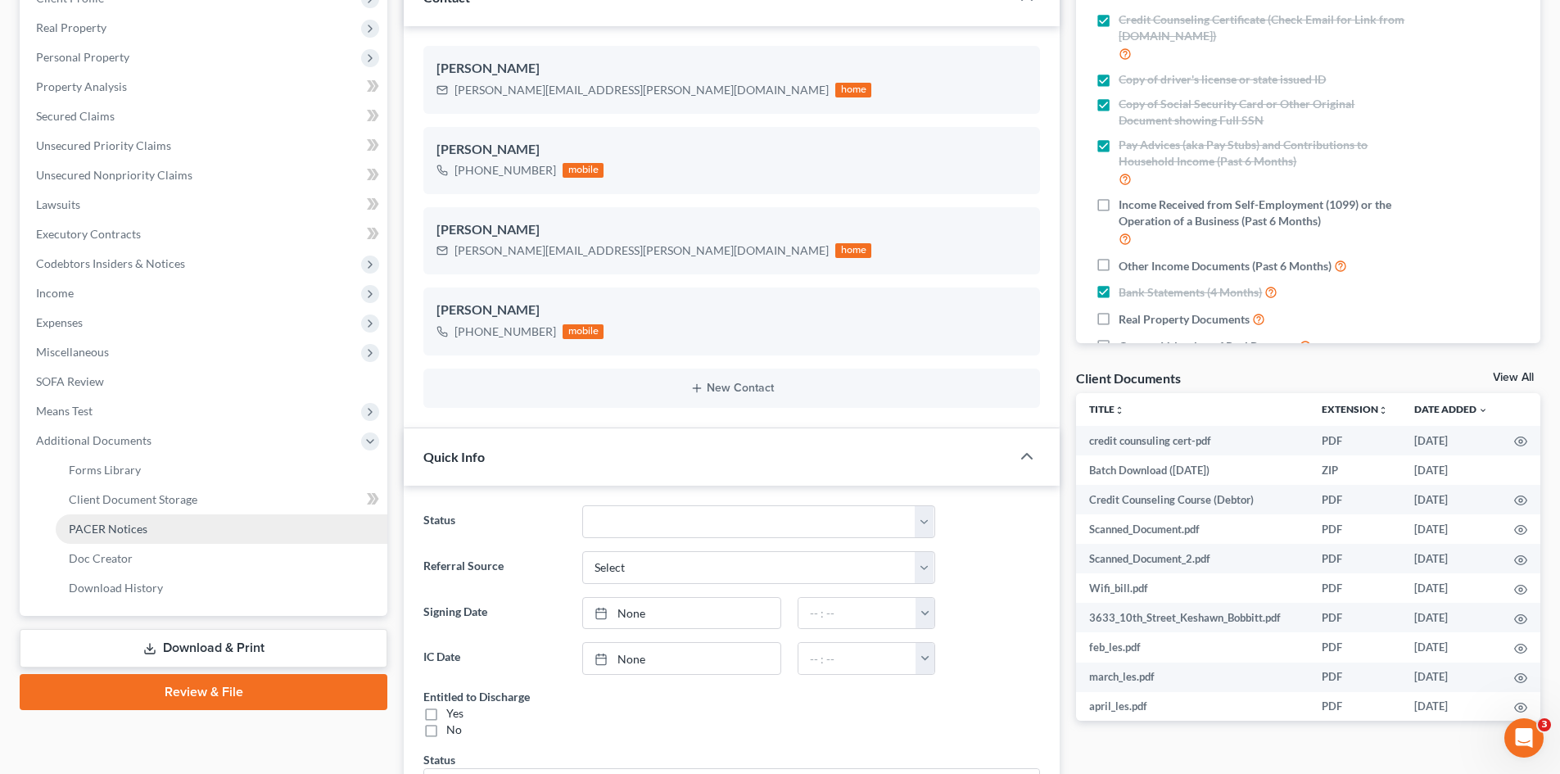
click at [151, 535] on link "PACER Notices" at bounding box center [222, 528] width 332 height 29
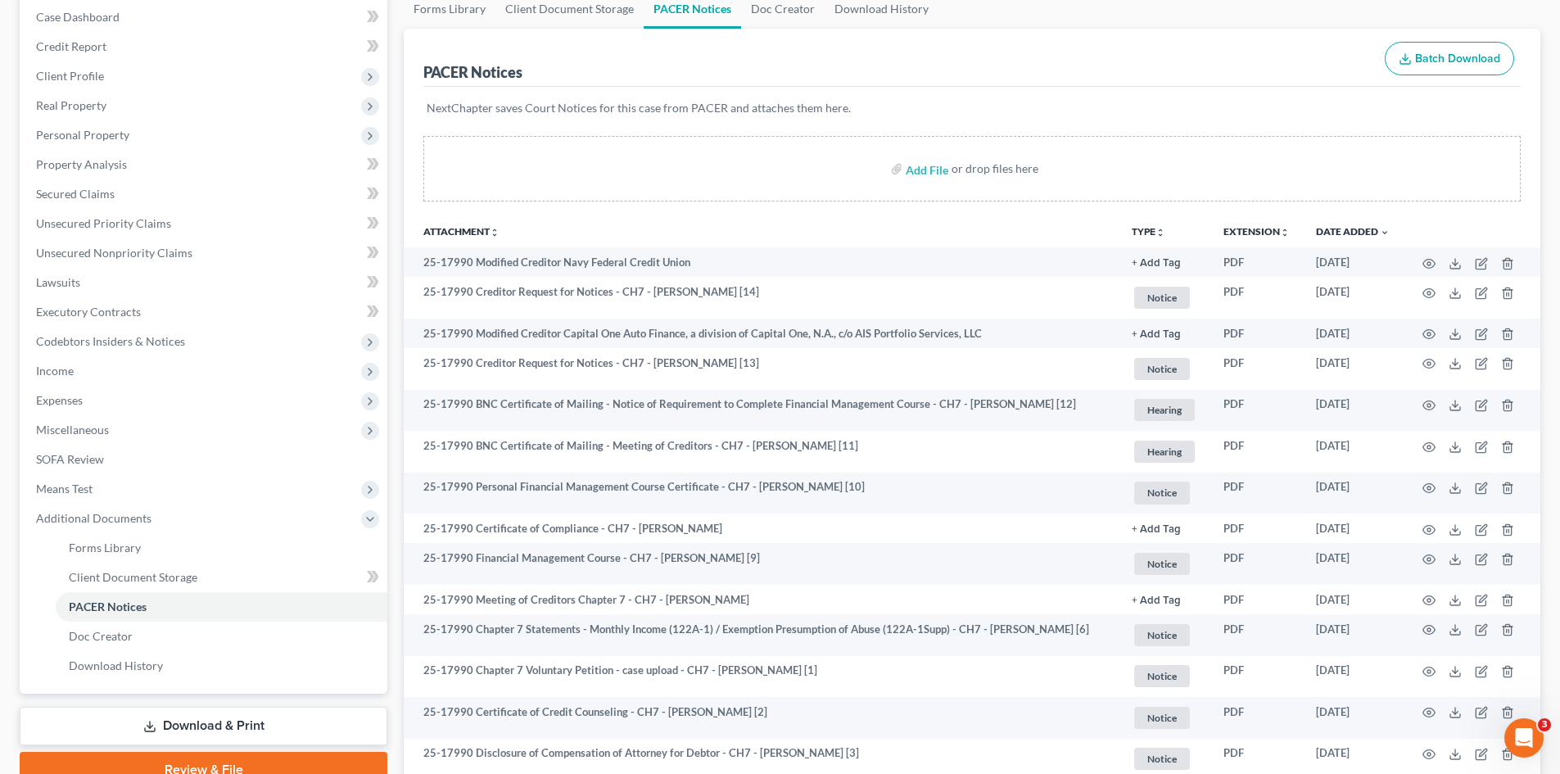
scroll to position [164, 0]
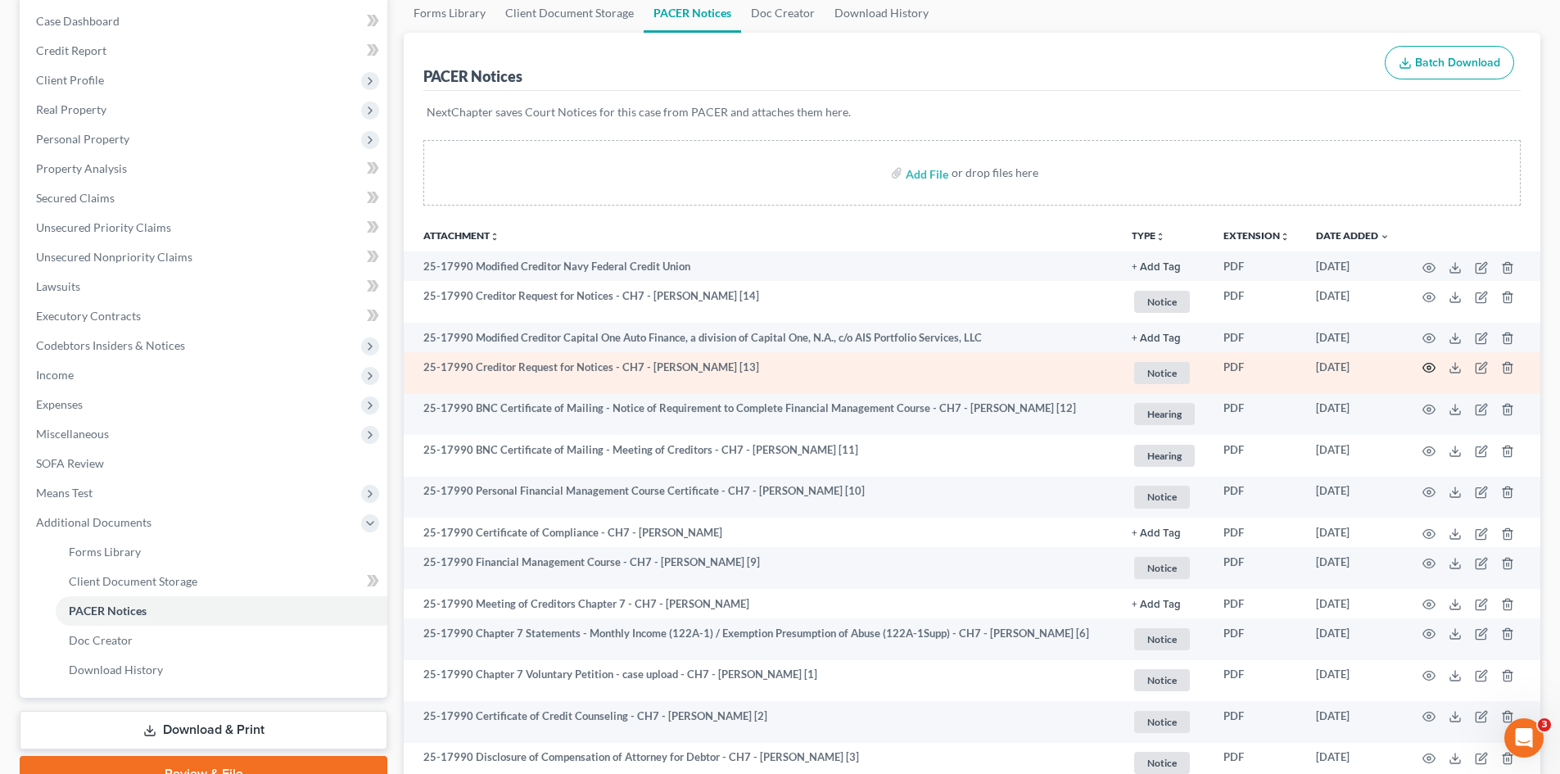
click at [1429, 366] on circle "button" at bounding box center [1429, 367] width 3 height 3
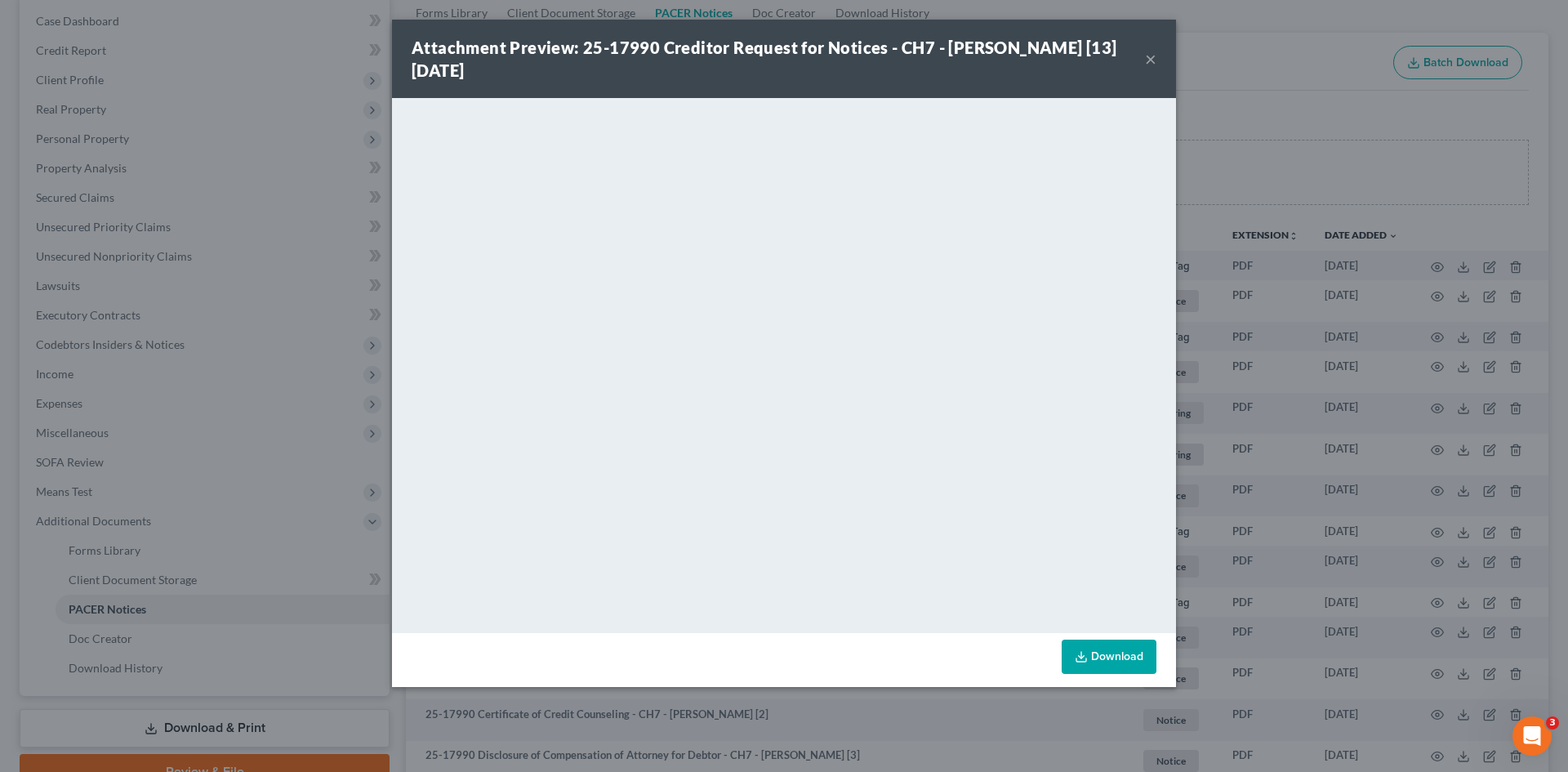
click at [1146, 61] on button "×" at bounding box center [1149, 59] width 11 height 20
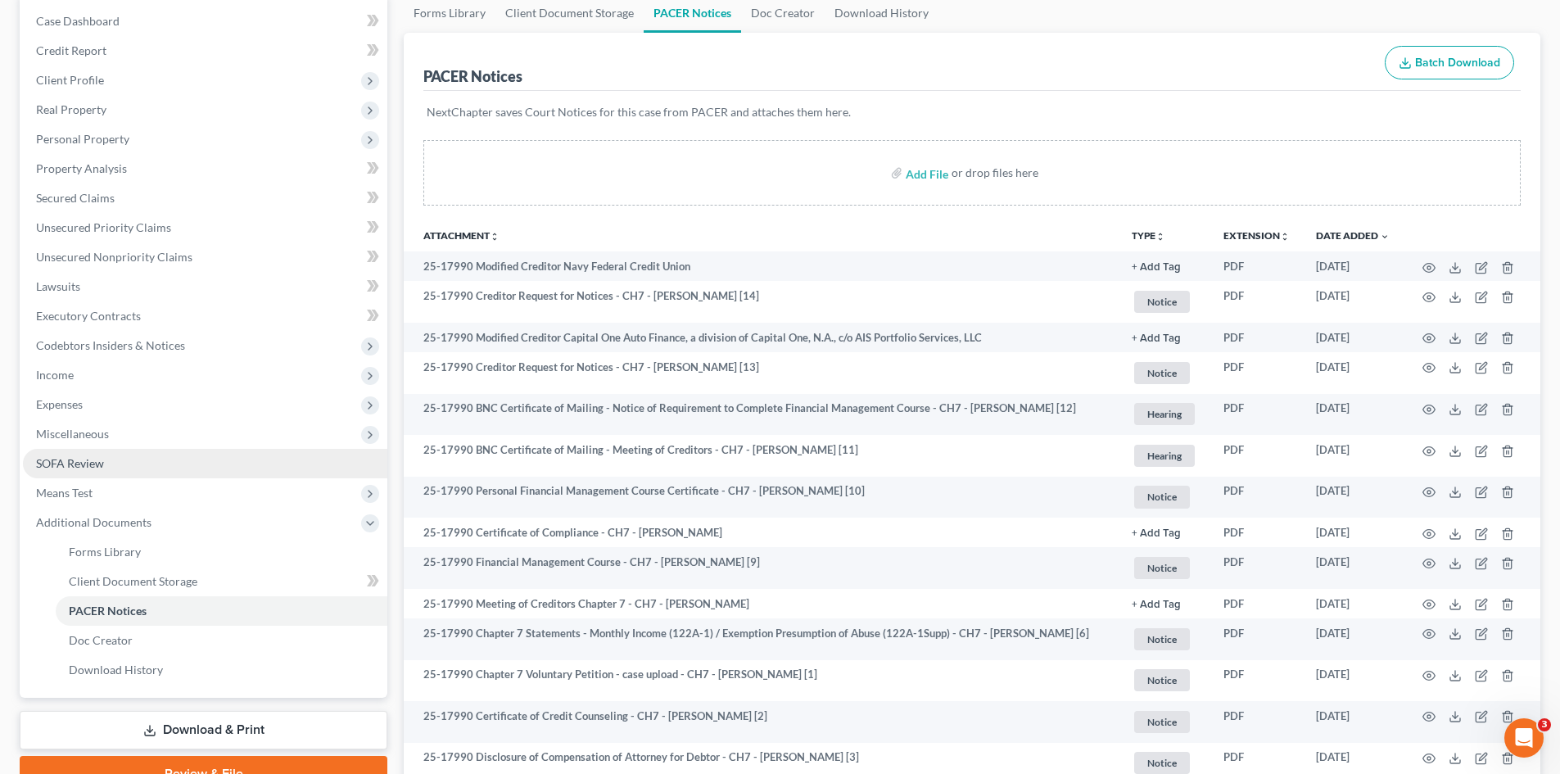
click at [151, 449] on link "SOFA Review" at bounding box center [205, 463] width 364 height 29
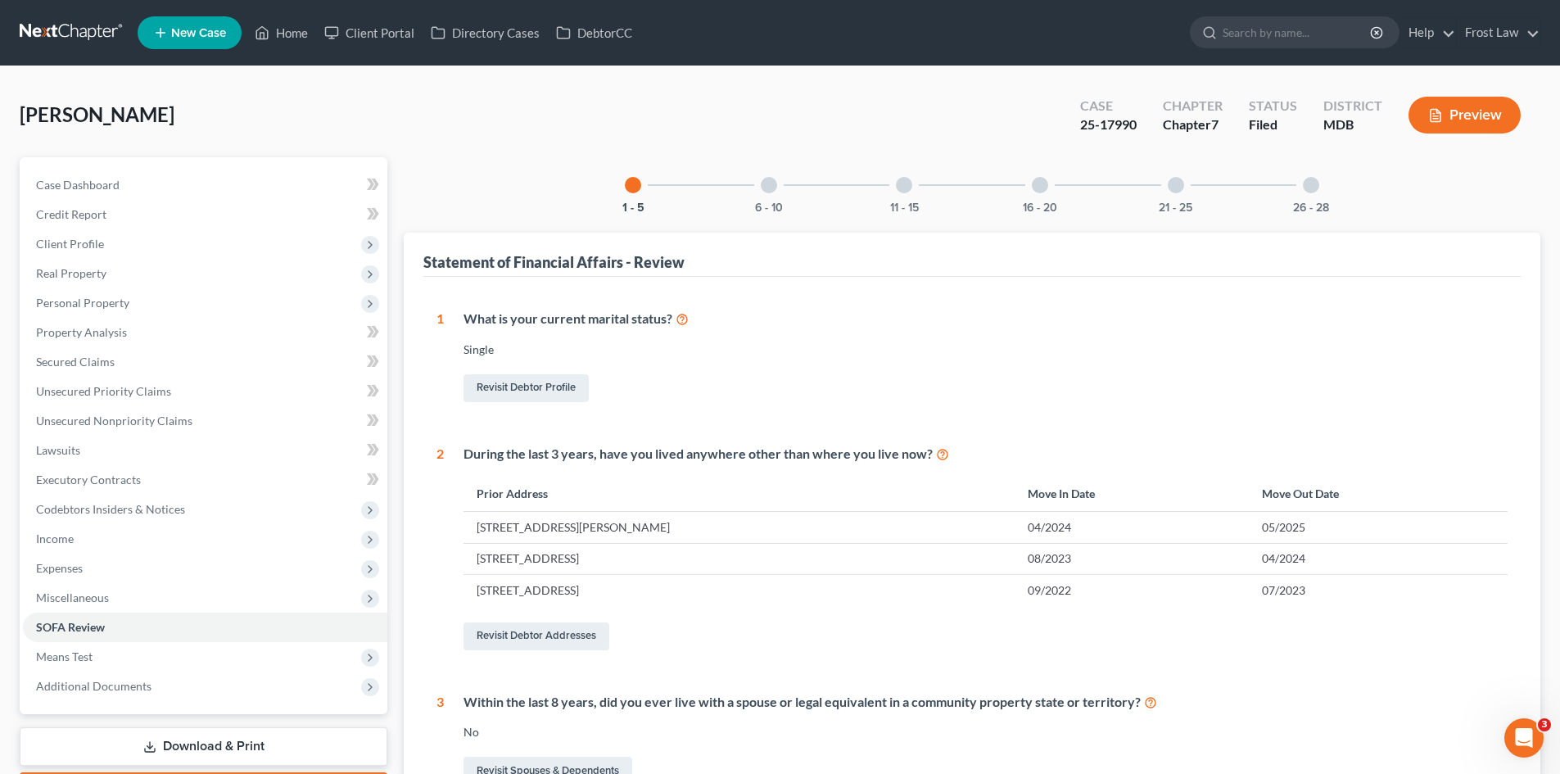
click at [768, 190] on div at bounding box center [769, 185] width 16 height 16
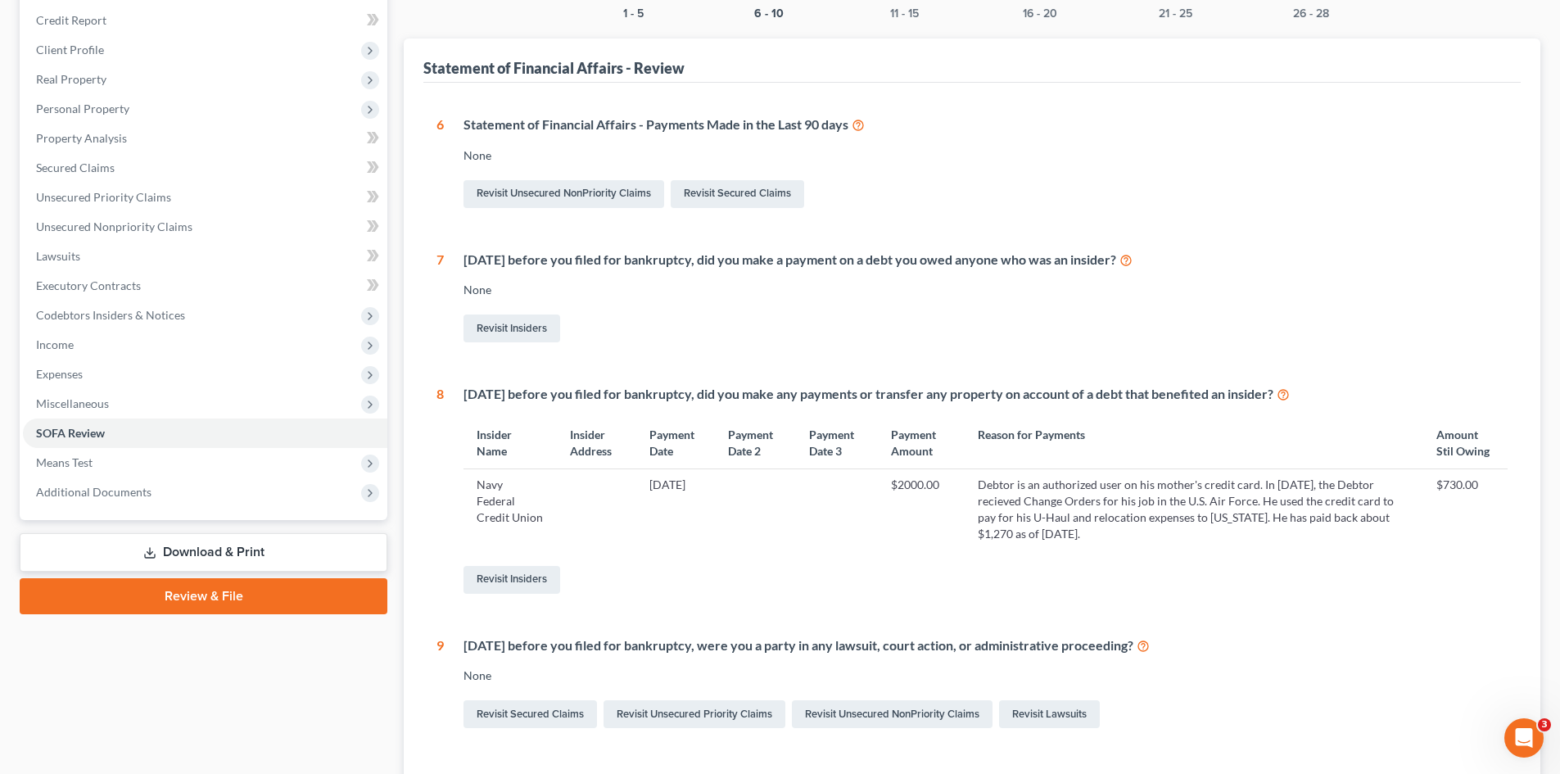
scroll to position [246, 0]
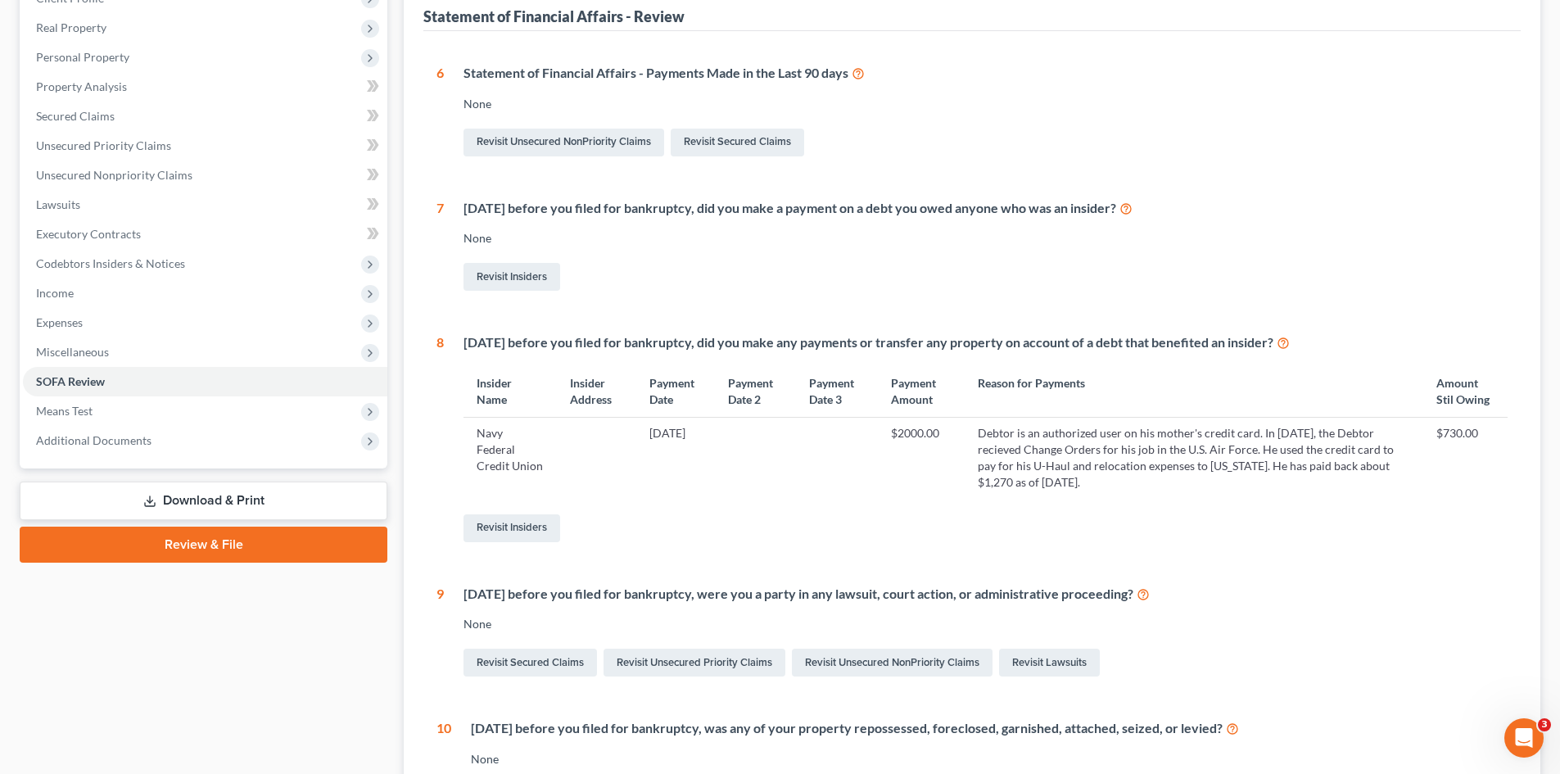
drag, startPoint x: 1117, startPoint y: 487, endPoint x: 984, endPoint y: 434, distance: 143.4
click at [984, 434] on td "Debtor is an authorized user on his mother's credit card. In May 2025, the Debt…" at bounding box center [1194, 458] width 459 height 80
copy td "Debtor is an authorized user on his mother's credit card. In May 2025, the Debt…"
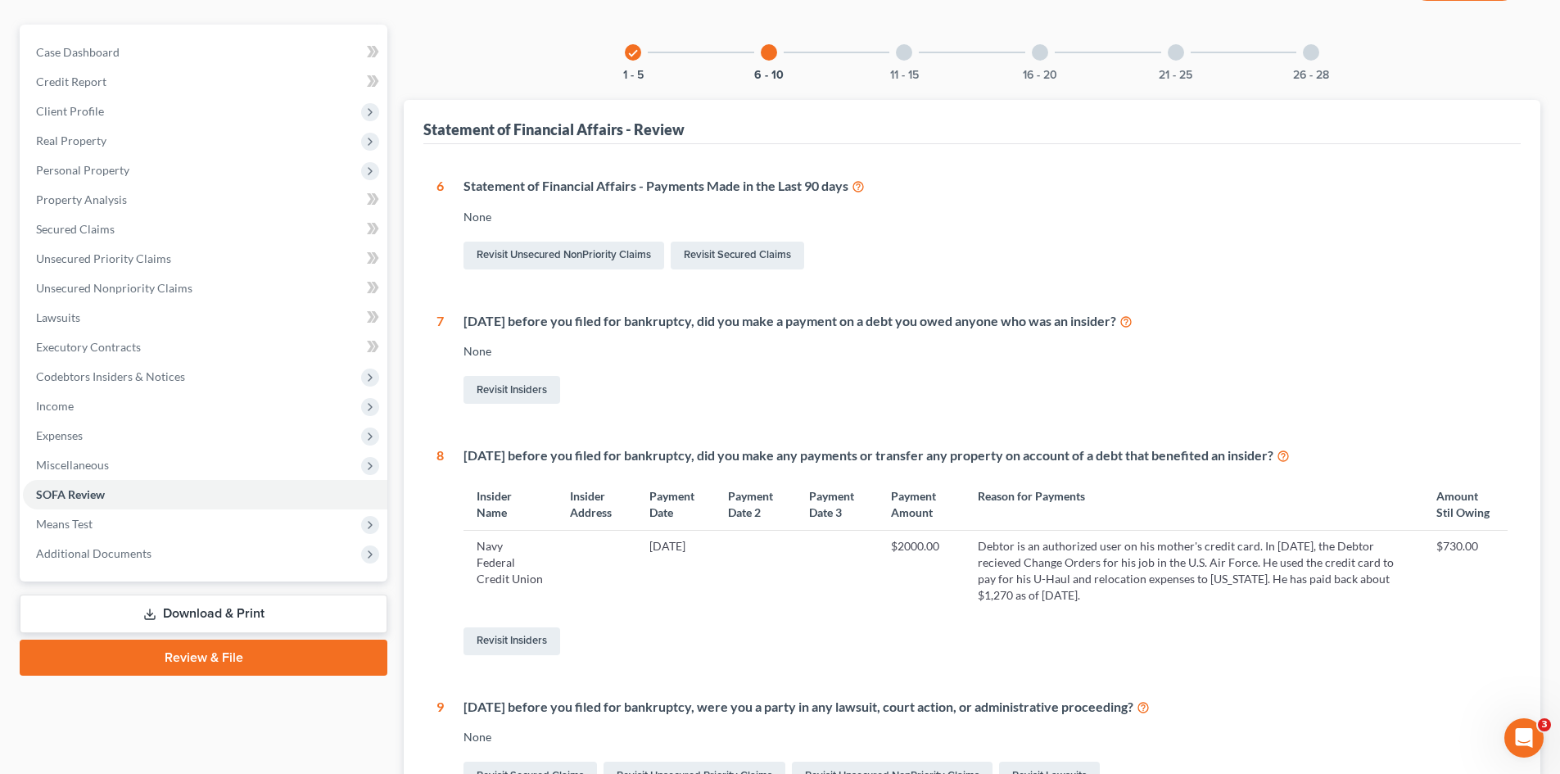
scroll to position [0, 0]
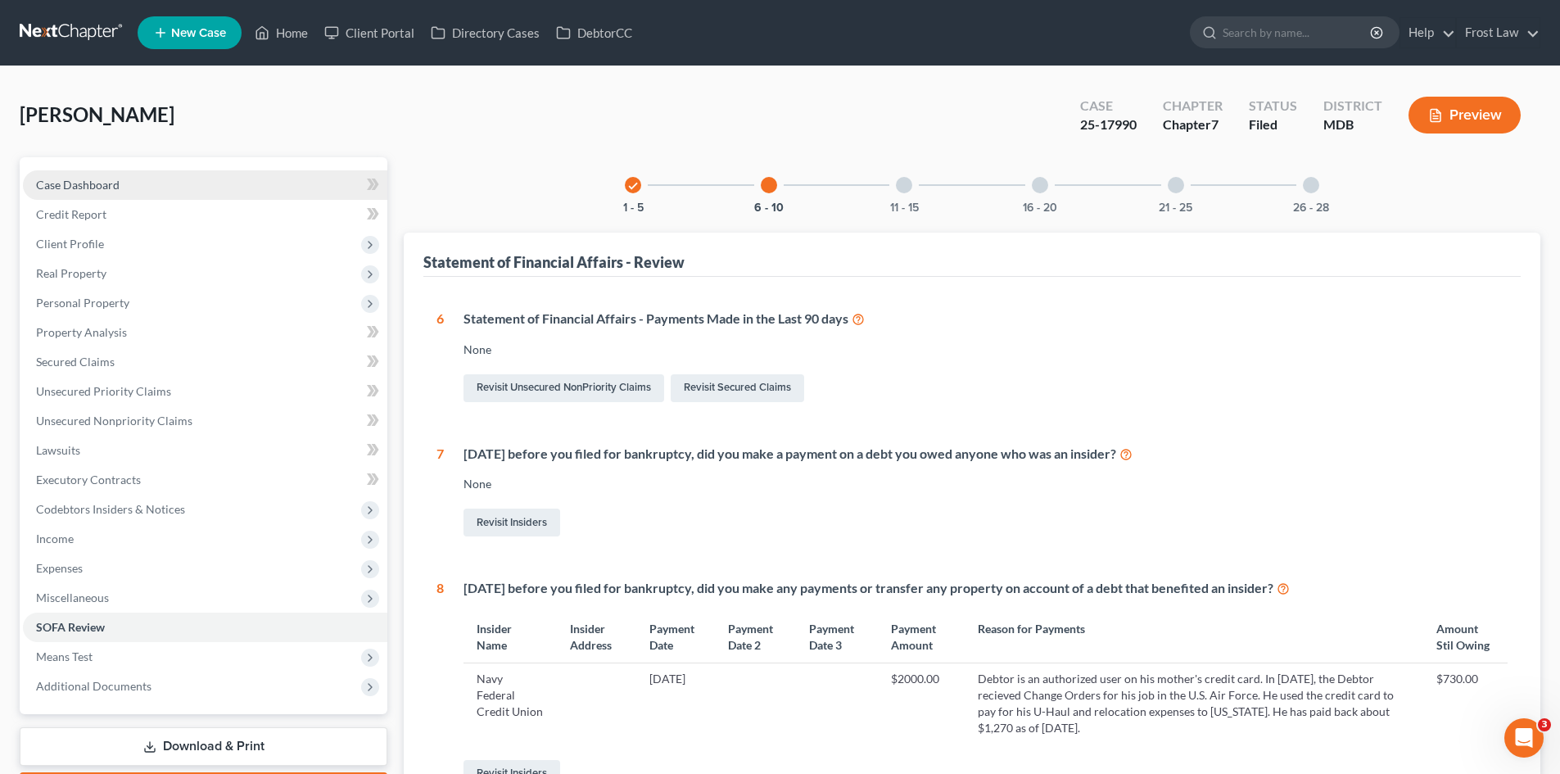
click at [122, 176] on link "Case Dashboard" at bounding box center [205, 184] width 364 height 29
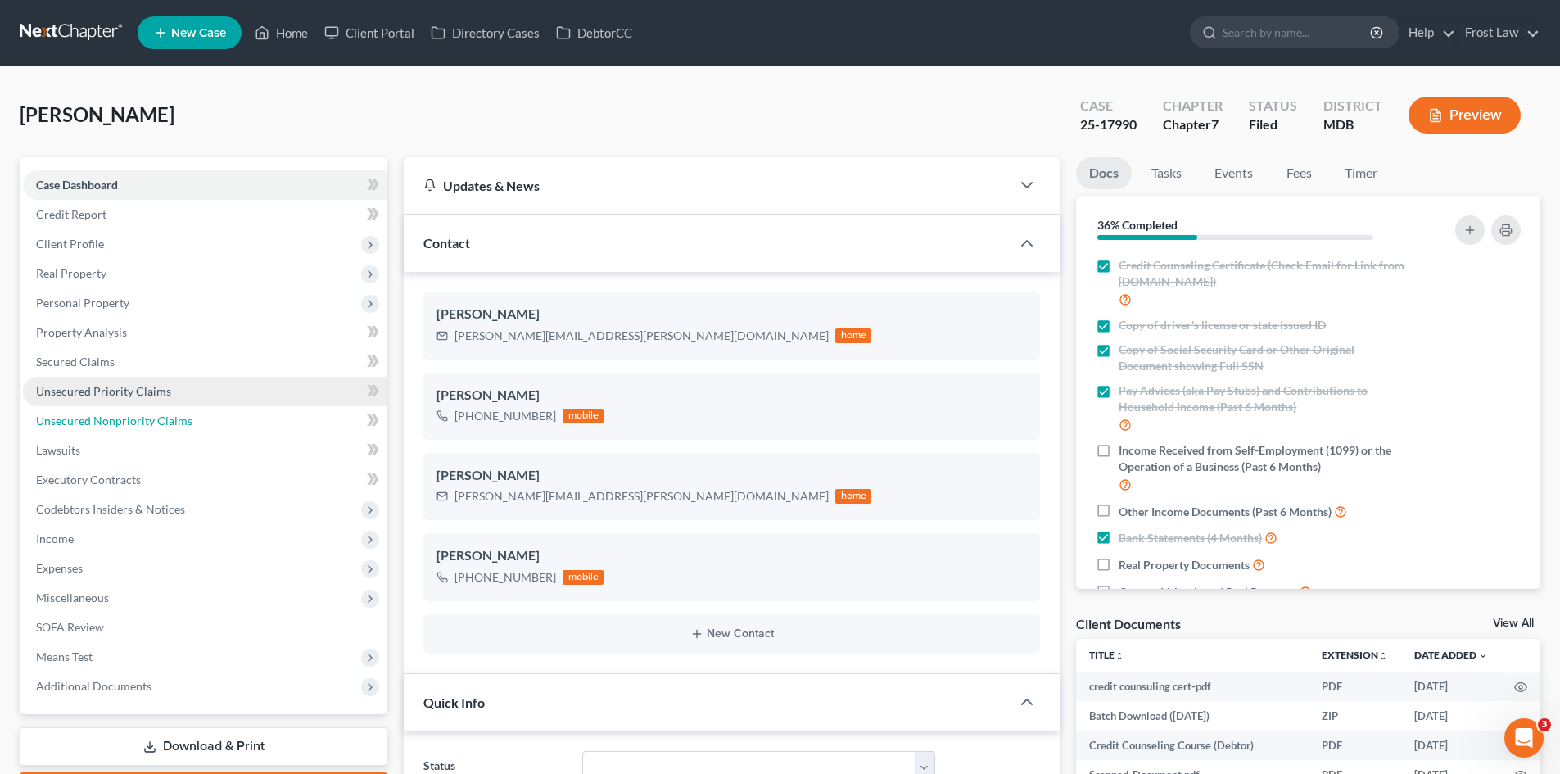
drag, startPoint x: 99, startPoint y: 419, endPoint x: 105, endPoint y: 383, distance: 36.5
click at [100, 419] on span "Unsecured Nonpriority Claims" at bounding box center [114, 421] width 156 height 14
